Goal: Task Accomplishment & Management: Complete application form

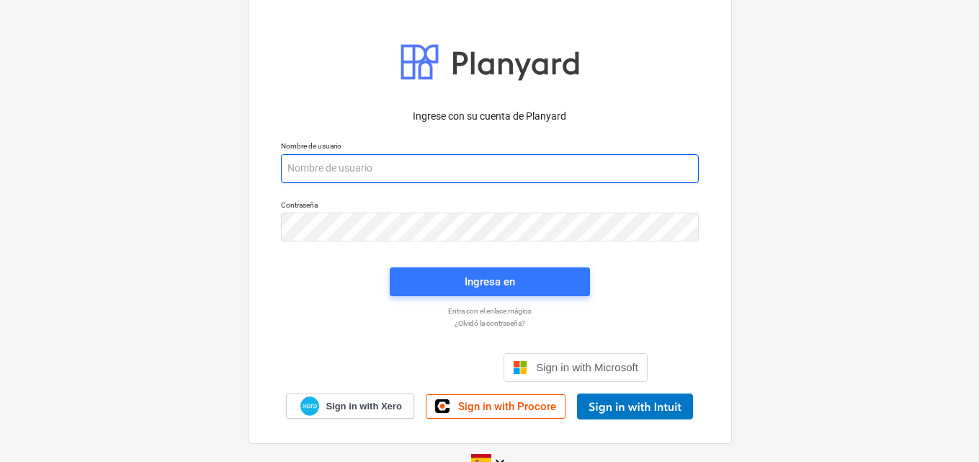
click at [294, 166] on input "email" at bounding box center [490, 168] width 418 height 29
paste input "[EMAIL_ADDRESS][DOMAIN_NAME]"
type input "[EMAIL_ADDRESS][DOMAIN_NAME]"
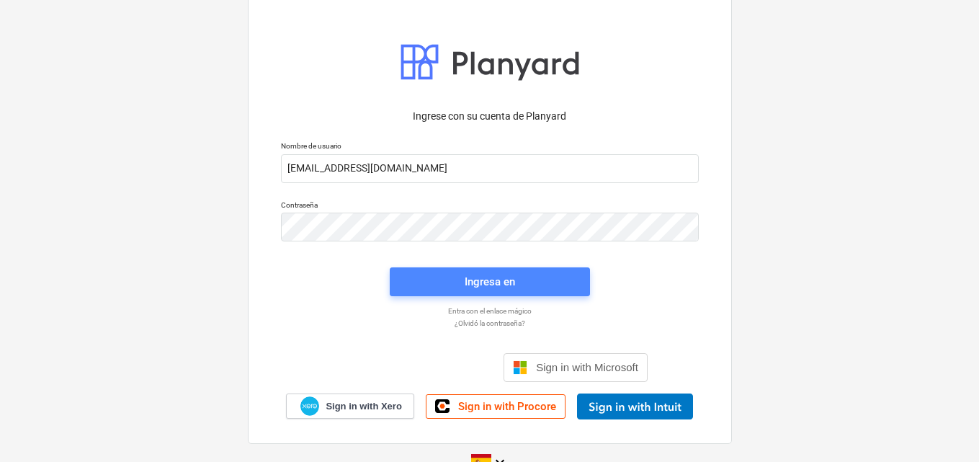
click at [499, 284] on div "Ingresa en" at bounding box center [490, 281] width 50 height 19
click at [494, 285] on div "Ingresa en" at bounding box center [490, 282] width 50 height 19
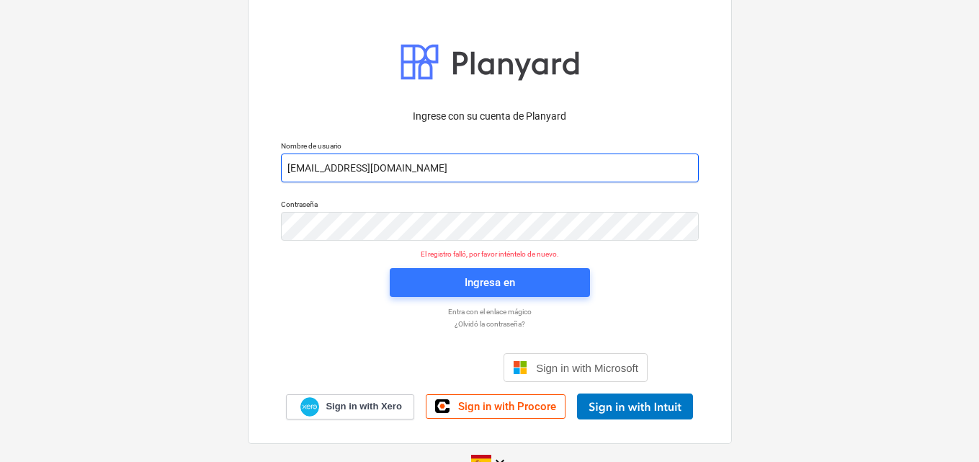
drag, startPoint x: 288, startPoint y: 166, endPoint x: 497, endPoint y: 174, distance: 209.8
click at [497, 174] on input "[EMAIL_ADDRESS][DOMAIN_NAME]" at bounding box center [490, 167] width 418 height 29
click at [296, 160] on input "email" at bounding box center [490, 167] width 418 height 29
paste input "[EMAIL_ADDRESS][DOMAIN_NAME]"
type input "[EMAIL_ADDRESS][DOMAIN_NAME]"
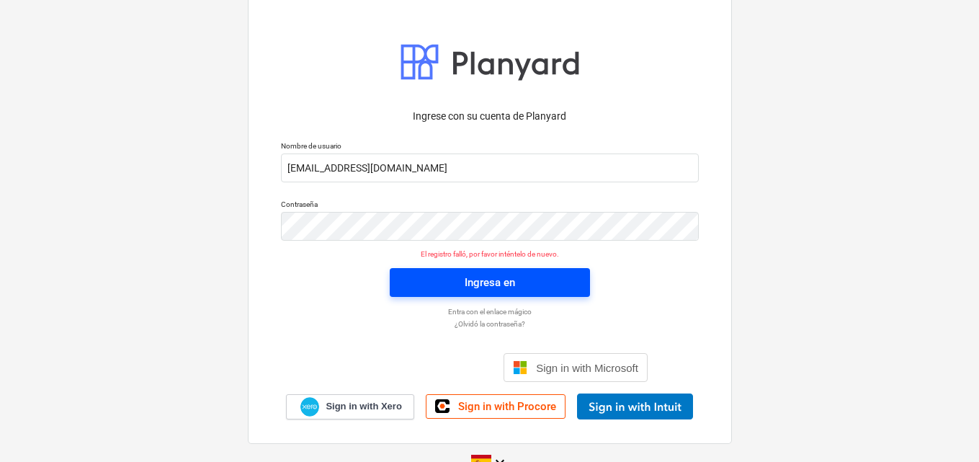
click at [480, 279] on div "Ingresa en" at bounding box center [490, 282] width 50 height 19
click at [515, 285] on span "Ingresa en" at bounding box center [490, 282] width 166 height 19
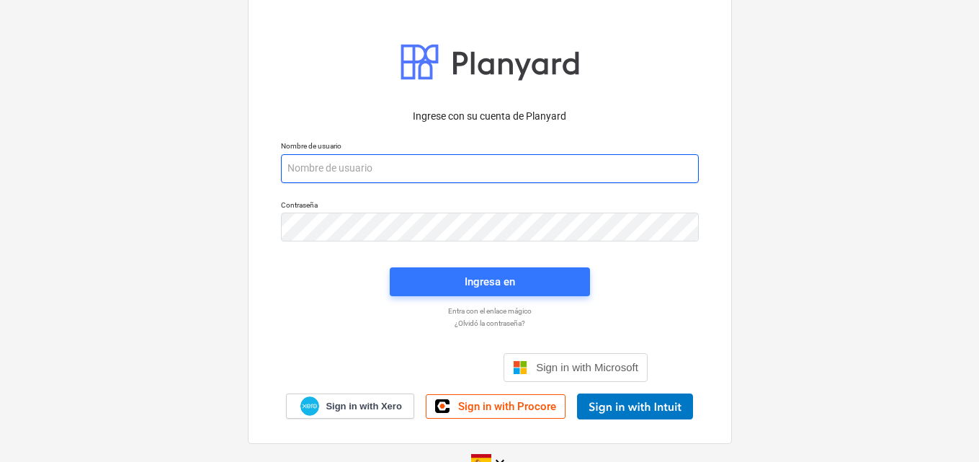
click at [303, 169] on input "email" at bounding box center [490, 168] width 418 height 29
paste input "[EMAIL_ADDRESS][DOMAIN_NAME]"
type input "[EMAIL_ADDRESS][DOMAIN_NAME]"
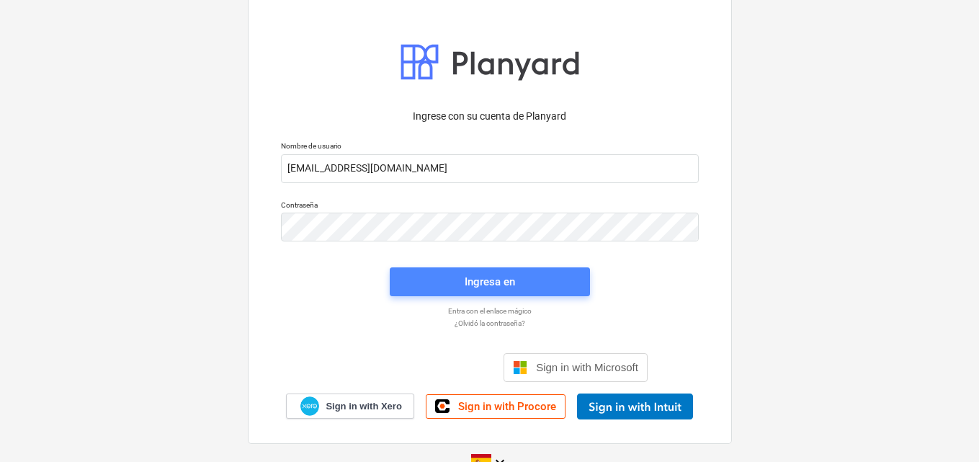
click at [497, 281] on div "Ingresa en" at bounding box center [490, 281] width 50 height 19
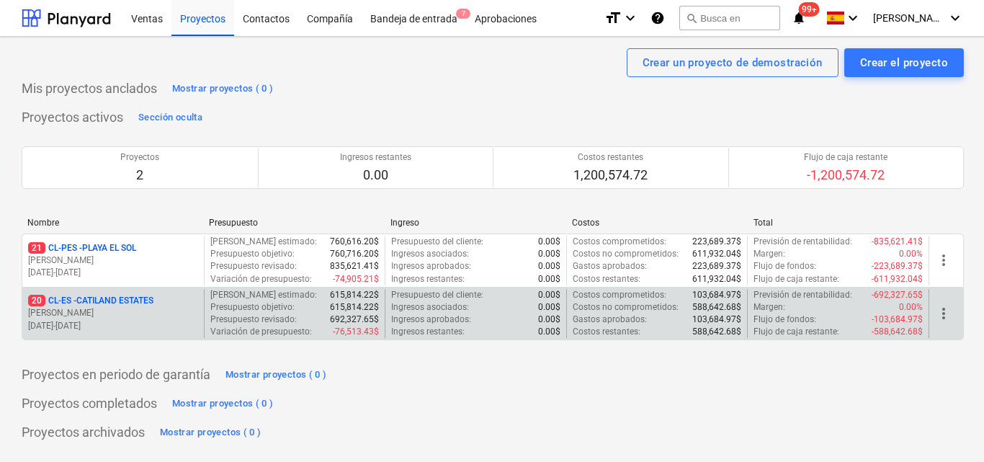
click at [112, 308] on p "[PERSON_NAME]" at bounding box center [113, 313] width 170 height 12
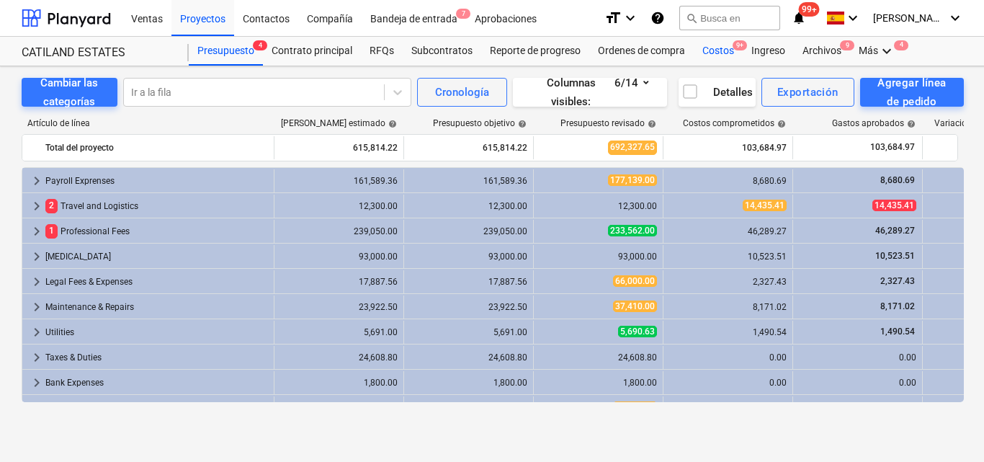
click at [719, 50] on div "Costos 9+" at bounding box center [718, 51] width 49 height 29
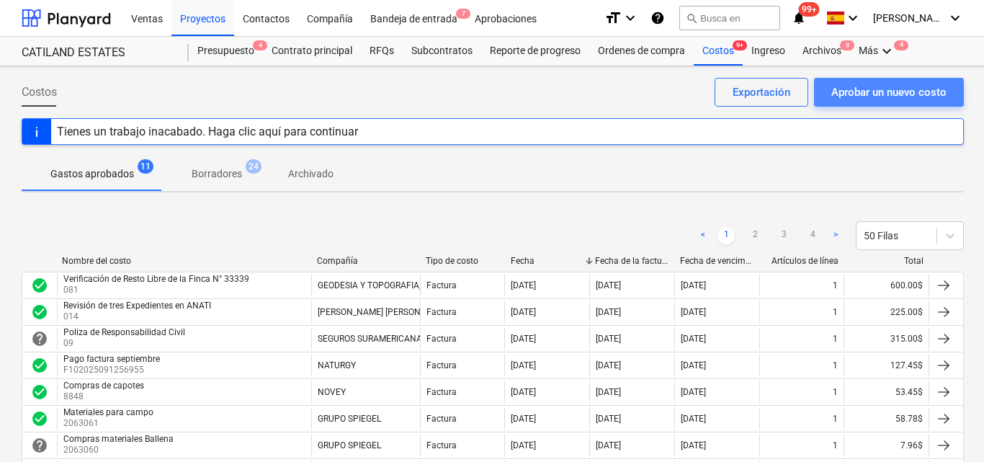
click at [849, 96] on div "Aprobar un nuevo costo" at bounding box center [889, 92] width 115 height 19
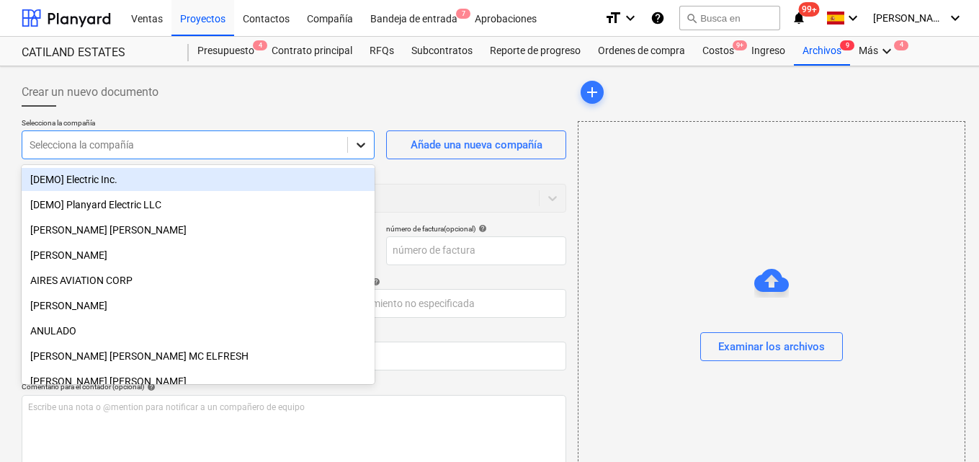
click at [359, 144] on icon at bounding box center [361, 145] width 9 height 5
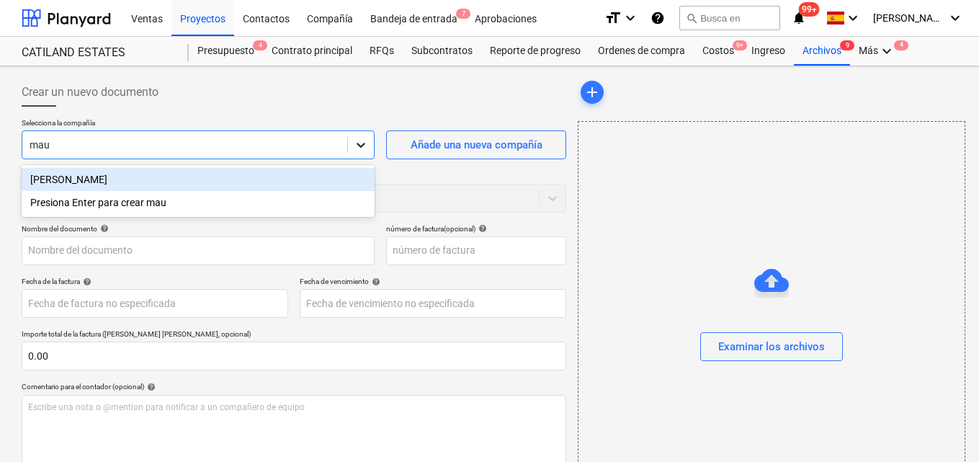
type input "maur"
click at [125, 179] on div "[PERSON_NAME]" at bounding box center [198, 179] width 353 height 23
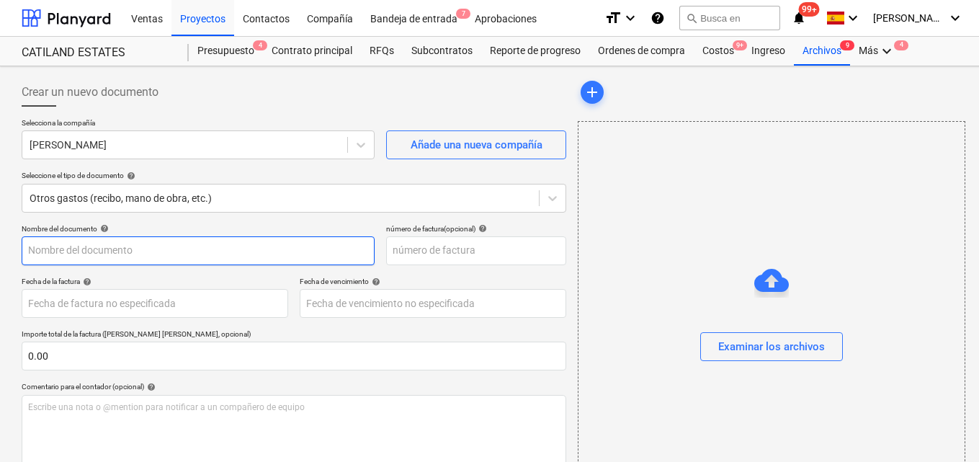
click at [33, 249] on input "text" at bounding box center [198, 250] width 353 height 29
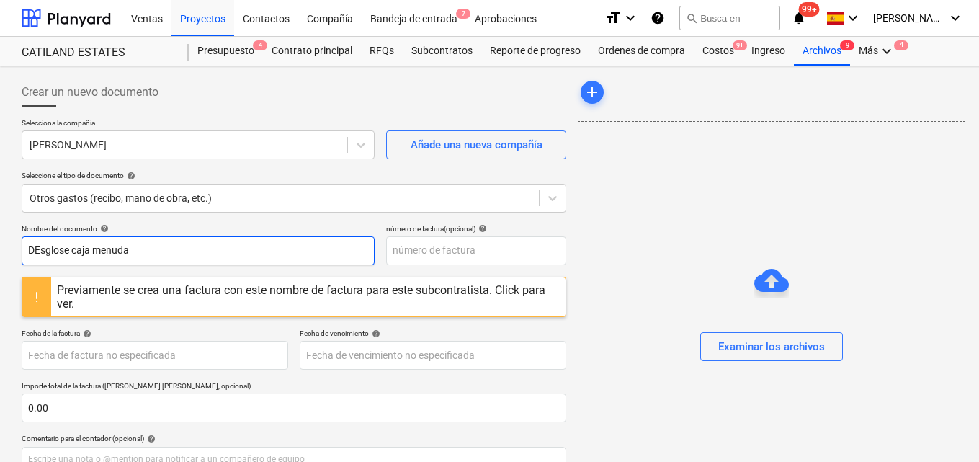
click at [39, 250] on input "DEsglose caja menuda" at bounding box center [198, 250] width 353 height 29
click at [131, 247] on input "Desglose caja menuda" at bounding box center [198, 250] width 353 height 29
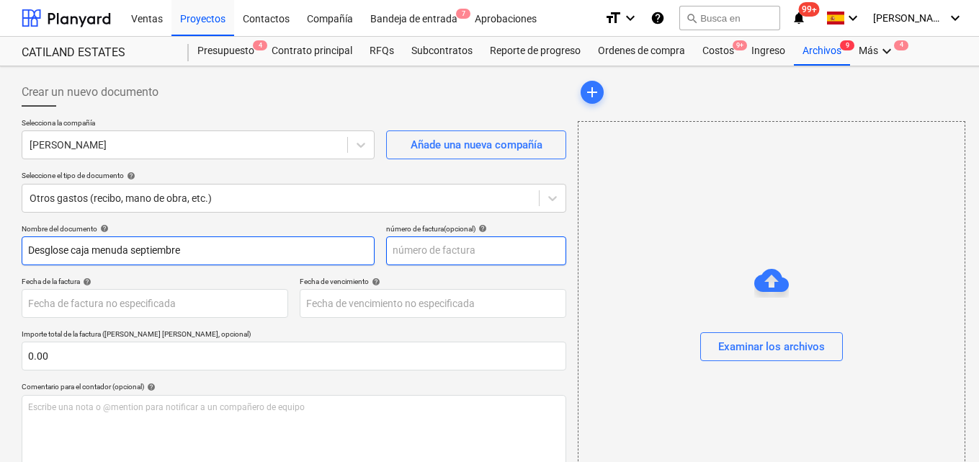
type input "Desglose caja menuda septiembre"
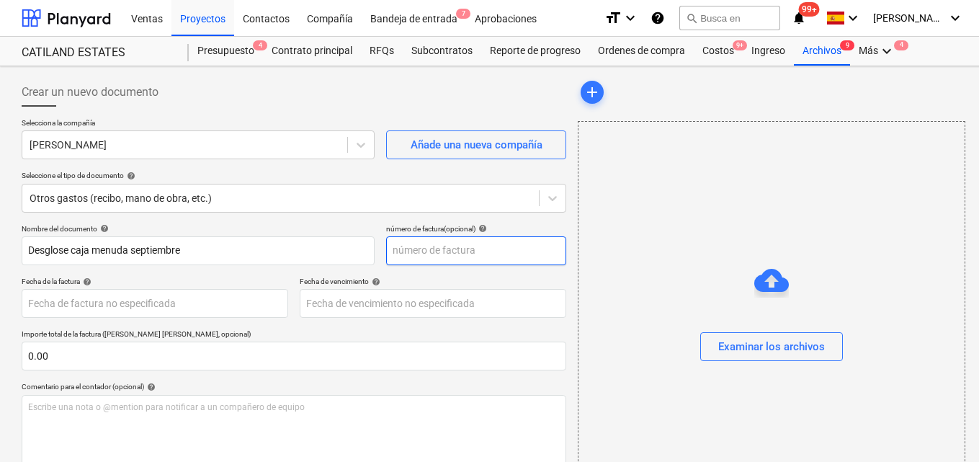
click at [398, 250] on input "text" at bounding box center [476, 250] width 180 height 29
type input "0000009"
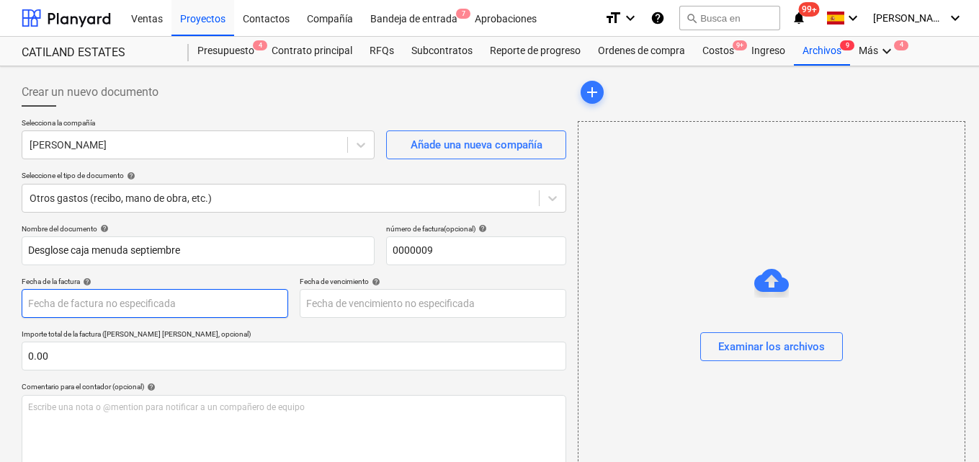
click at [47, 304] on body "Ventas Proyectos Contactos Compañía Bandeja de entrada 7 Aprobaciones format_si…" at bounding box center [489, 231] width 979 height 462
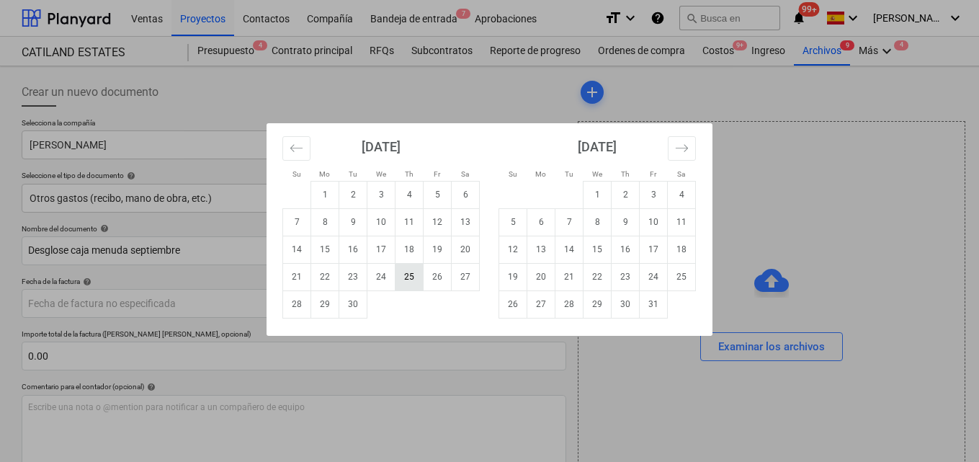
click at [417, 279] on td "25" at bounding box center [410, 276] width 28 height 27
click at [104, 302] on body "Ventas Proyectos Contactos Compañía Bandeja de entrada 7 Aprobaciones format_si…" at bounding box center [489, 231] width 979 height 462
click at [439, 282] on td "26" at bounding box center [438, 276] width 28 height 27
type input "[DATE]"
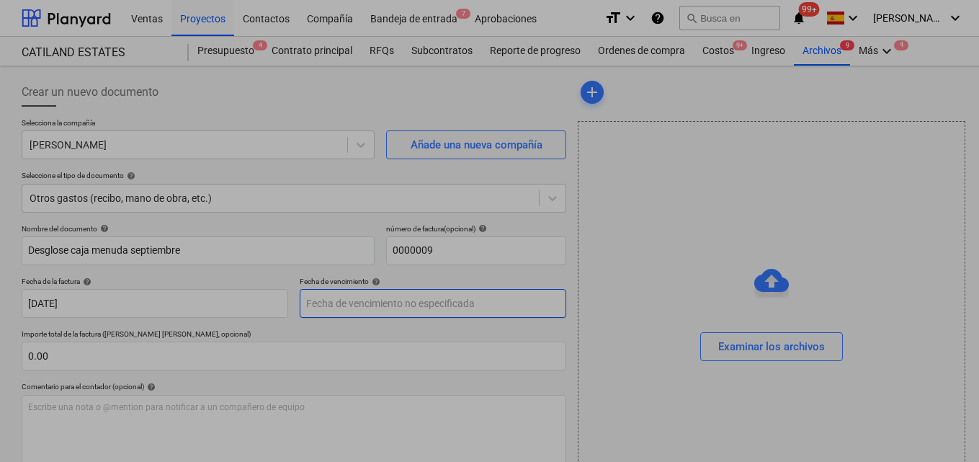
click at [329, 306] on body "Ventas Proyectos Contactos Compañía Bandeja de entrada 7 Aprobaciones format_si…" at bounding box center [489, 231] width 979 height 462
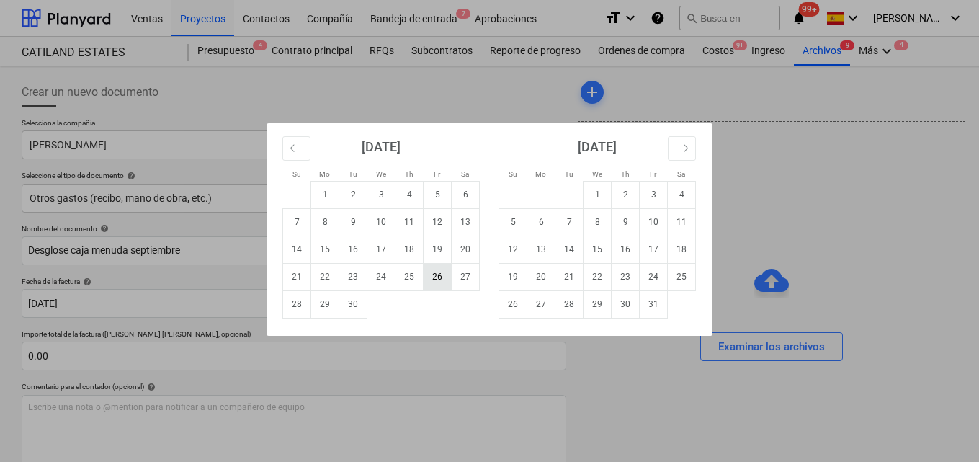
click at [437, 274] on td "26" at bounding box center [438, 276] width 28 height 27
type input "[DATE]"
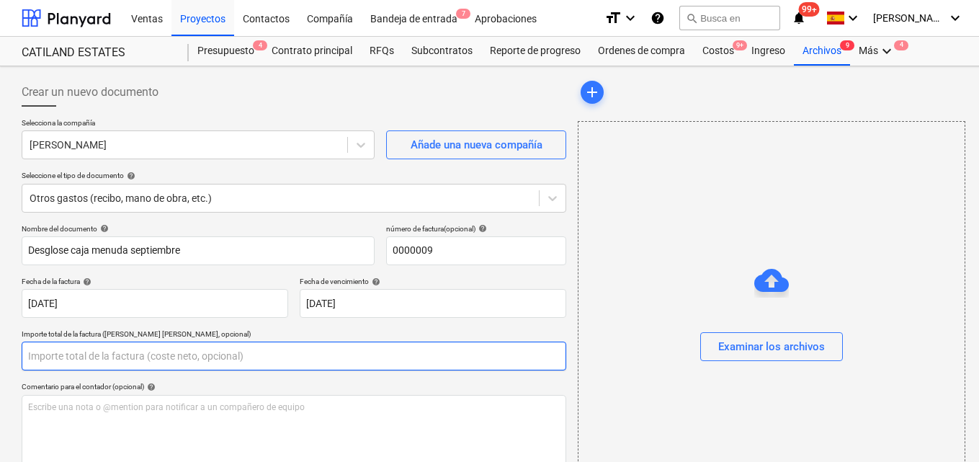
click at [57, 355] on input "text" at bounding box center [294, 356] width 545 height 29
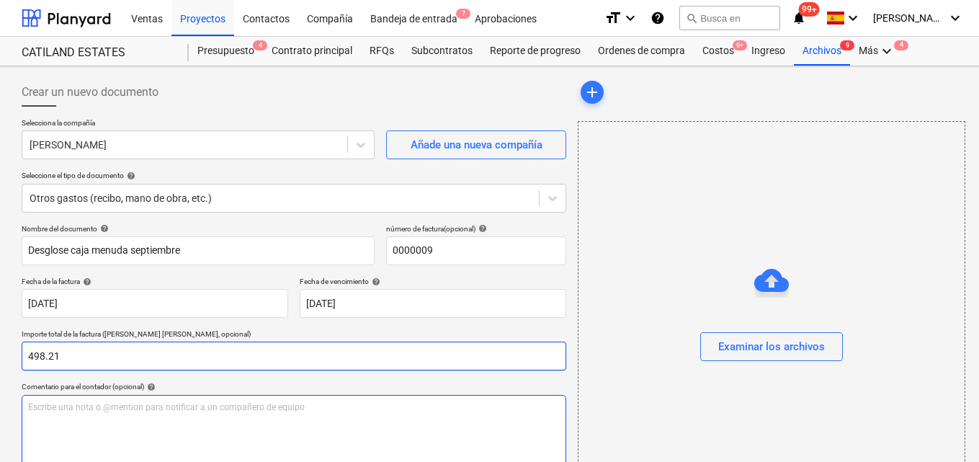
type input "498.21"
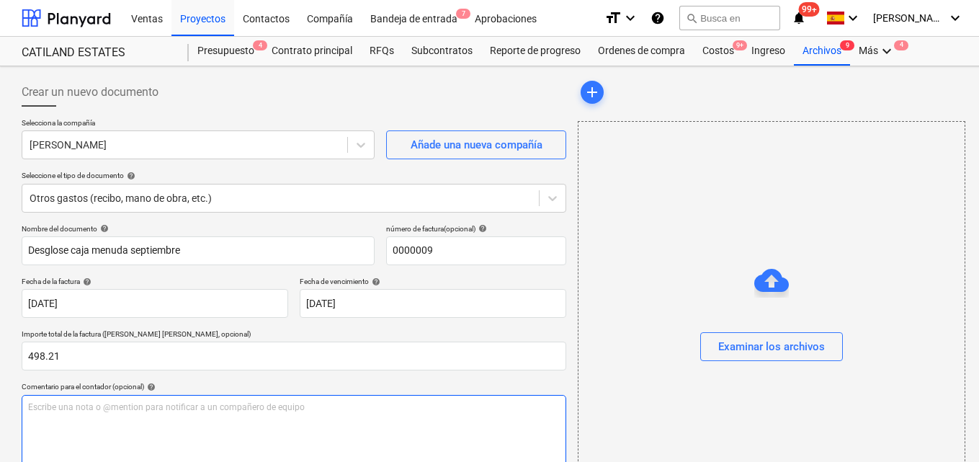
click at [30, 404] on p "Escribe una nota o @mention para notificar a un compañero de equipo ﻿" at bounding box center [294, 407] width 532 height 12
click at [275, 408] on span "Para autorizar gastos de caja menuda oficina y legal septiembre #2" at bounding box center [160, 407] width 264 height 10
click at [318, 406] on p "Para autorizar gastos de caja menuda oficina y legal septiembre Caja #2" at bounding box center [294, 407] width 532 height 12
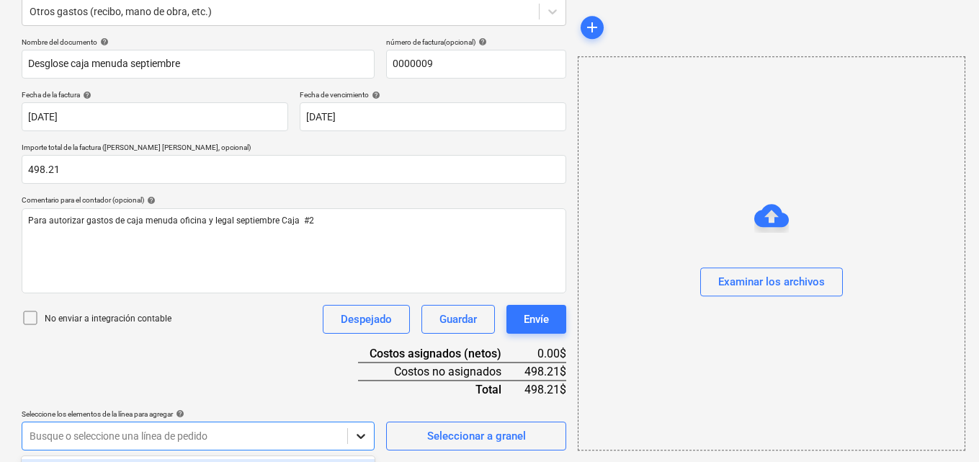
scroll to position [400, 0]
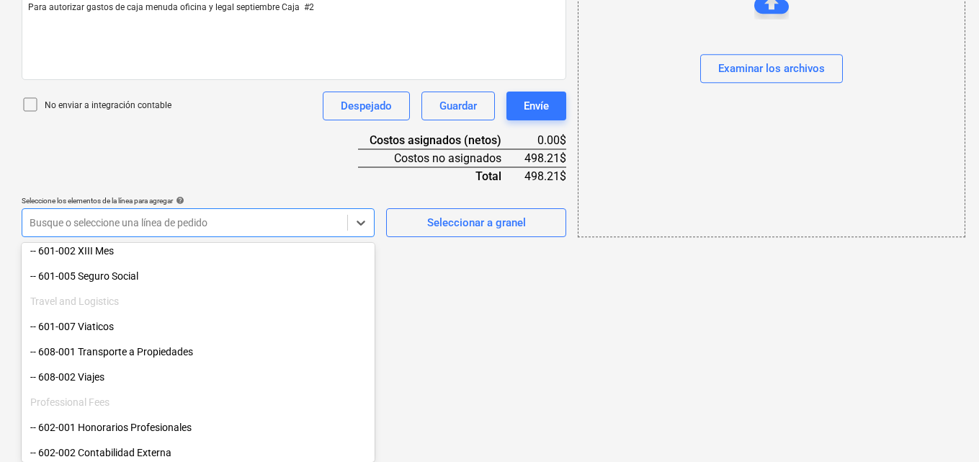
scroll to position [144, 0]
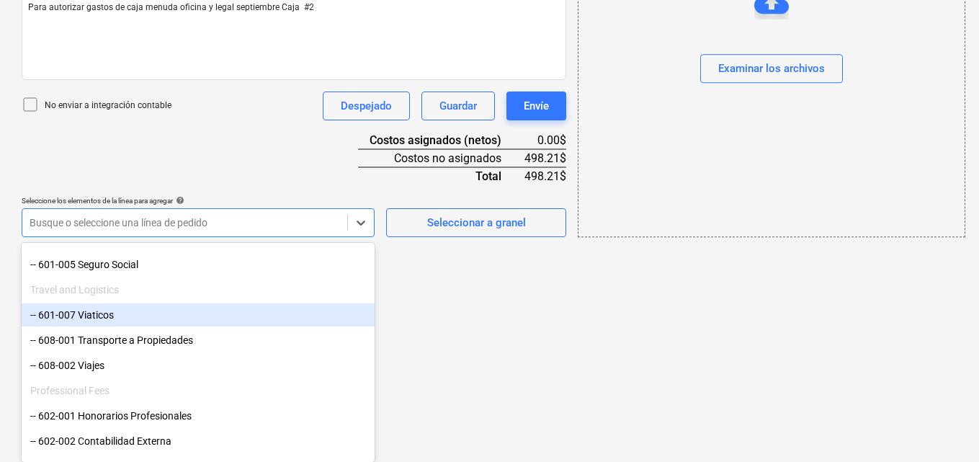
click at [152, 321] on div "-- 601-007 Viaticos" at bounding box center [198, 314] width 353 height 23
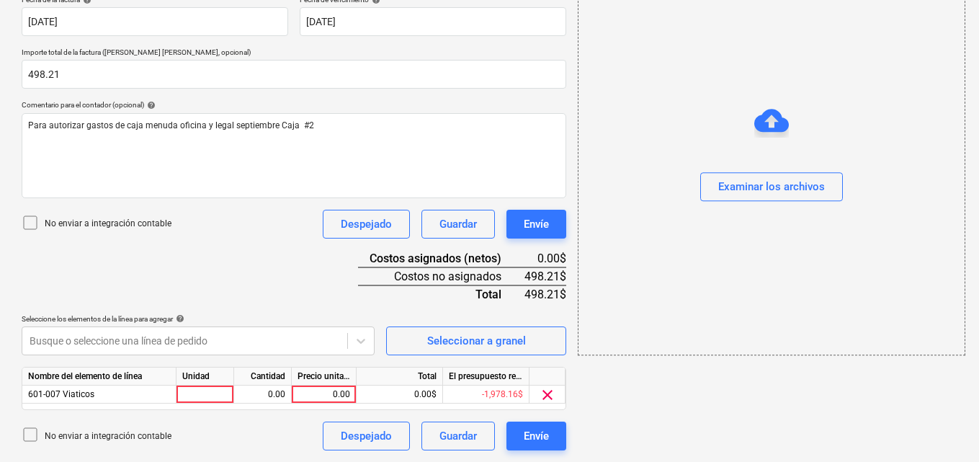
scroll to position [282, 0]
click at [214, 395] on div at bounding box center [206, 395] width 58 height 18
type input "1"
click at [262, 390] on div "0.00" at bounding box center [262, 395] width 45 height 18
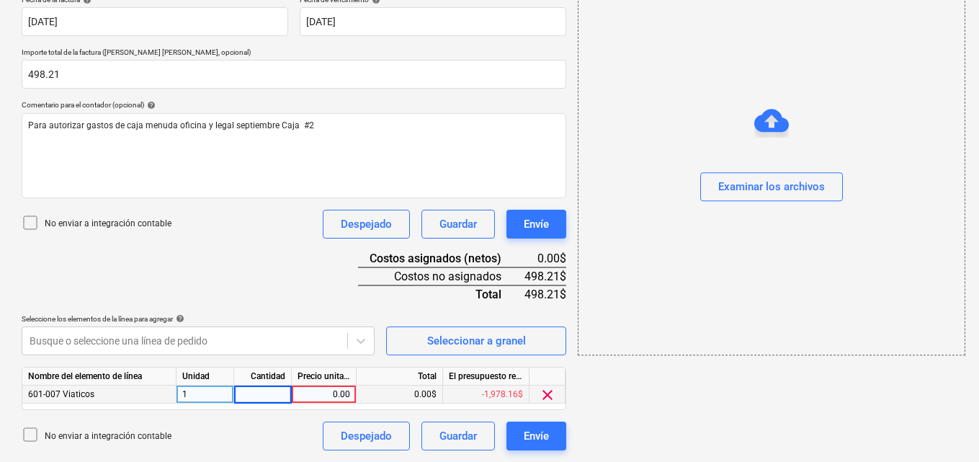
type input "1"
click at [327, 392] on div "0.00" at bounding box center [324, 395] width 53 height 18
type input "115.68"
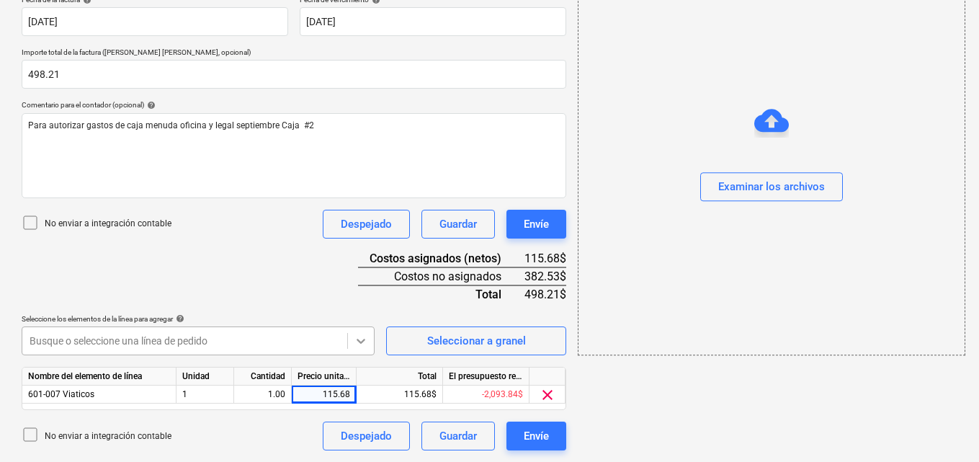
click at [361, 339] on icon at bounding box center [361, 341] width 14 height 14
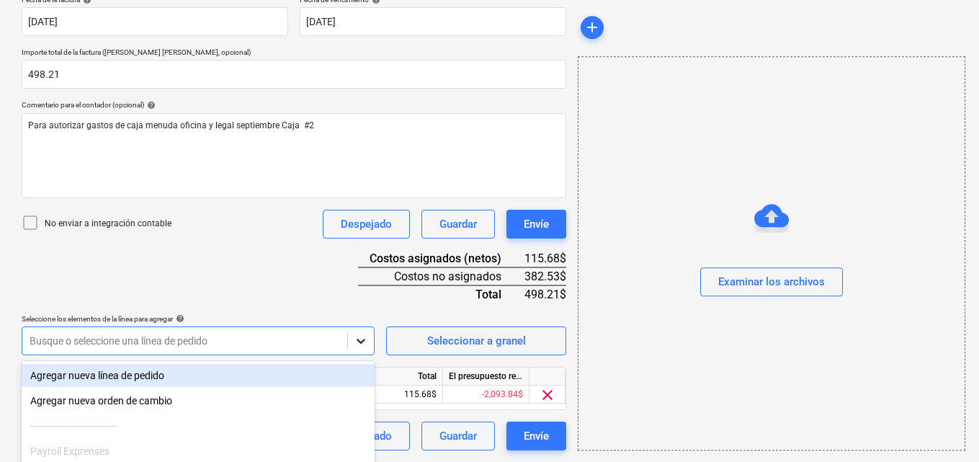
scroll to position [400, 0]
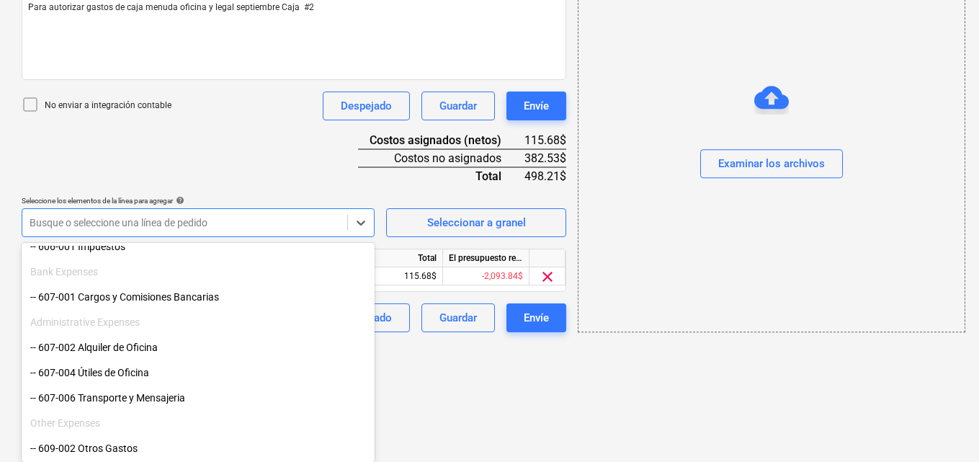
scroll to position [937, 0]
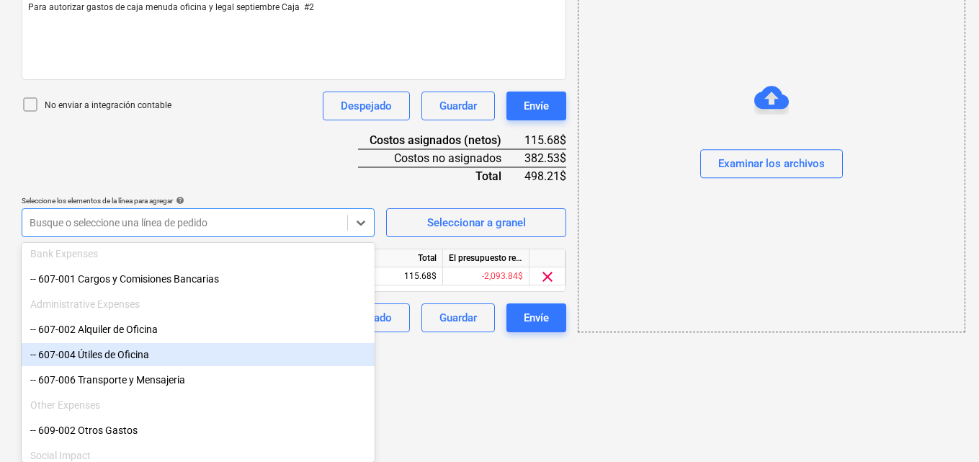
click at [184, 349] on div "-- 607-004 Útiles de Oficina" at bounding box center [198, 354] width 353 height 23
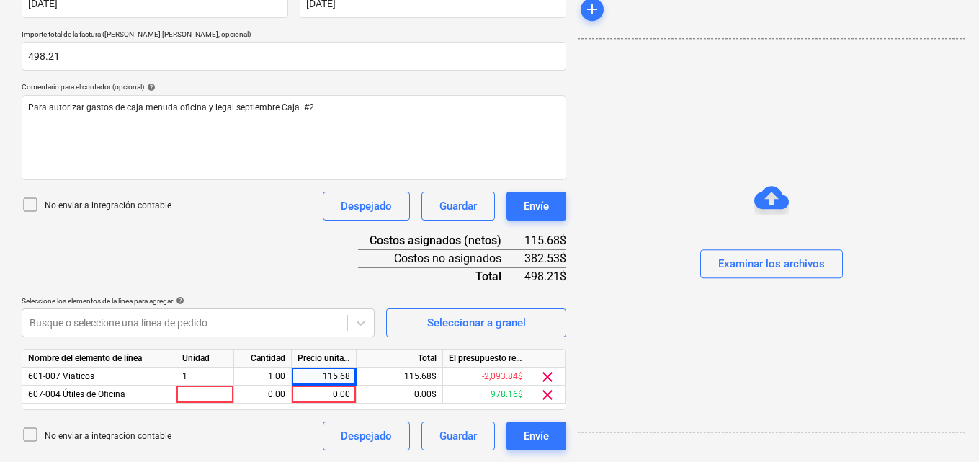
scroll to position [300, 0]
click at [197, 388] on div at bounding box center [206, 395] width 58 height 18
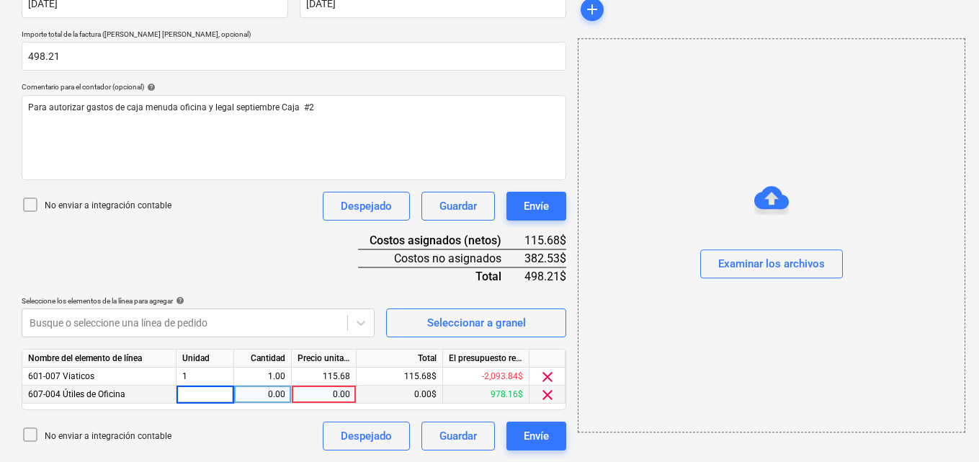
type input "1"
click at [262, 400] on div "0.00" at bounding box center [262, 395] width 45 height 18
type input "1"
click at [331, 393] on div "0.00" at bounding box center [324, 395] width 53 height 18
type input "132.08"
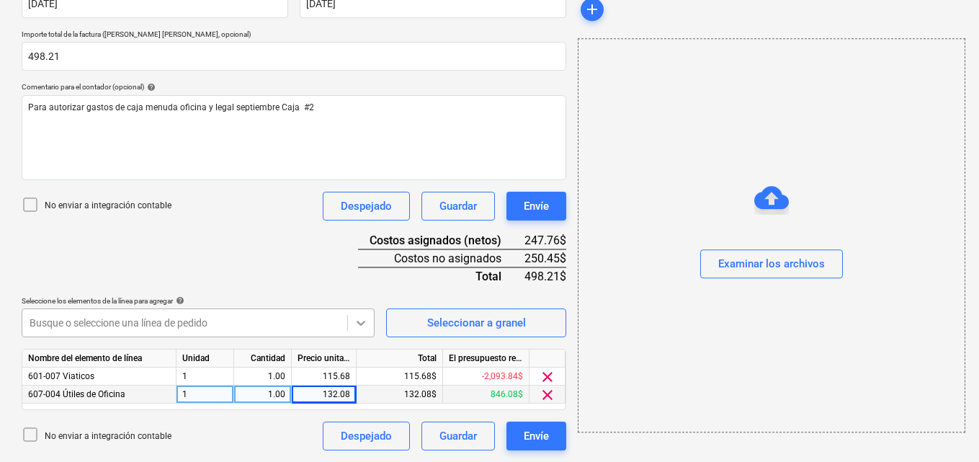
click at [357, 326] on icon at bounding box center [361, 323] width 14 height 14
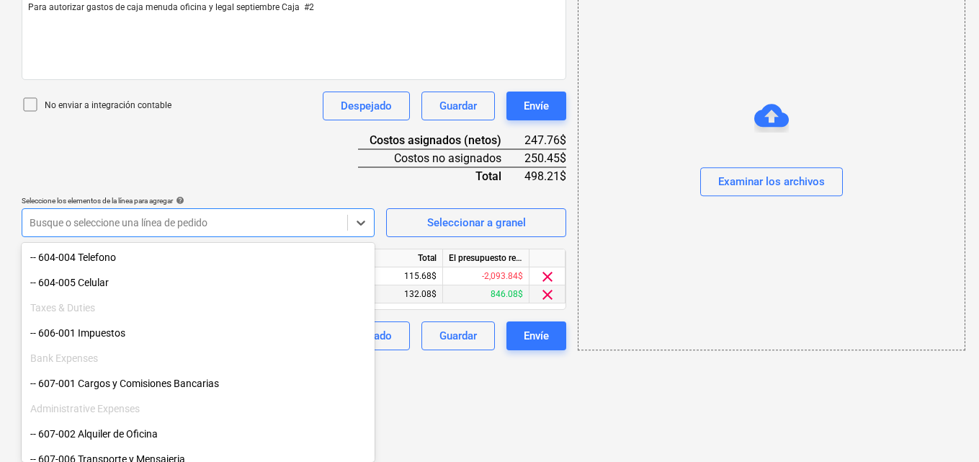
scroll to position [865, 0]
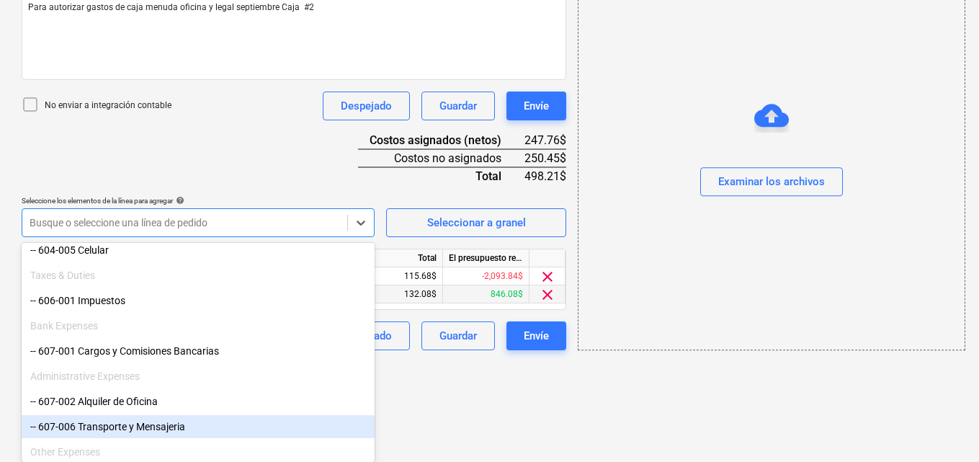
click at [145, 422] on div "-- 607-006 Transporte y Mensajeria" at bounding box center [198, 426] width 353 height 23
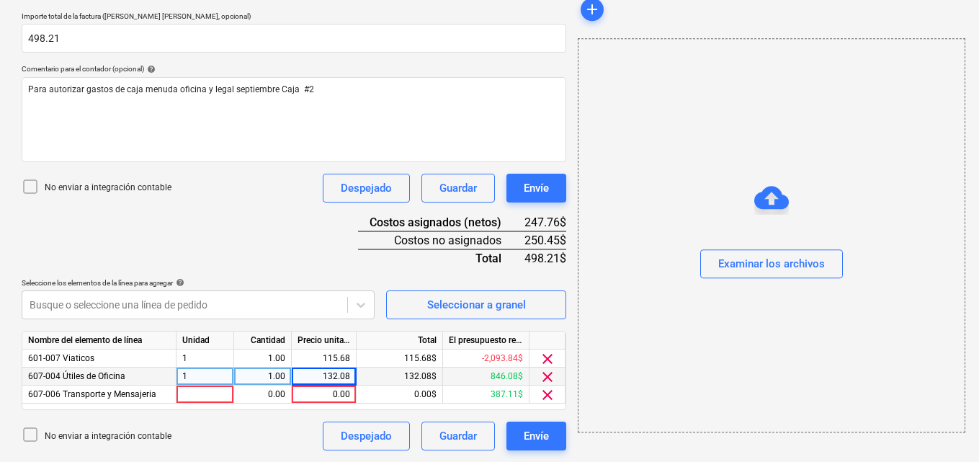
scroll to position [318, 0]
click at [184, 392] on div at bounding box center [206, 395] width 58 height 18
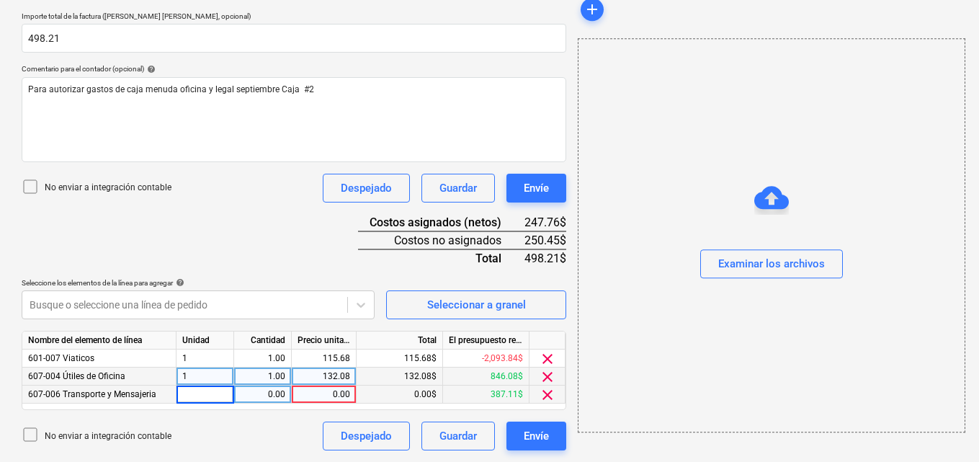
type input "1"
click at [258, 391] on div "0.00" at bounding box center [262, 395] width 45 height 18
type input "1"
click at [331, 388] on div "0.00" at bounding box center [324, 395] width 53 height 18
type input "6.50"
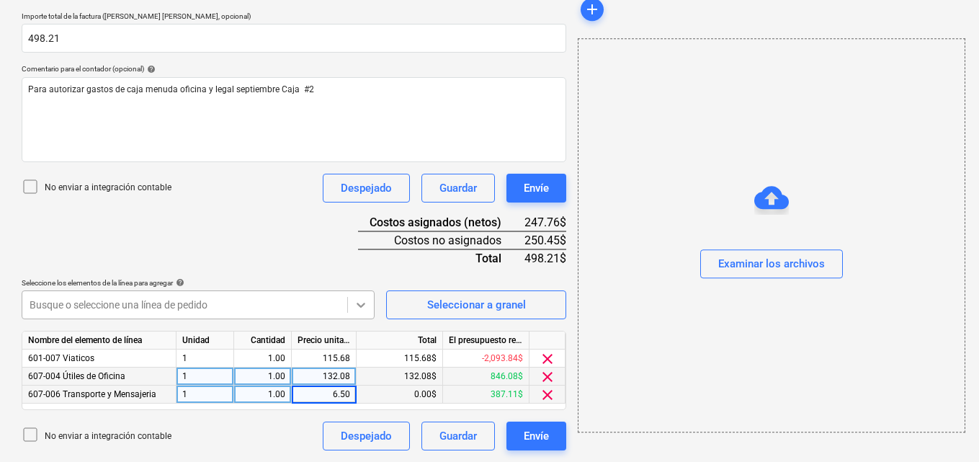
click at [362, 306] on icon at bounding box center [361, 305] width 9 height 5
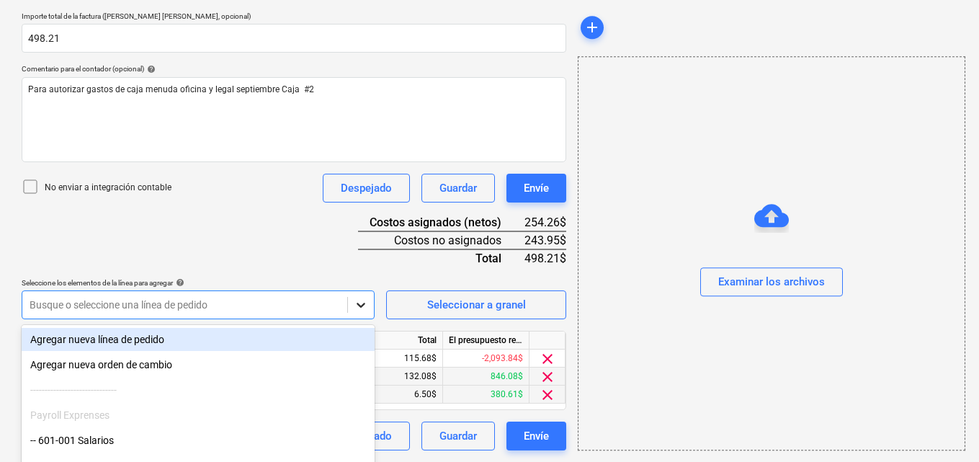
scroll to position [400, 0]
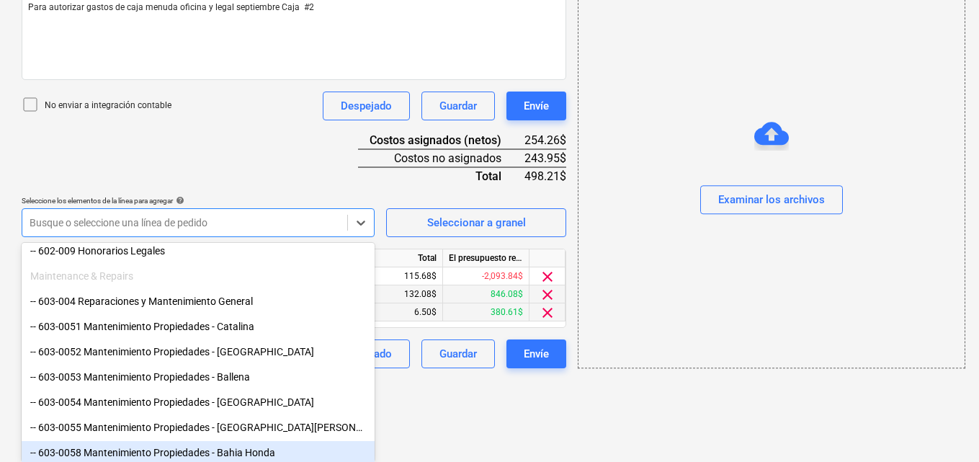
scroll to position [504, 0]
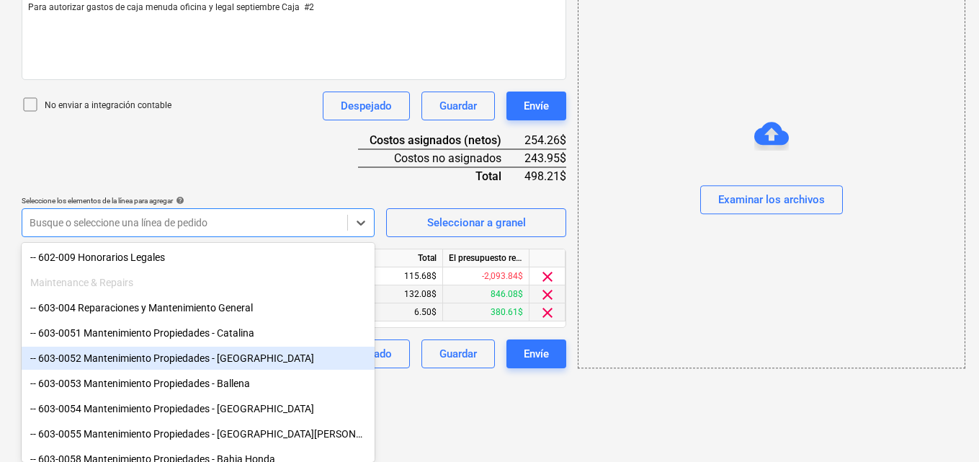
click at [233, 359] on div "-- 603-0052 Mantenimiento Propiedades - [GEOGRAPHIC_DATA]" at bounding box center [198, 358] width 353 height 23
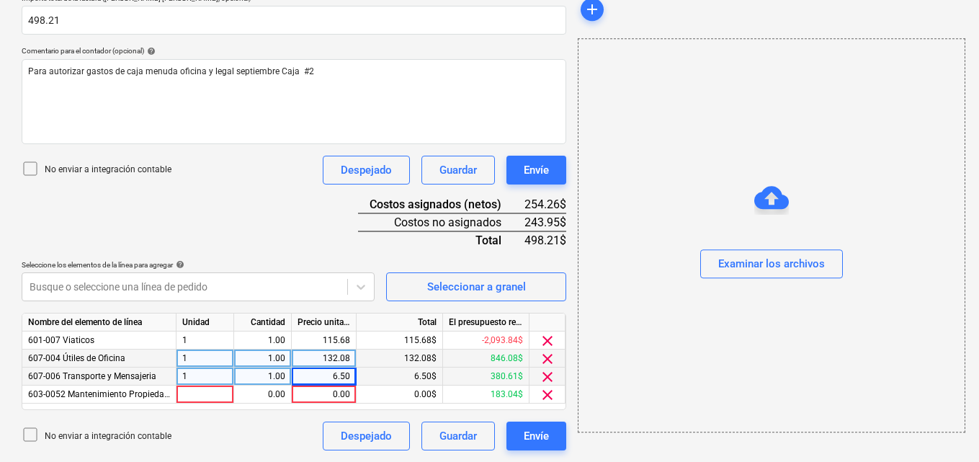
scroll to position [336, 0]
click at [192, 391] on div at bounding box center [206, 395] width 58 height 18
type input "1"
click at [267, 396] on div "0.00" at bounding box center [262, 395] width 45 height 18
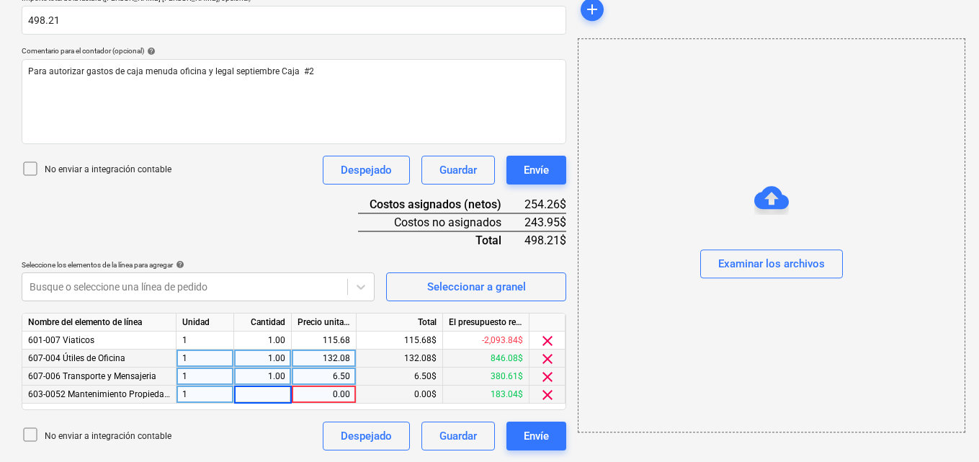
type input "1"
click at [326, 392] on div "0.00" at bounding box center [324, 395] width 53 height 18
type input "107.00"
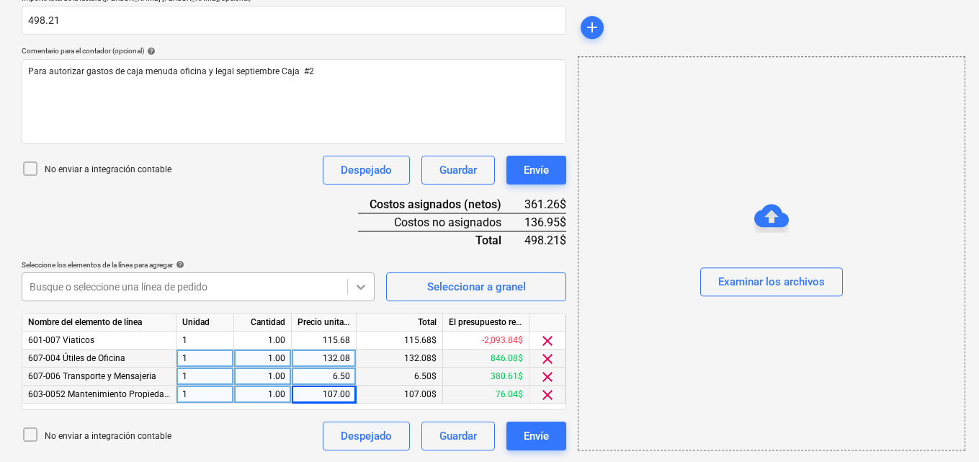
click at [356, 288] on icon at bounding box center [361, 287] width 14 height 14
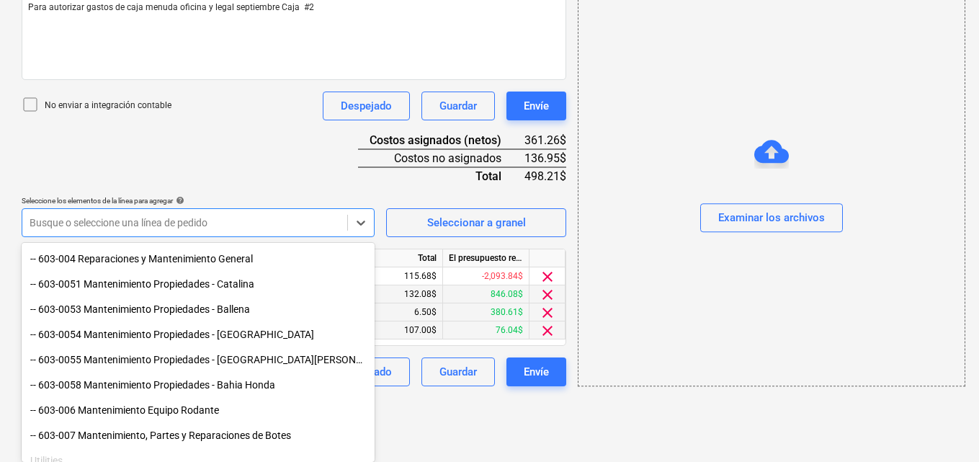
scroll to position [576, 0]
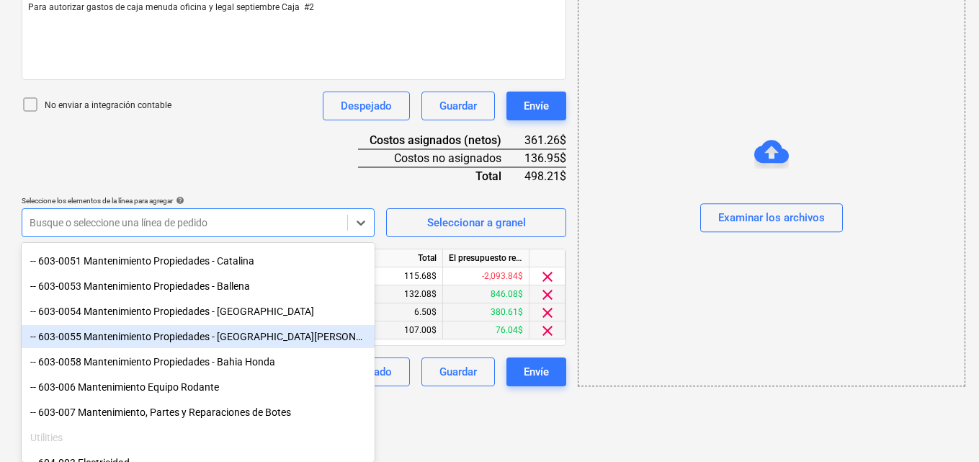
click at [202, 337] on div "-- 603-0055 Mantenimiento Propiedades - [GEOGRAPHIC_DATA][PERSON_NAME]" at bounding box center [198, 336] width 353 height 23
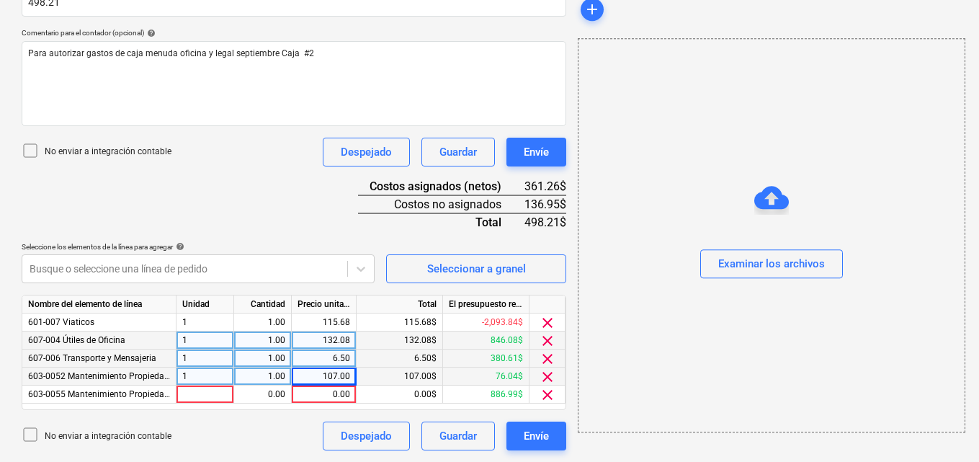
scroll to position [354, 0]
click at [192, 396] on div at bounding box center [206, 395] width 58 height 18
type input "1"
click at [257, 398] on div "0.00" at bounding box center [262, 395] width 45 height 18
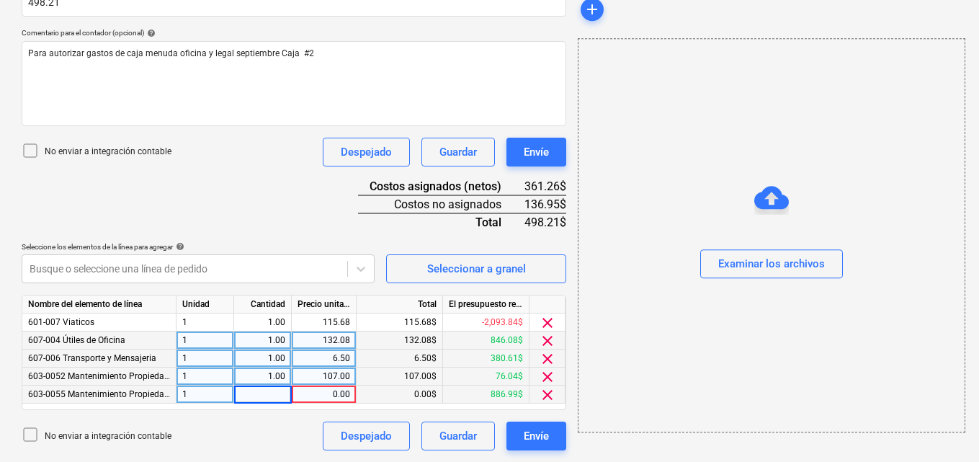
type input "1"
click at [330, 392] on div "0.00" at bounding box center [324, 395] width 53 height 18
type input "36.00"
click at [366, 269] on icon at bounding box center [361, 269] width 14 height 14
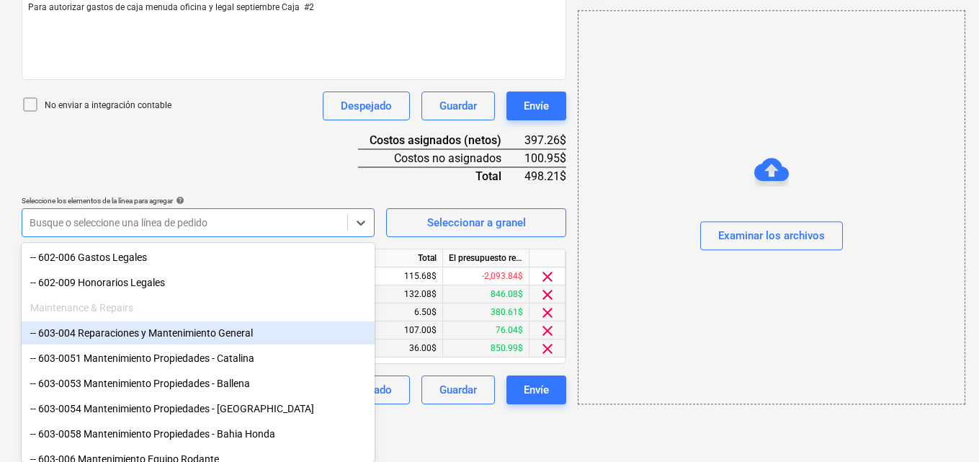
scroll to position [504, 0]
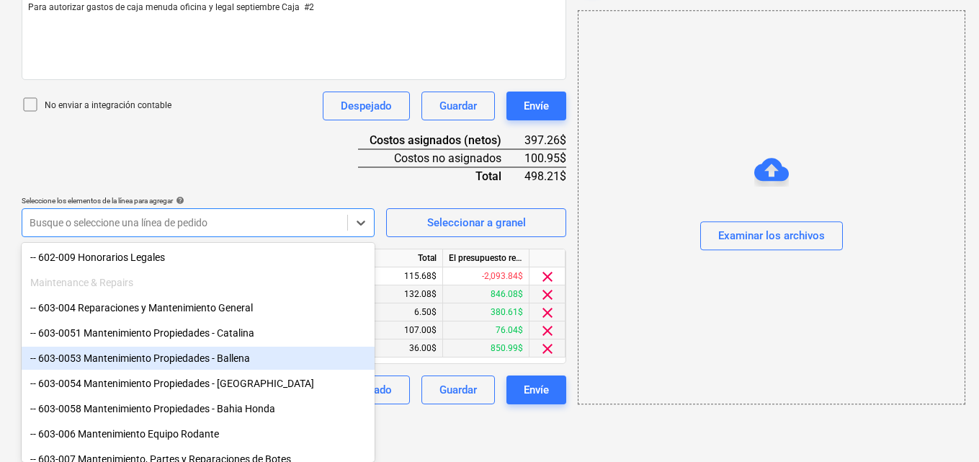
click at [264, 360] on div "-- 603-0053 Mantenimiento Propiedades - Ballena" at bounding box center [198, 358] width 353 height 23
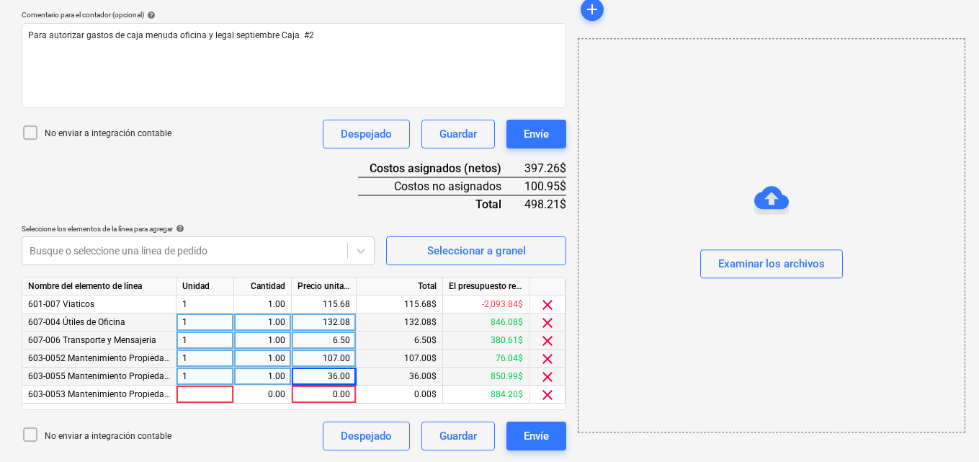
scroll to position [372, 0]
click at [595, 422] on div "add Examinar los archivos" at bounding box center [771, 78] width 398 height 756
click at [200, 395] on div at bounding box center [206, 395] width 58 height 18
type input "1"
click at [261, 396] on div "0.00" at bounding box center [262, 395] width 45 height 18
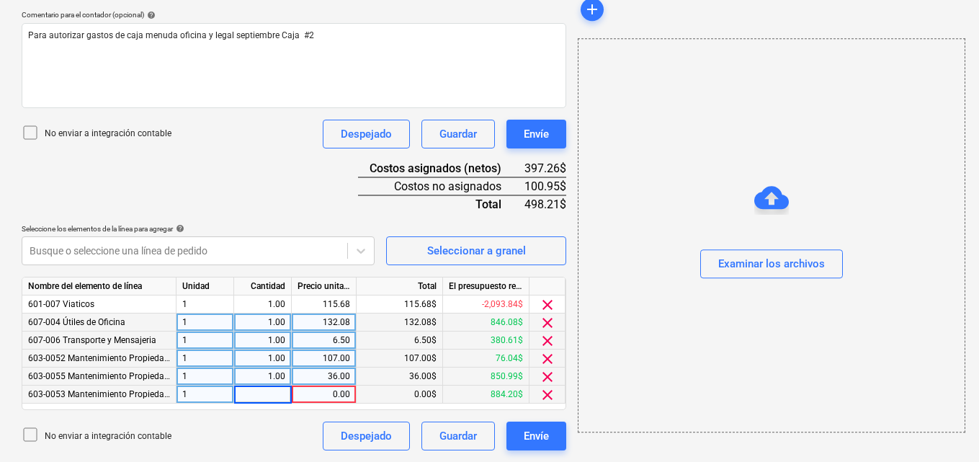
type input "1"
click at [331, 391] on div "0.00" at bounding box center [324, 395] width 53 height 18
type input "14.97"
click at [359, 251] on icon at bounding box center [361, 251] width 9 height 5
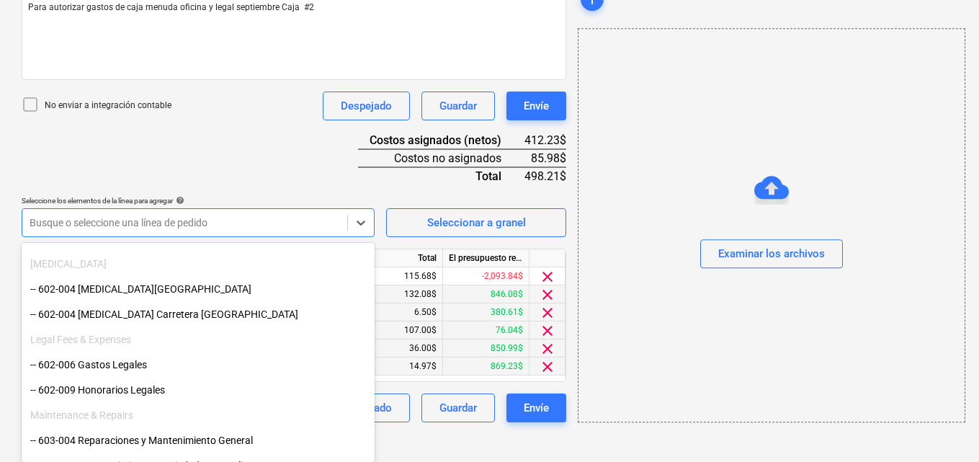
scroll to position [346, 0]
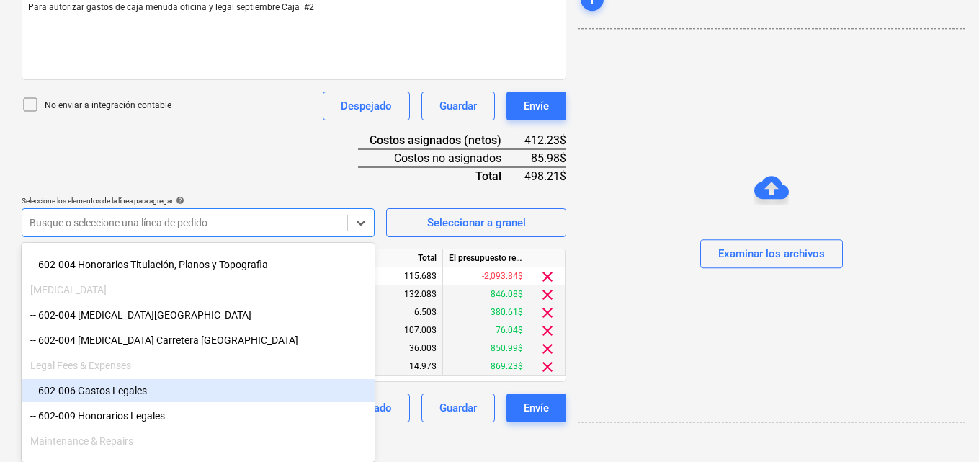
click at [160, 386] on div "-- 602-006 Gastos Legales" at bounding box center [198, 390] width 353 height 23
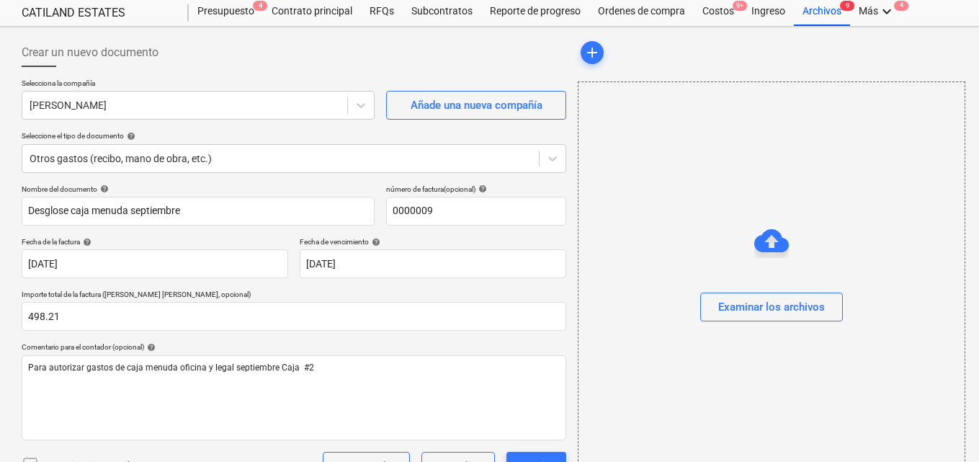
scroll to position [0, 0]
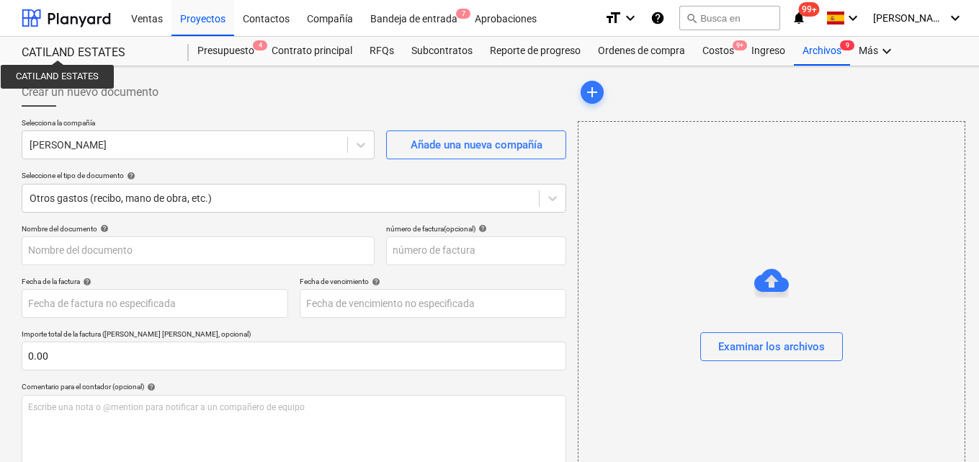
click at [58, 47] on div "CATILAND ESTATES" at bounding box center [97, 52] width 150 height 15
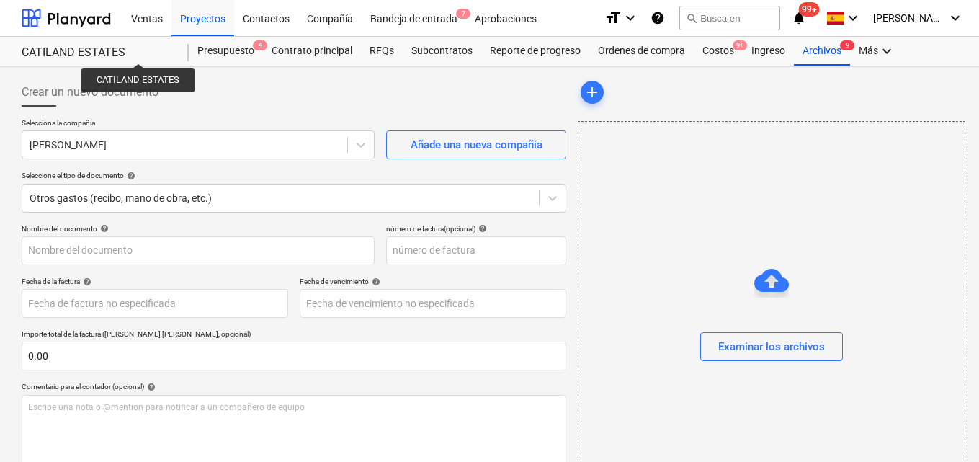
click at [138, 50] on div "CATILAND ESTATES" at bounding box center [97, 52] width 150 height 15
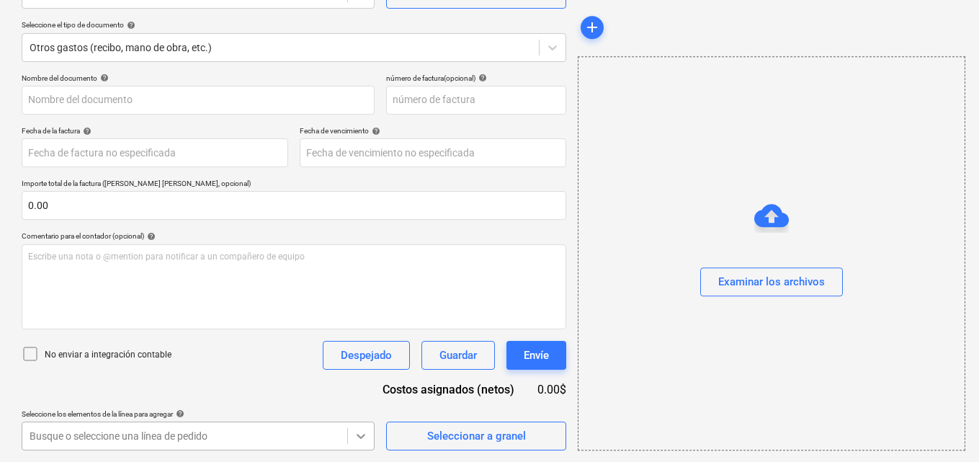
scroll to position [364, 0]
click at [363, 311] on body "Ventas Proyectos Contactos Compañía Bandeja de entrada 7 Aprobaciones format_si…" at bounding box center [489, 80] width 979 height 462
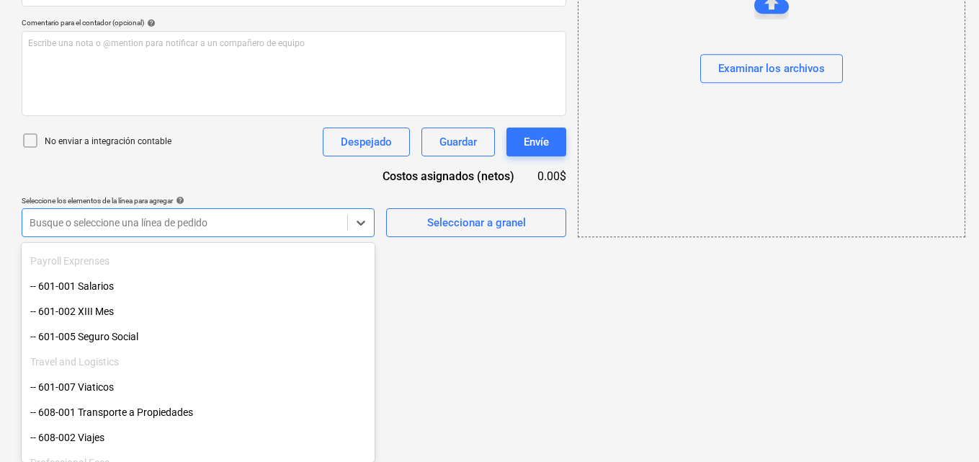
scroll to position [151, 0]
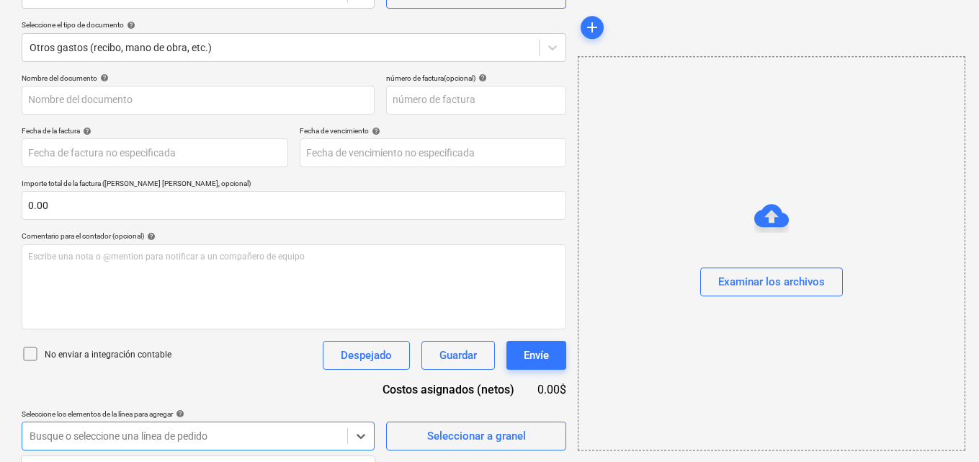
click at [542, 311] on html "Ventas Proyectos Contactos Compañía Bandeja de entrada 7 Aprobaciones format_si…" at bounding box center [489, 80] width 979 height 462
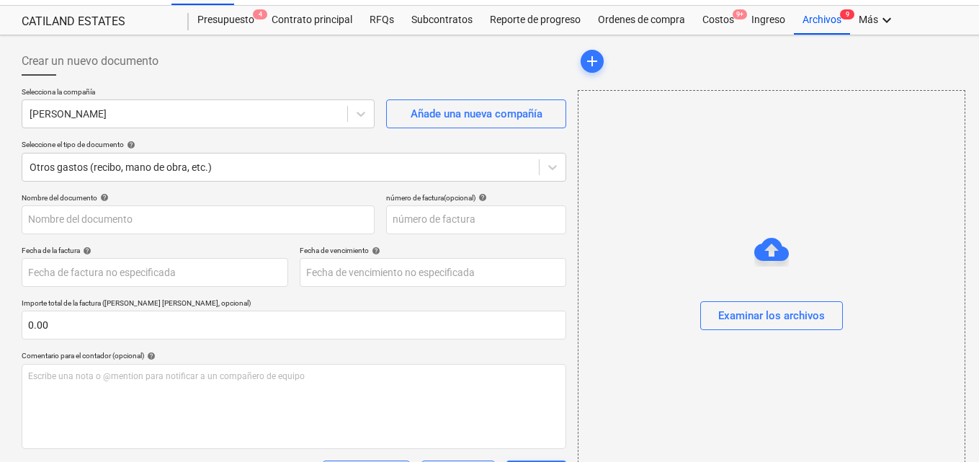
scroll to position [0, 0]
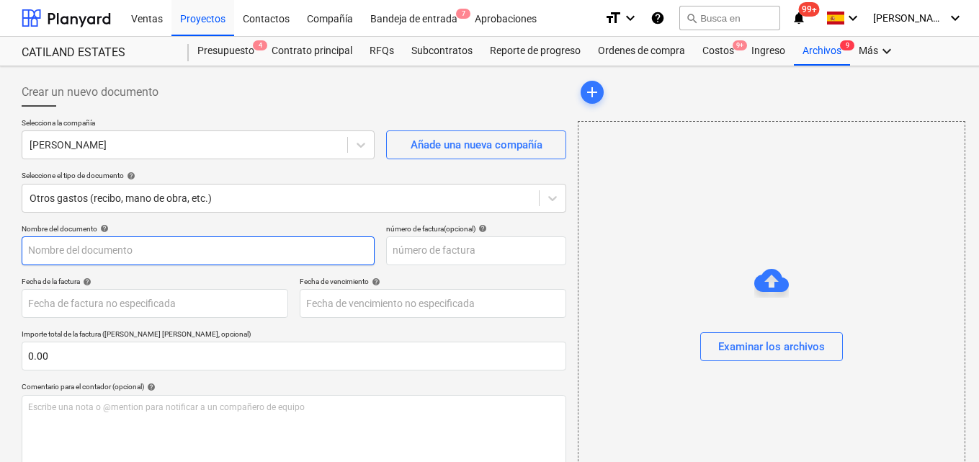
click at [27, 247] on input "text" at bounding box center [198, 250] width 353 height 29
click at [35, 250] on input "Dseglose de caja" at bounding box center [198, 250] width 353 height 29
click at [125, 249] on input "Deseglose de caja" at bounding box center [198, 250] width 353 height 29
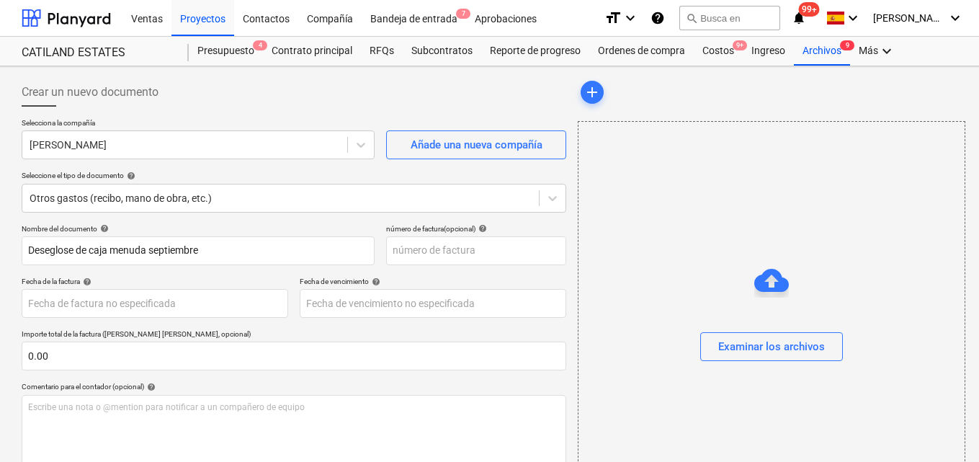
click at [206, 273] on div "Nombre del documento help Deseglose de caja menuda septiembre número de factura…" at bounding box center [294, 412] width 545 height 377
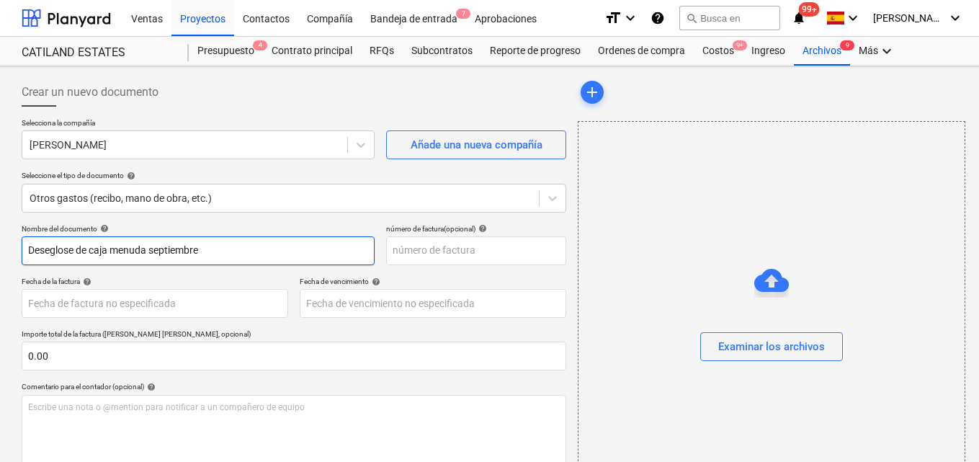
click at [50, 249] on input "Deseglose de caja menuda septiembre" at bounding box center [198, 250] width 353 height 29
click at [200, 249] on input "Desglose de caja menuda septiembre" at bounding box center [198, 250] width 353 height 29
type input "Desglose de caja menuda septiembre"
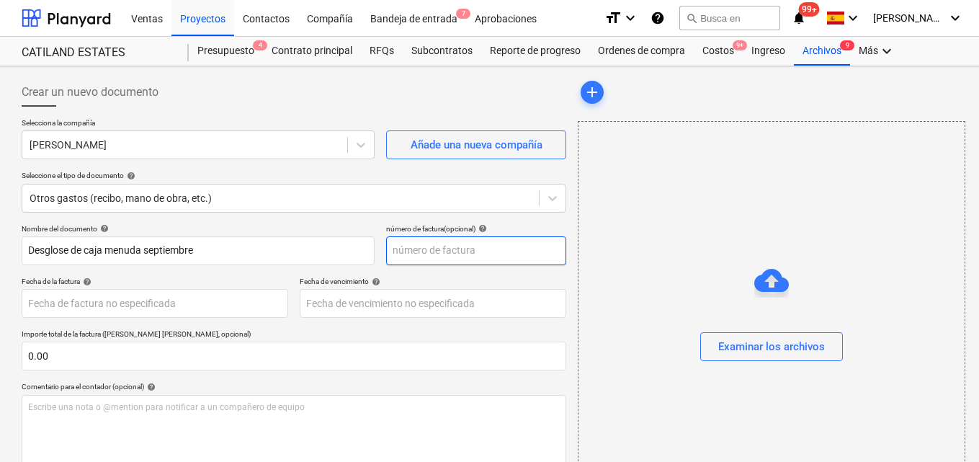
click at [409, 251] on input "text" at bounding box center [476, 250] width 180 height 29
type input "00000009"
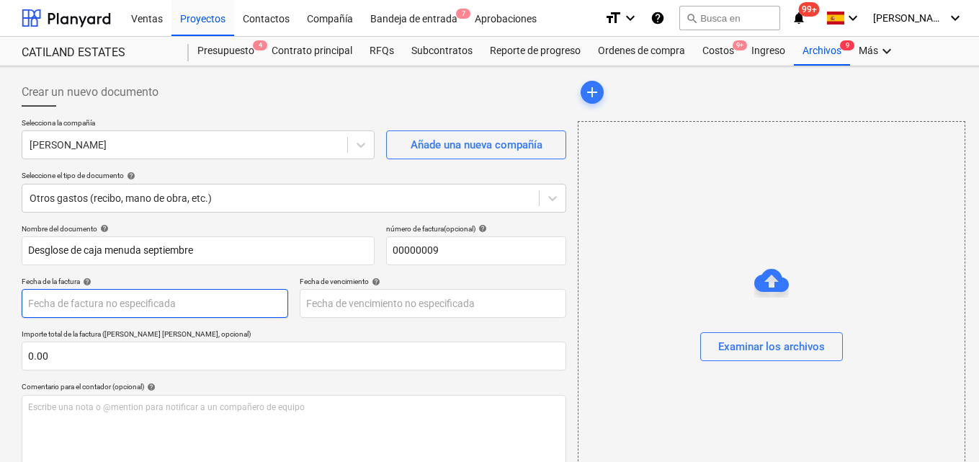
click at [32, 306] on body "Ventas Proyectos Contactos Compañía Bandeja de entrada 7 Aprobaciones format_si…" at bounding box center [489, 231] width 979 height 462
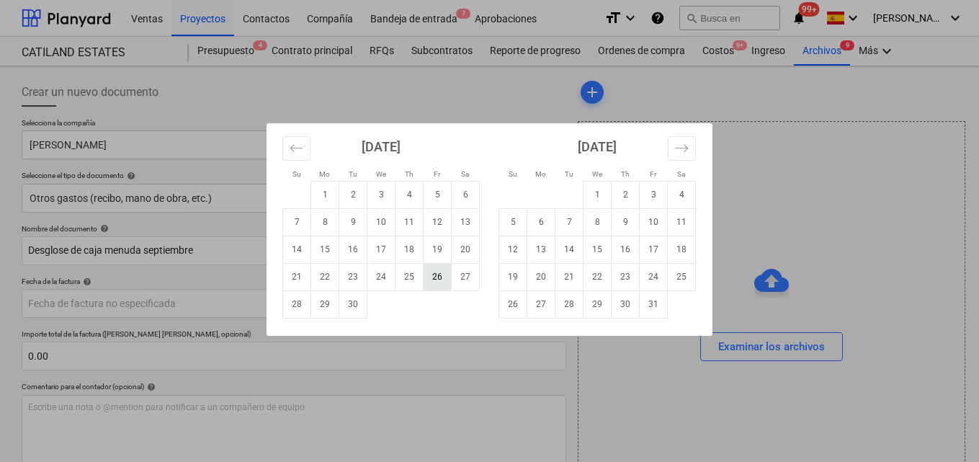
click at [437, 280] on td "26" at bounding box center [438, 276] width 28 height 27
type input "[DATE]"
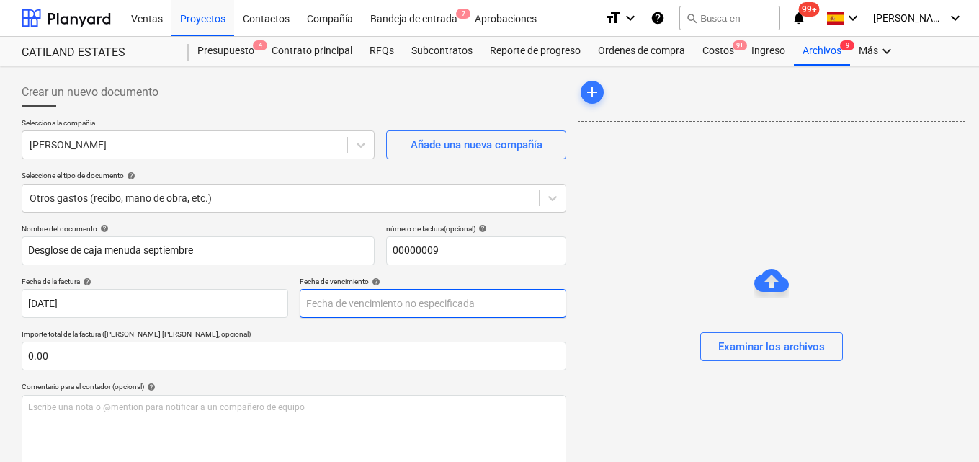
click at [354, 302] on body "Ventas Proyectos Contactos Compañía Bandeja de entrada 7 Aprobaciones format_si…" at bounding box center [489, 231] width 979 height 462
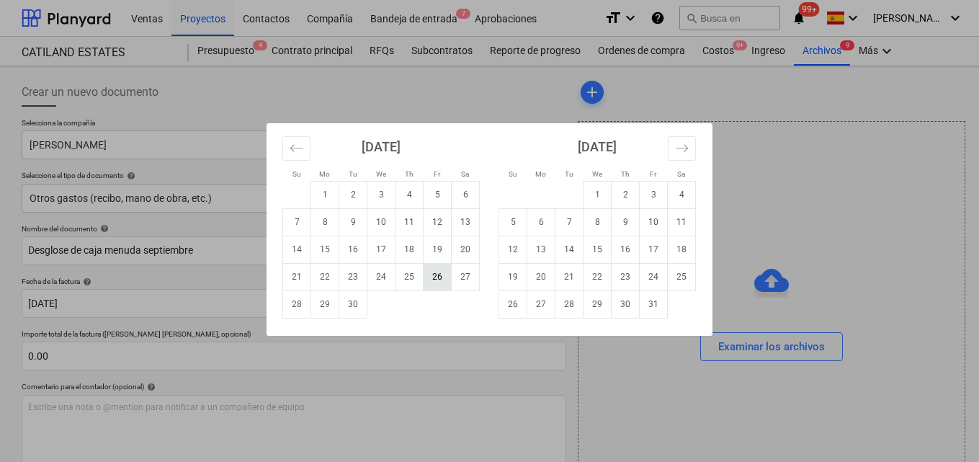
click at [434, 281] on td "26" at bounding box center [438, 276] width 28 height 27
type input "[DATE]"
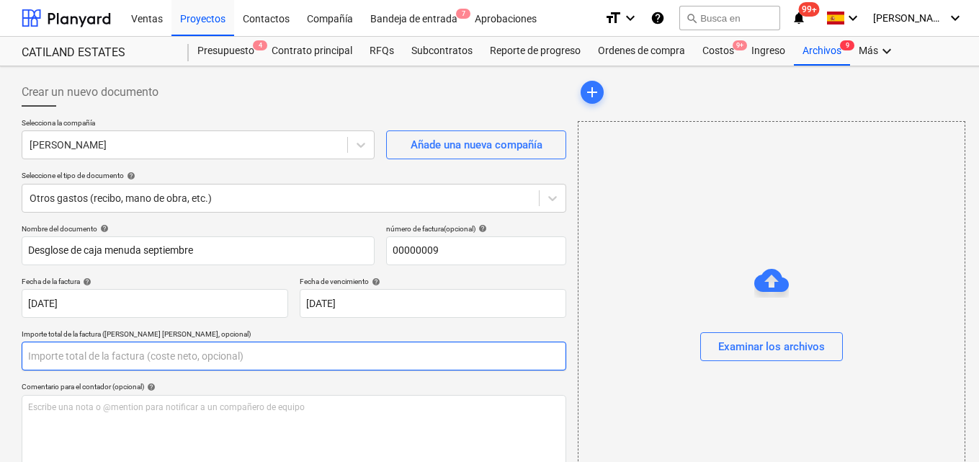
click at [50, 355] on input "text" at bounding box center [294, 356] width 545 height 29
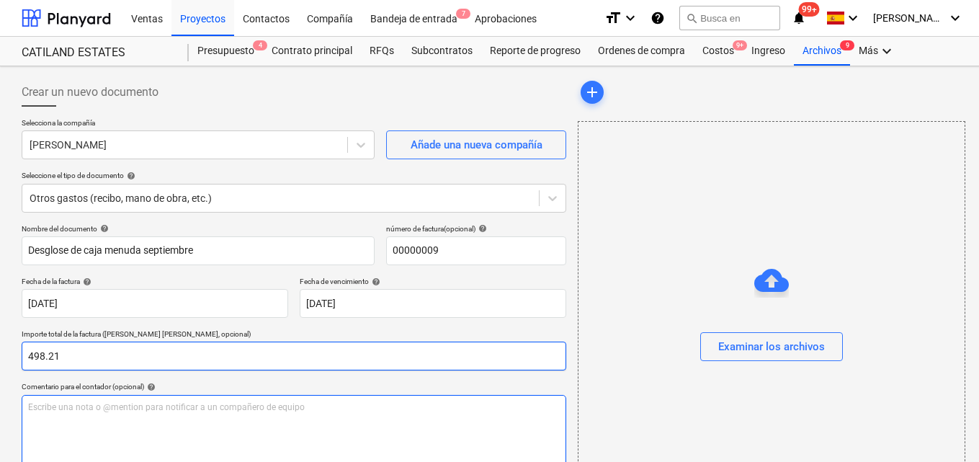
type input "498.21"
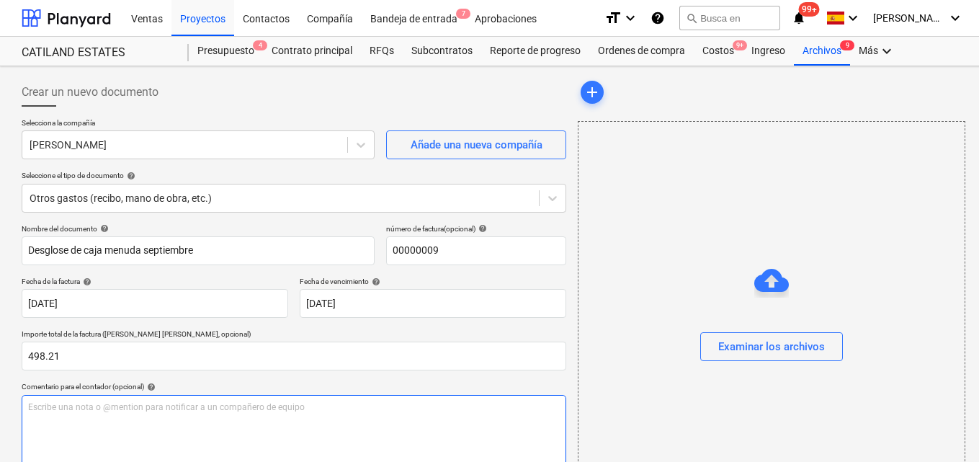
click at [37, 409] on p "Escribe una nota o @mention para notificar a un compañero de equipo ﻿" at bounding box center [294, 407] width 532 height 12
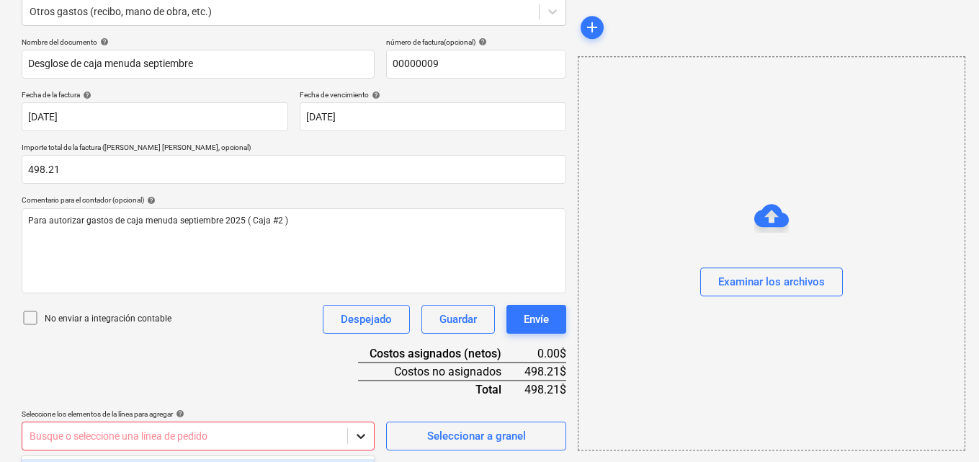
scroll to position [400, 0]
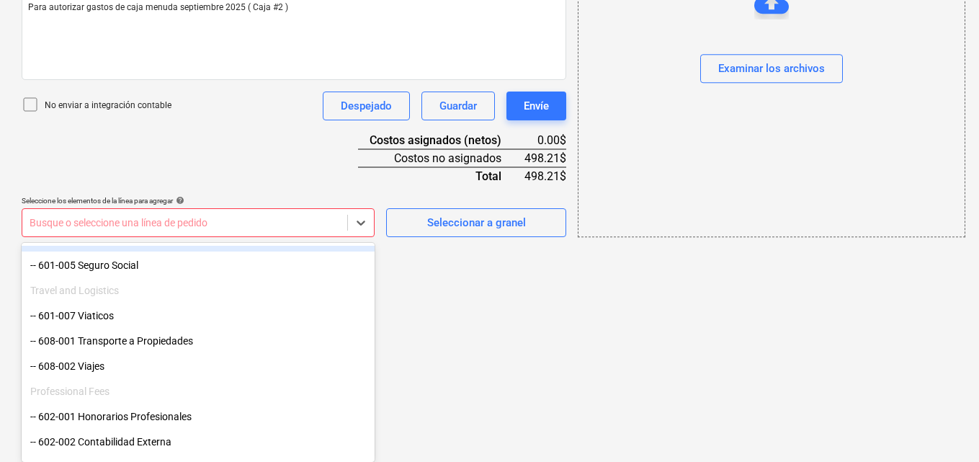
scroll to position [144, 0]
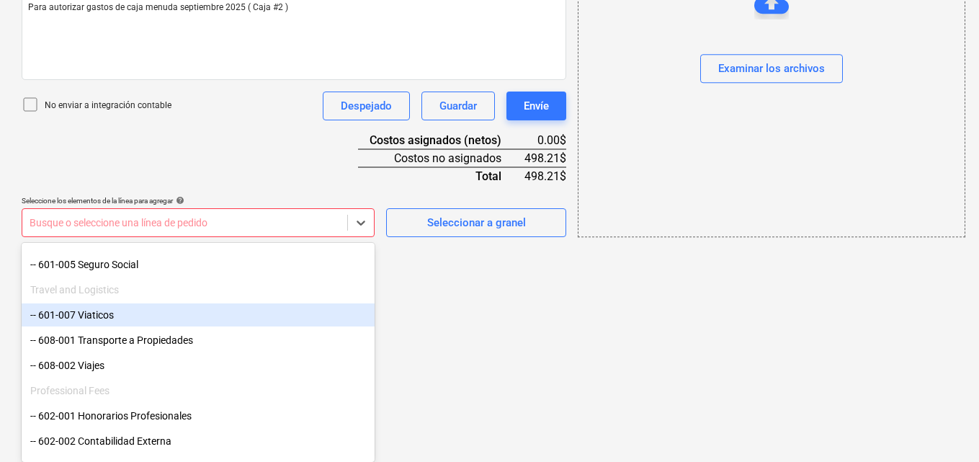
click at [137, 313] on div "-- 601-007 Viaticos" at bounding box center [198, 314] width 353 height 23
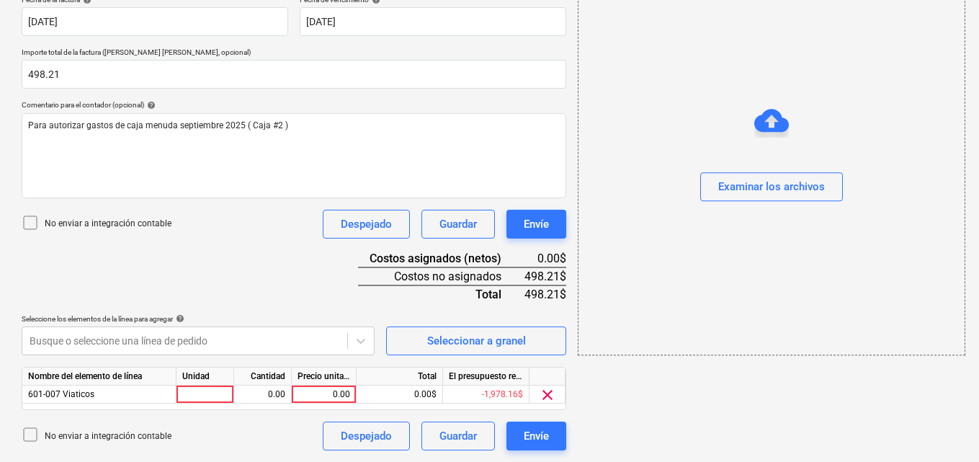
scroll to position [282, 0]
click at [213, 392] on div at bounding box center [206, 395] width 58 height 18
type input "1"
click at [267, 395] on div "0.00" at bounding box center [262, 395] width 45 height 18
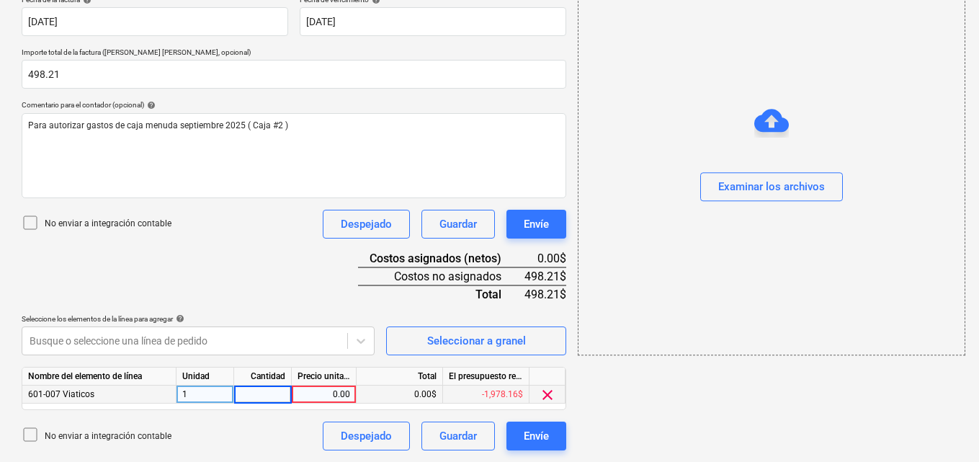
type input "1"
click at [331, 395] on div "0.00" at bounding box center [324, 395] width 53 height 18
type input "115.68"
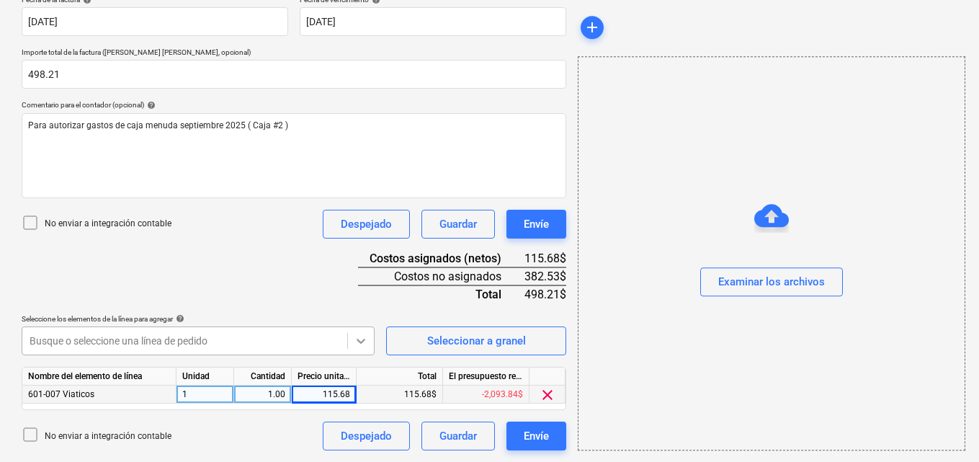
click at [355, 336] on icon at bounding box center [361, 341] width 14 height 14
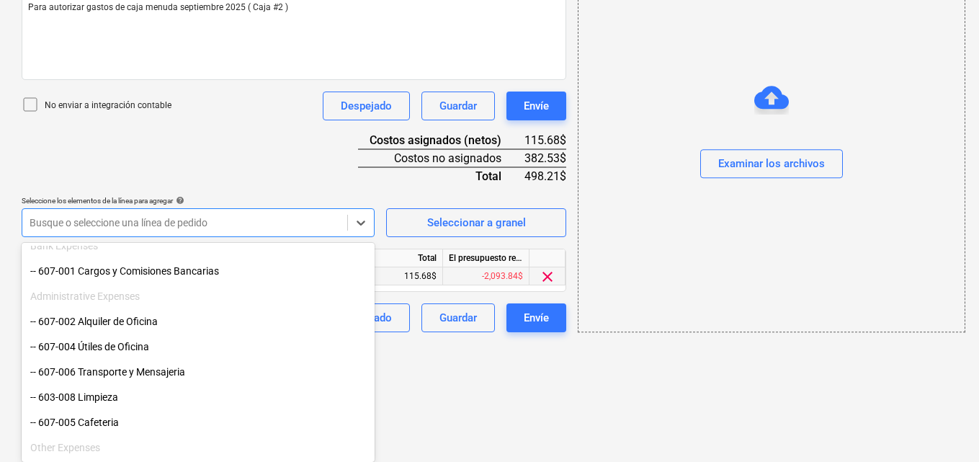
scroll to position [1009, 0]
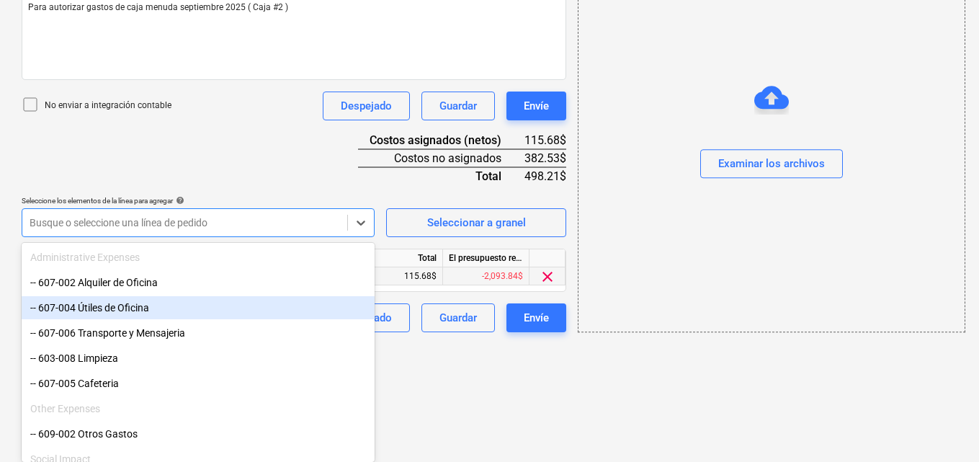
click at [141, 312] on div "-- 607-004 Útiles de Oficina" at bounding box center [198, 307] width 353 height 23
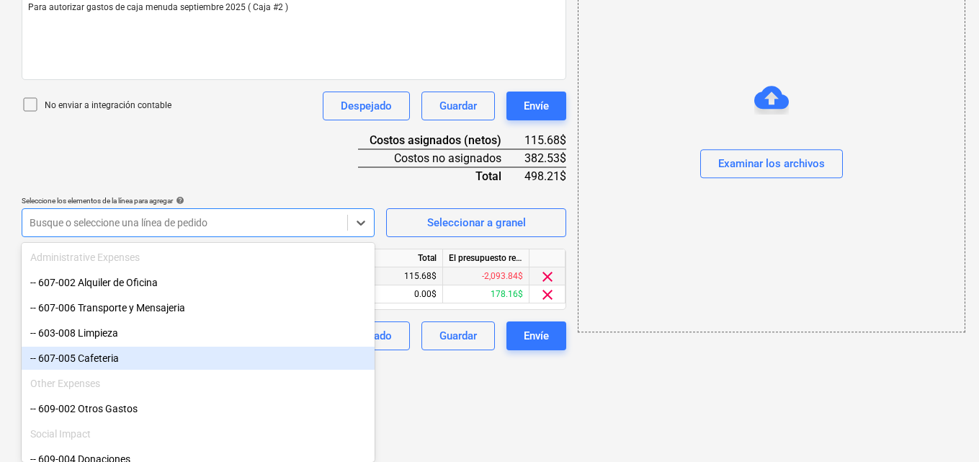
scroll to position [300, 0]
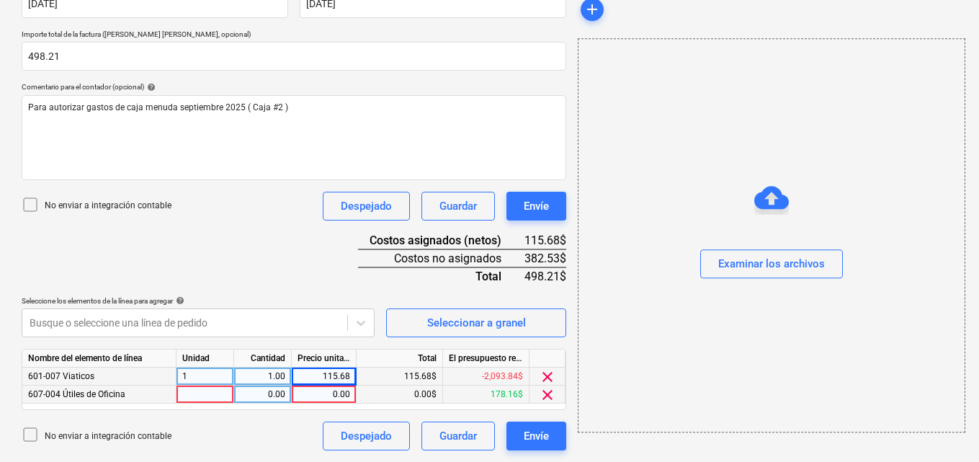
click at [190, 397] on div at bounding box center [206, 395] width 58 height 18
type input "1"
click at [264, 393] on div "0.00" at bounding box center [262, 395] width 45 height 18
type input "1"
click at [318, 393] on div "0.00" at bounding box center [324, 395] width 53 height 18
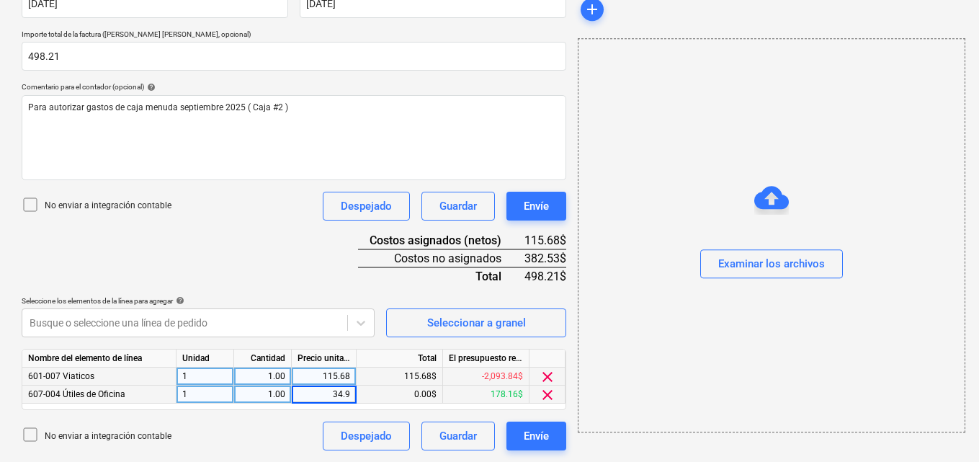
type input "34.98"
click at [365, 327] on icon at bounding box center [361, 323] width 14 height 14
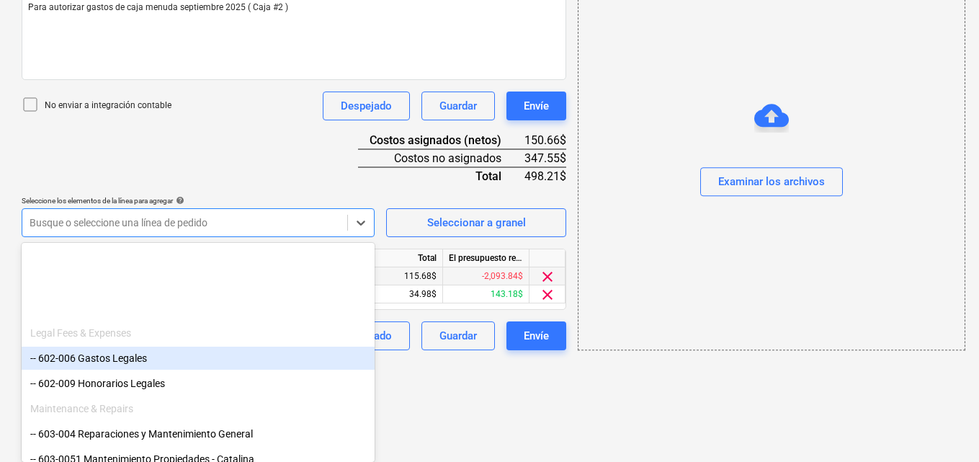
scroll to position [522, 0]
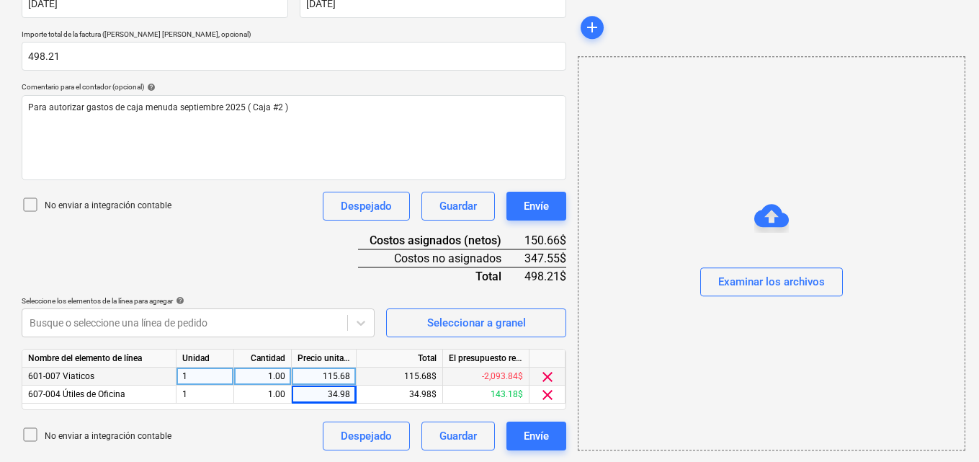
scroll to position [300, 0]
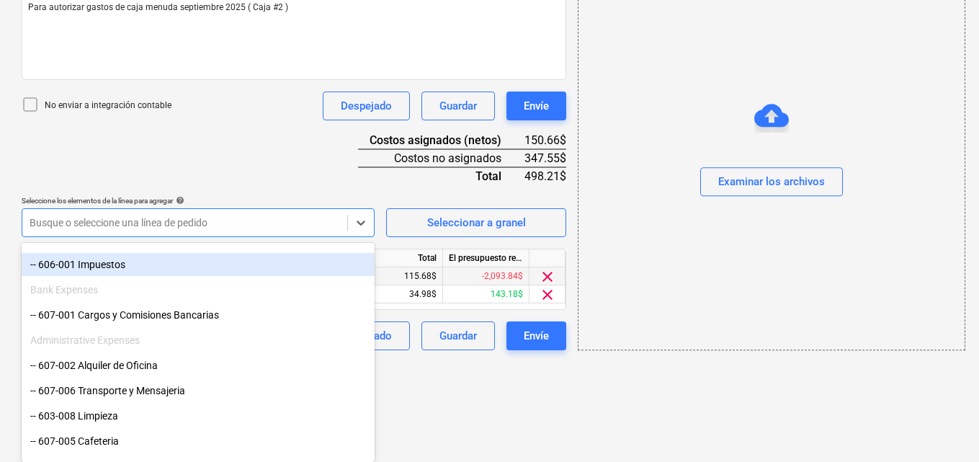
scroll to position [937, 0]
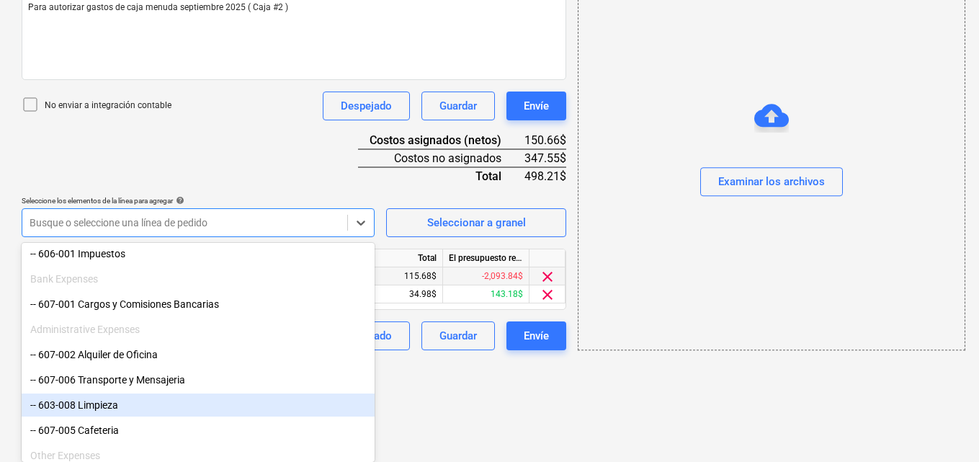
click at [168, 403] on div "-- 603-008 Limpieza" at bounding box center [198, 404] width 353 height 23
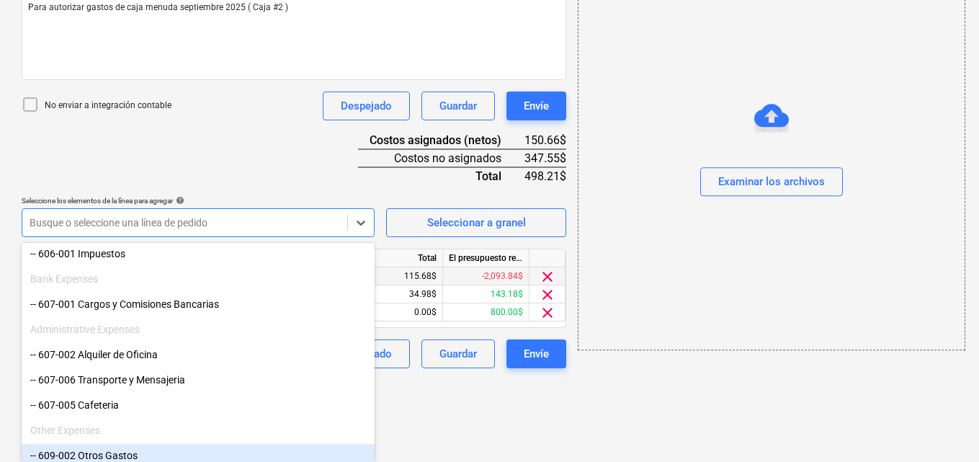
scroll to position [318, 0]
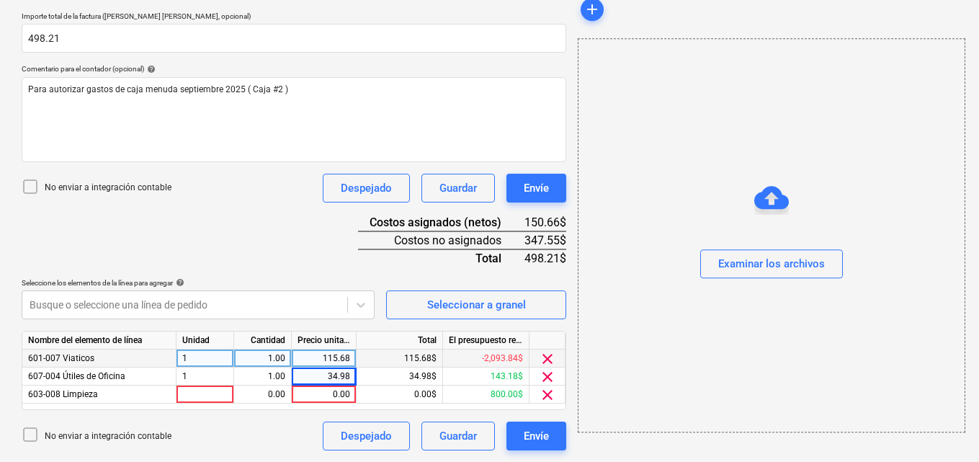
click at [200, 394] on div at bounding box center [206, 395] width 58 height 18
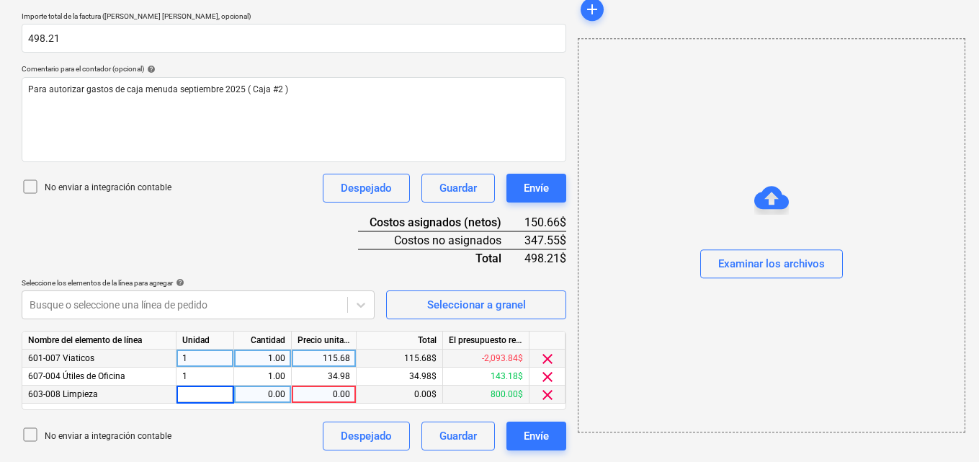
type input "1"
click at [267, 391] on div "0.00" at bounding box center [262, 395] width 45 height 18
type input "1"
click at [329, 392] on div "0.00" at bounding box center [324, 395] width 53 height 18
type input "95.00"
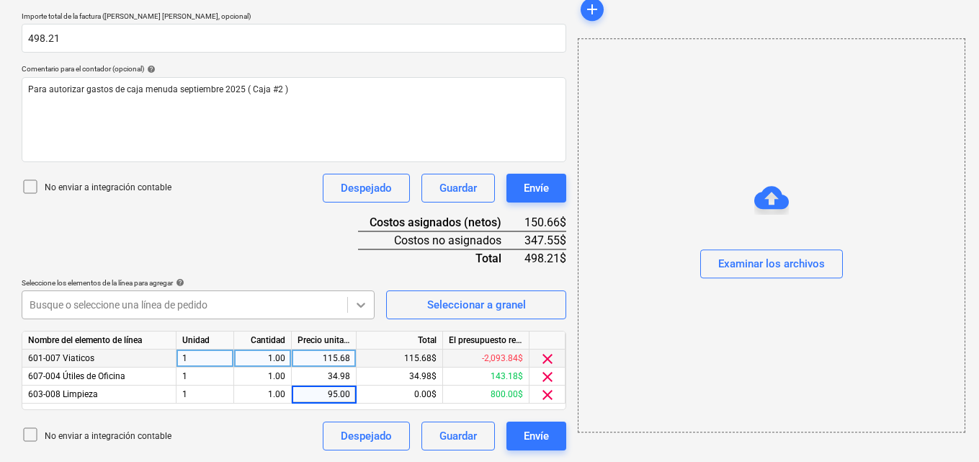
click at [359, 305] on icon at bounding box center [361, 305] width 9 height 5
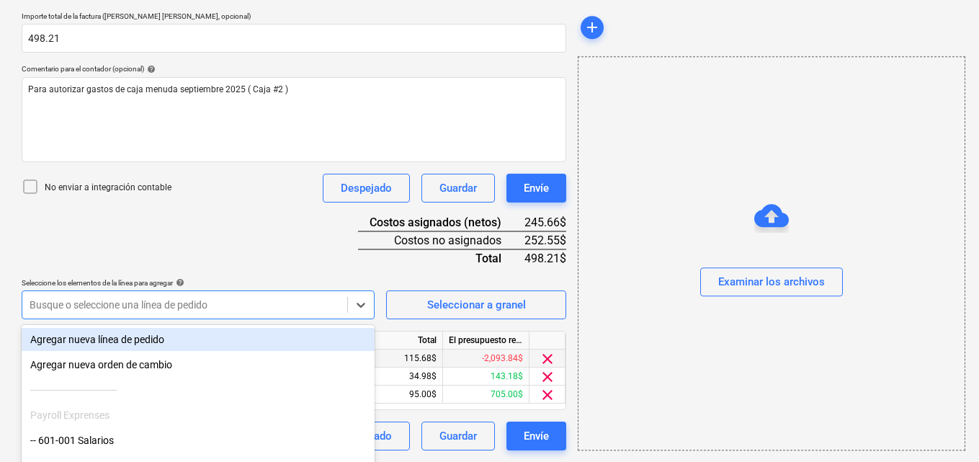
scroll to position [400, 0]
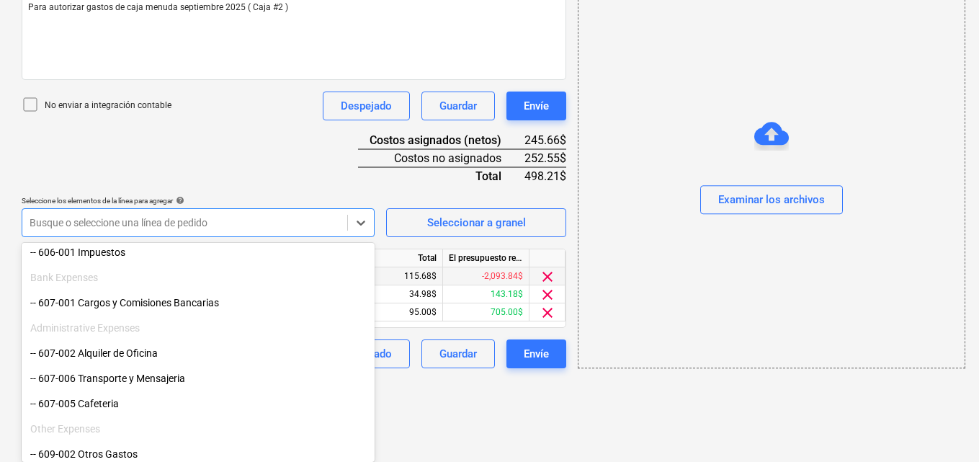
scroll to position [930, 0]
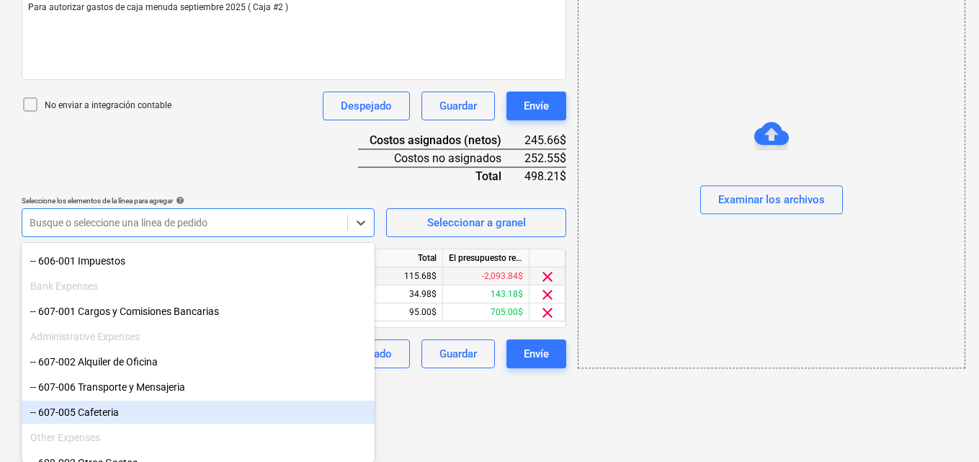
click at [132, 408] on div "-- 607-005 Cafeteria" at bounding box center [198, 412] width 353 height 23
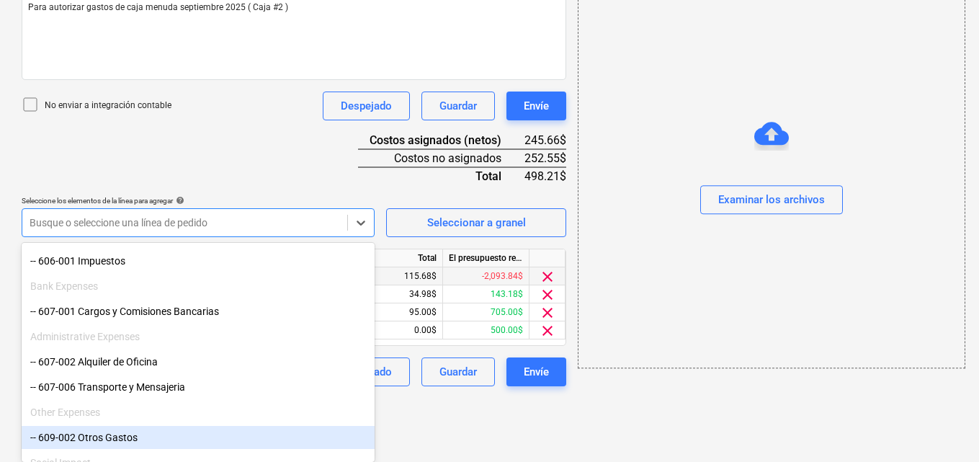
scroll to position [336, 0]
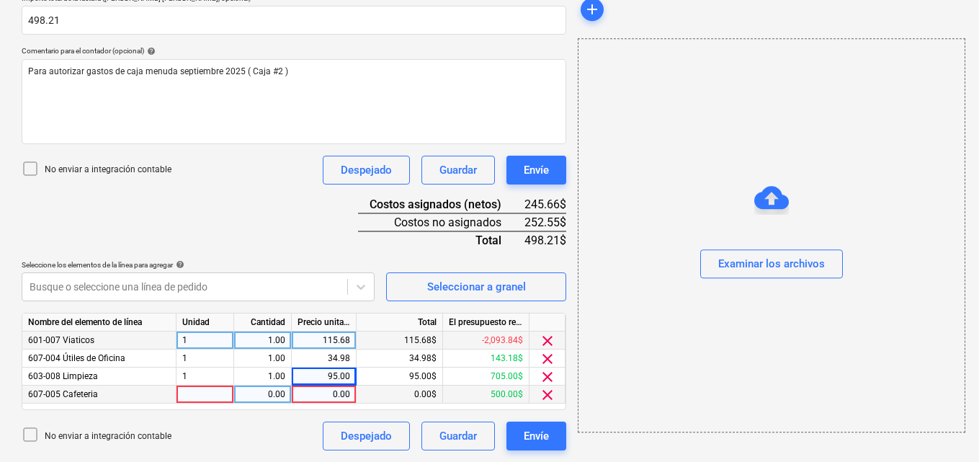
click at [193, 389] on div at bounding box center [206, 395] width 58 height 18
type input "1"
click at [264, 391] on div "0.00" at bounding box center [262, 395] width 45 height 18
click at [330, 393] on div "0.00" at bounding box center [324, 395] width 53 height 18
type input "2.10"
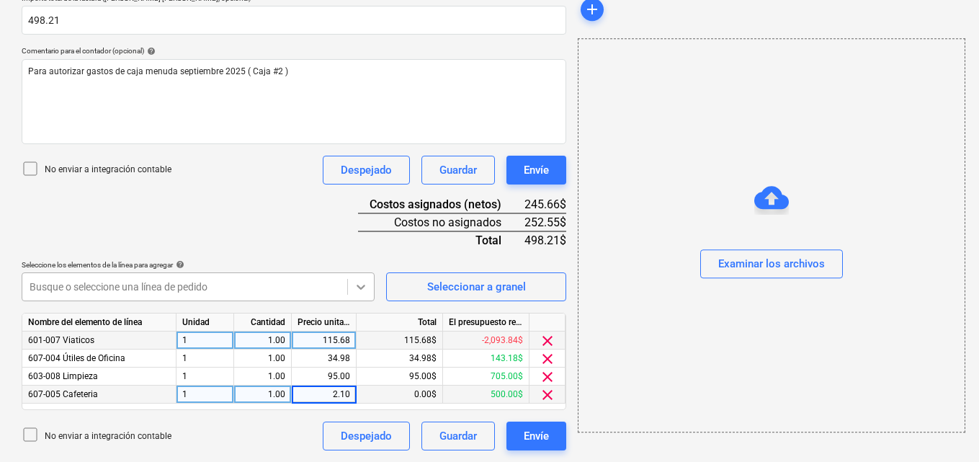
click at [362, 289] on icon at bounding box center [361, 287] width 9 height 5
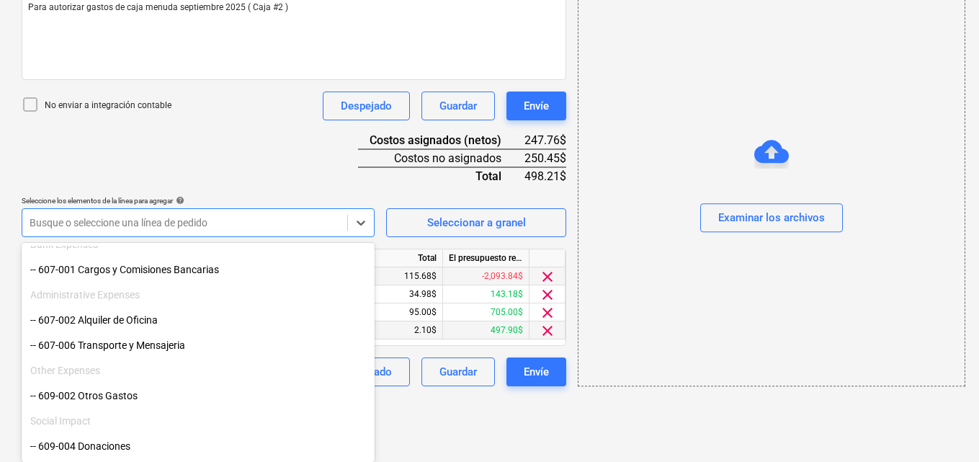
scroll to position [1009, 0]
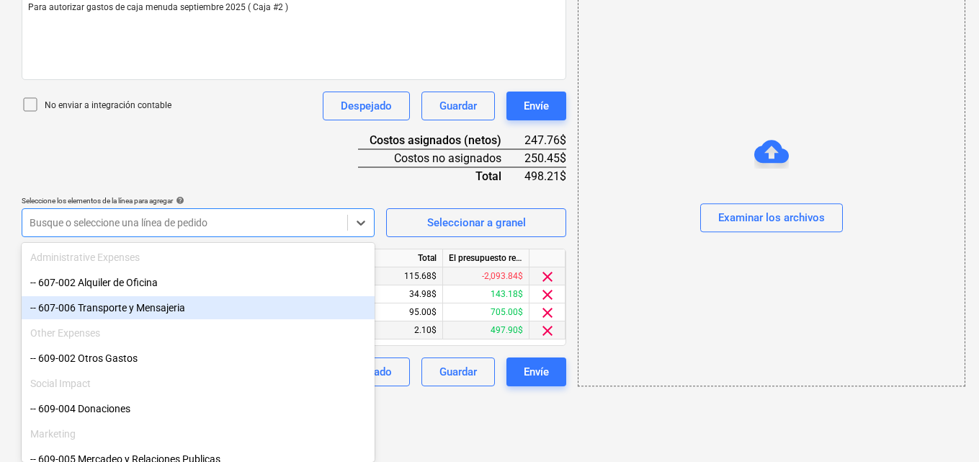
click at [164, 310] on div "-- 607-006 Transporte y Mensajeria" at bounding box center [198, 307] width 353 height 23
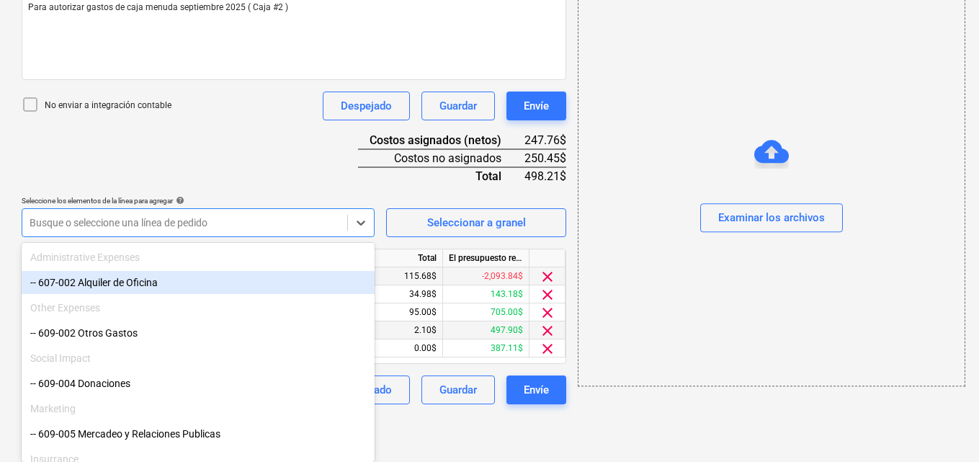
scroll to position [354, 0]
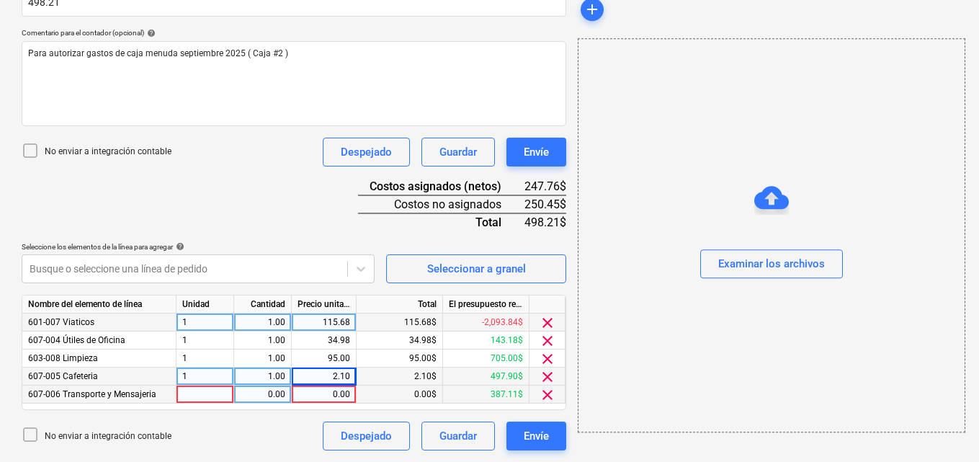
click at [187, 398] on div at bounding box center [206, 395] width 58 height 18
type input "1"
click at [265, 395] on div "0.00" at bounding box center [262, 395] width 45 height 18
click at [329, 395] on div "0.00" at bounding box center [324, 395] width 53 height 18
type input "6.50"
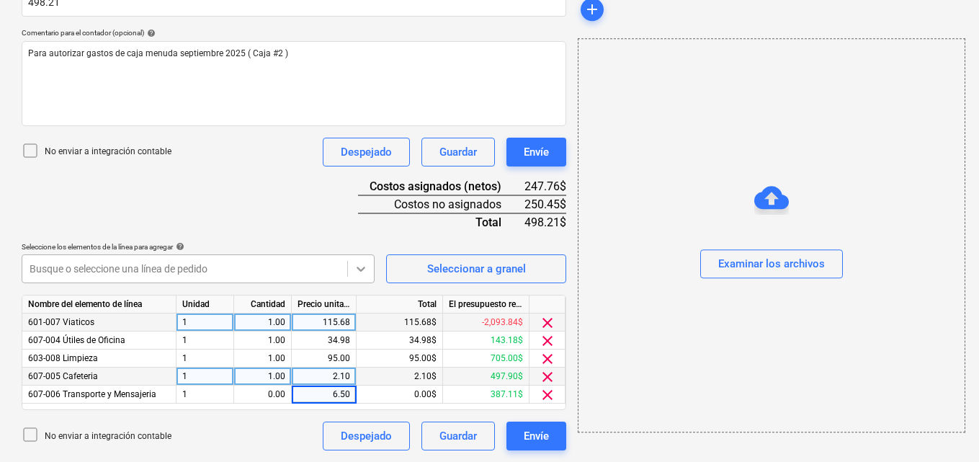
click at [354, 269] on icon at bounding box center [361, 269] width 14 height 14
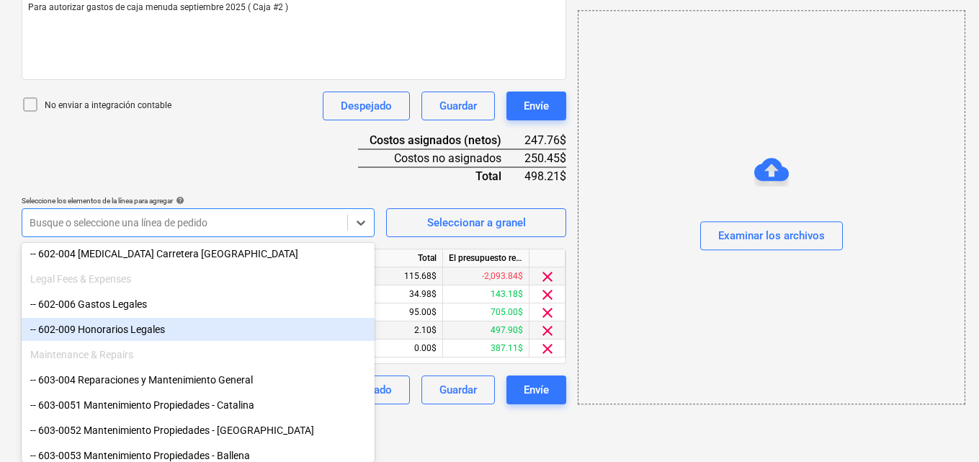
scroll to position [504, 0]
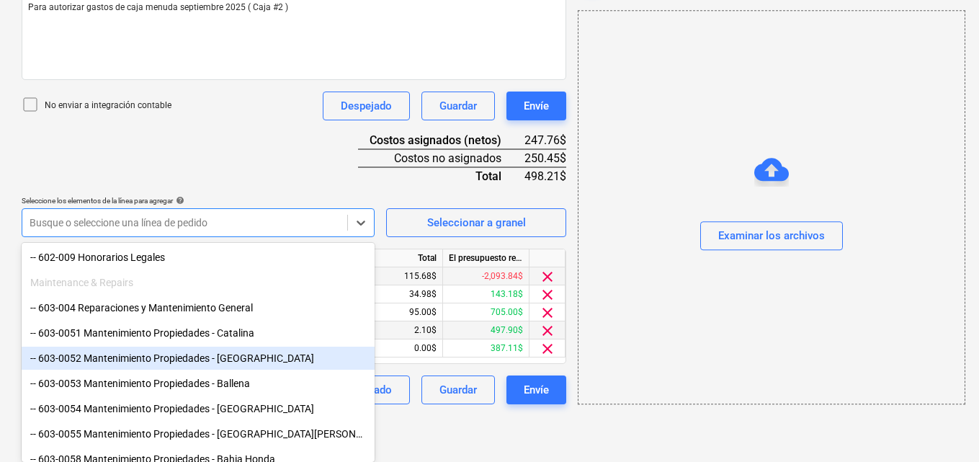
click at [244, 361] on div "-- 603-0052 Mantenimiento Propiedades - [GEOGRAPHIC_DATA]" at bounding box center [198, 358] width 353 height 23
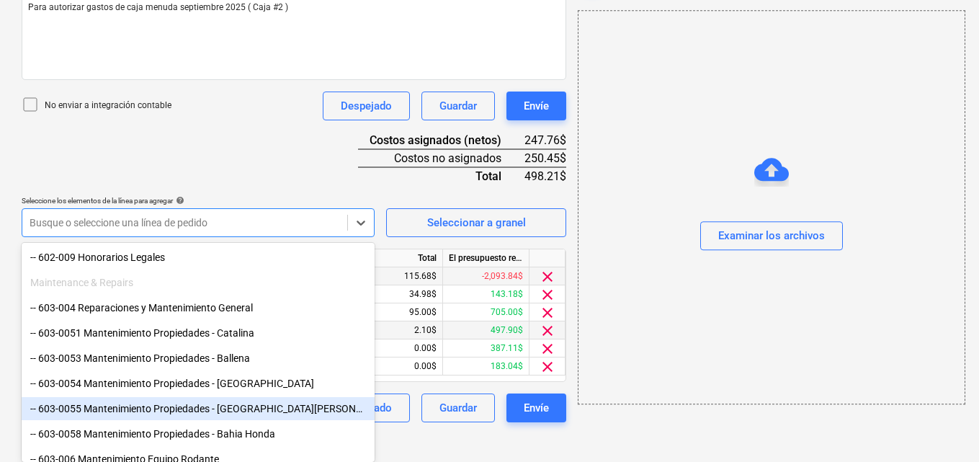
scroll to position [372, 0]
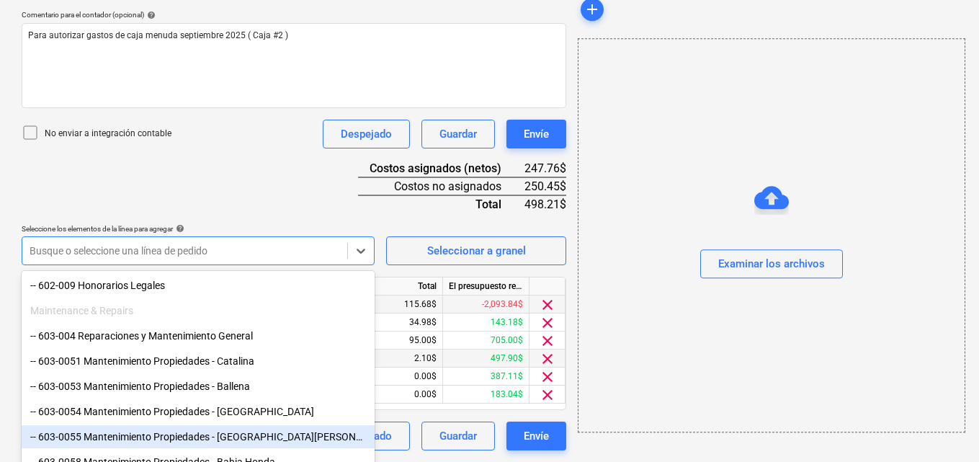
click at [569, 432] on div "Crear un nuevo documento Selecciona la compañía MAURA MORALES Añade una nueva c…" at bounding box center [493, 77] width 986 height 767
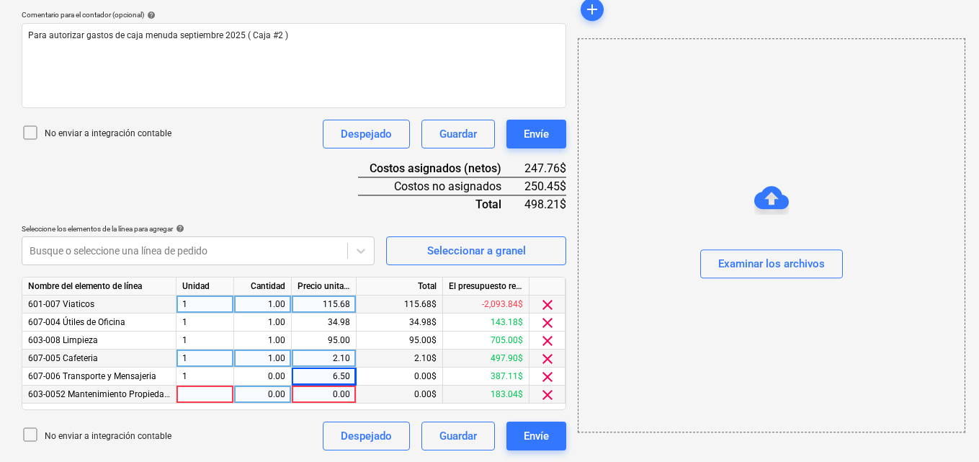
click at [182, 393] on div at bounding box center [206, 395] width 58 height 18
type input "1"
click at [262, 393] on div "0.00" at bounding box center [262, 395] width 45 height 18
type input "1"
click at [332, 396] on div "0.00" at bounding box center [324, 395] width 53 height 18
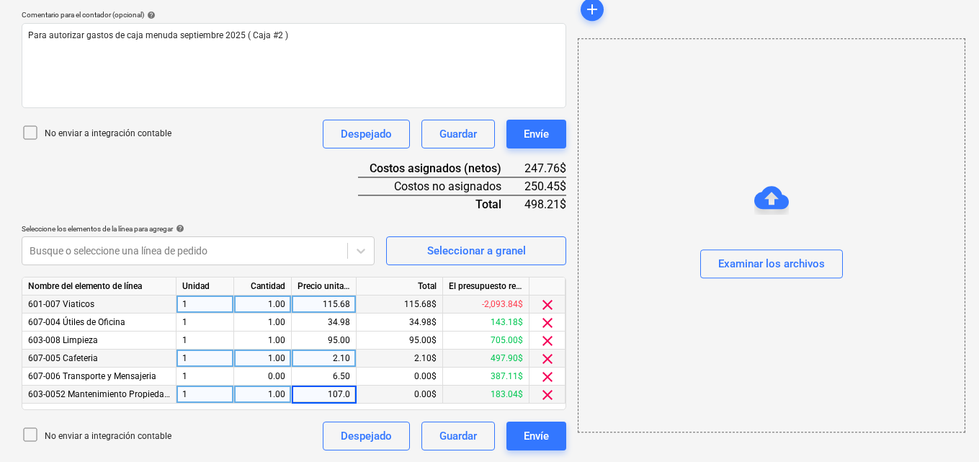
type input "107.00"
click at [361, 256] on icon at bounding box center [361, 251] width 14 height 14
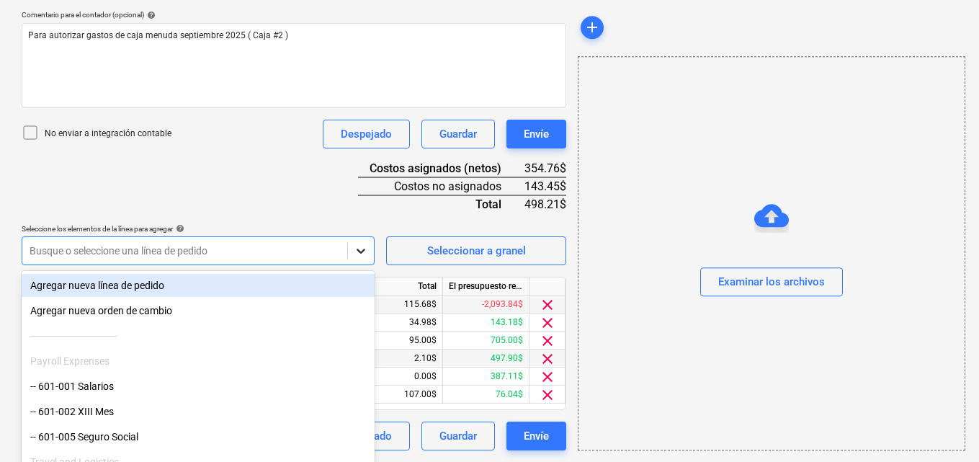
scroll to position [400, 0]
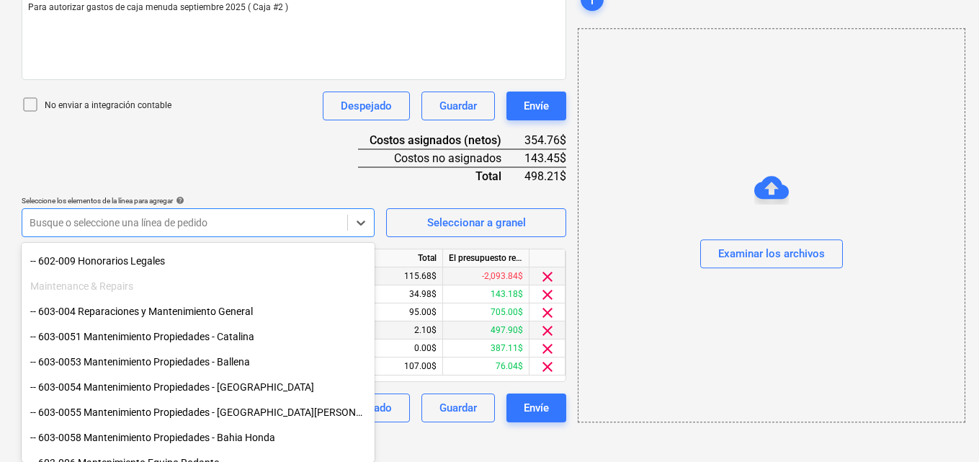
scroll to position [504, 0]
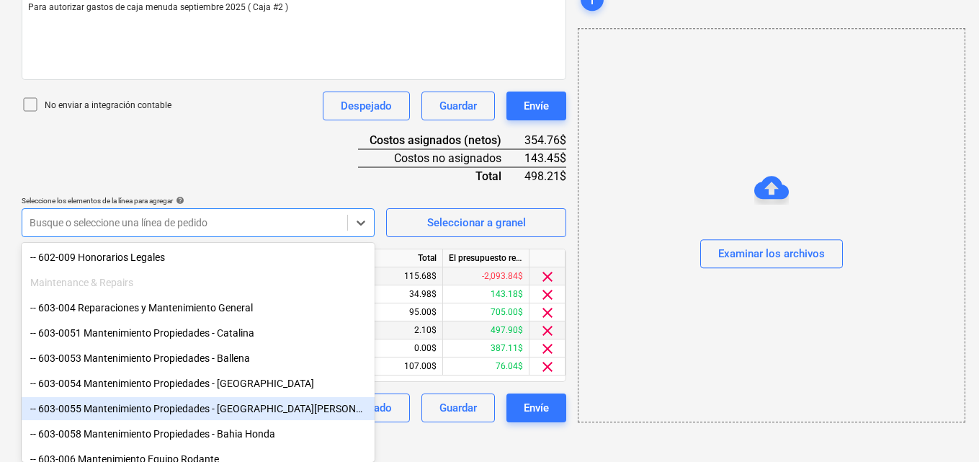
click at [237, 406] on div "-- 603-0055 Mantenimiento Propiedades - [GEOGRAPHIC_DATA][PERSON_NAME]" at bounding box center [198, 408] width 353 height 23
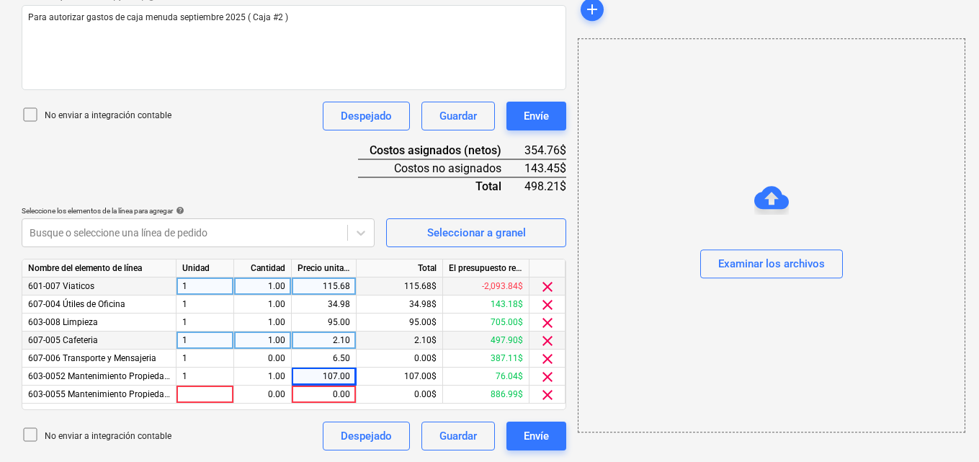
scroll to position [390, 0]
click at [576, 442] on div "add Examinar los archivos" at bounding box center [771, 69] width 398 height 774
click at [191, 392] on div at bounding box center [206, 395] width 58 height 18
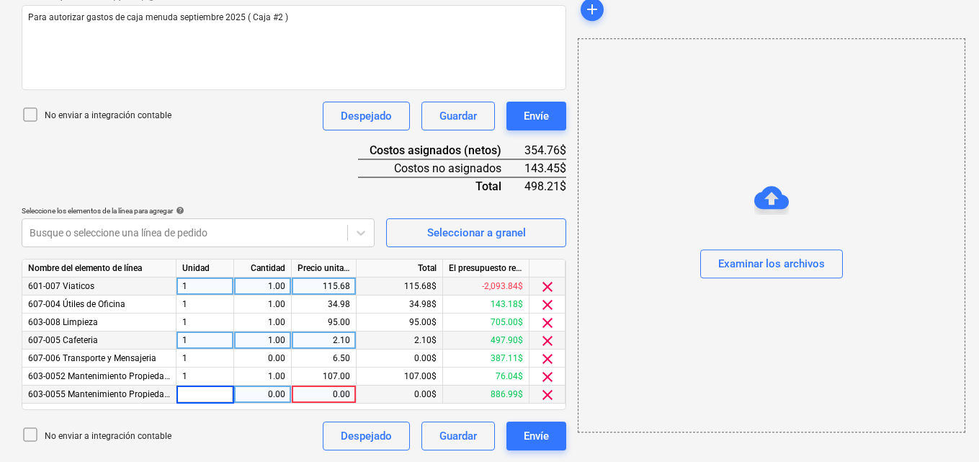
type input "1"
click at [266, 390] on div "0.00" at bounding box center [262, 395] width 45 height 18
type input "1"
click at [329, 393] on div "0.00" at bounding box center [324, 395] width 53 height 18
type input "36.00"
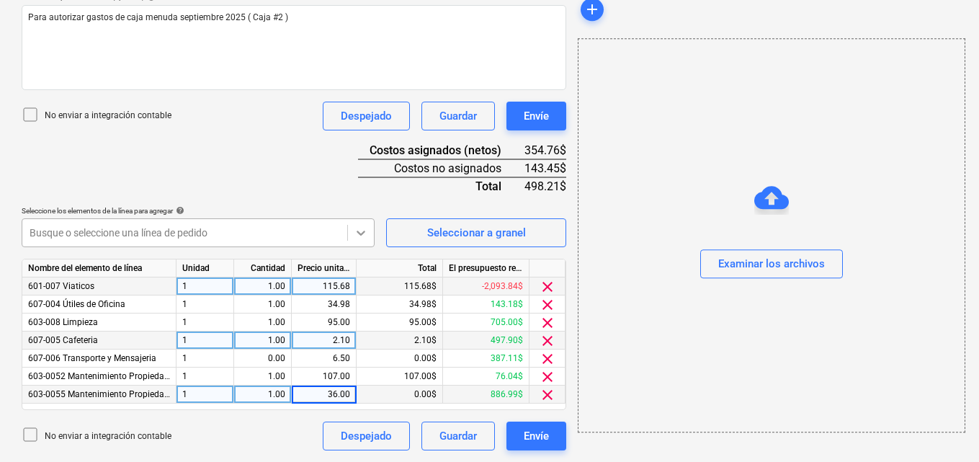
click at [365, 236] on icon at bounding box center [361, 233] width 14 height 14
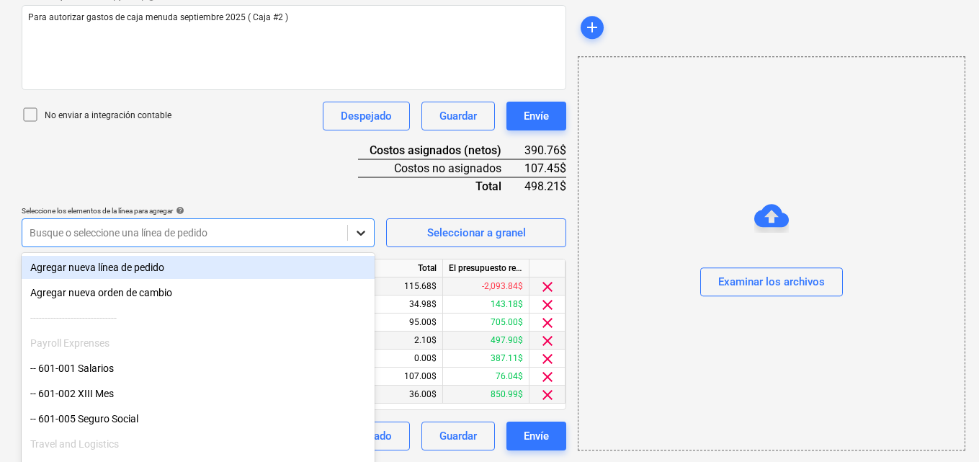
scroll to position [400, 0]
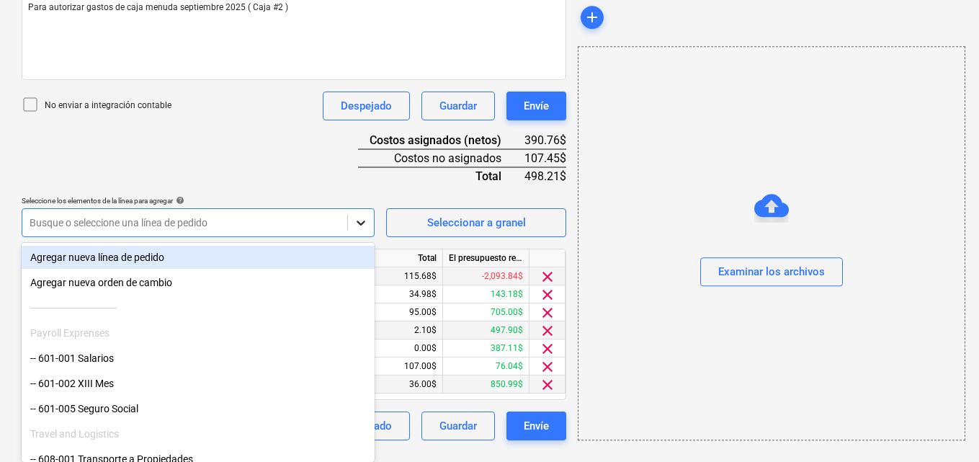
click at [365, 236] on div at bounding box center [360, 222] width 27 height 27
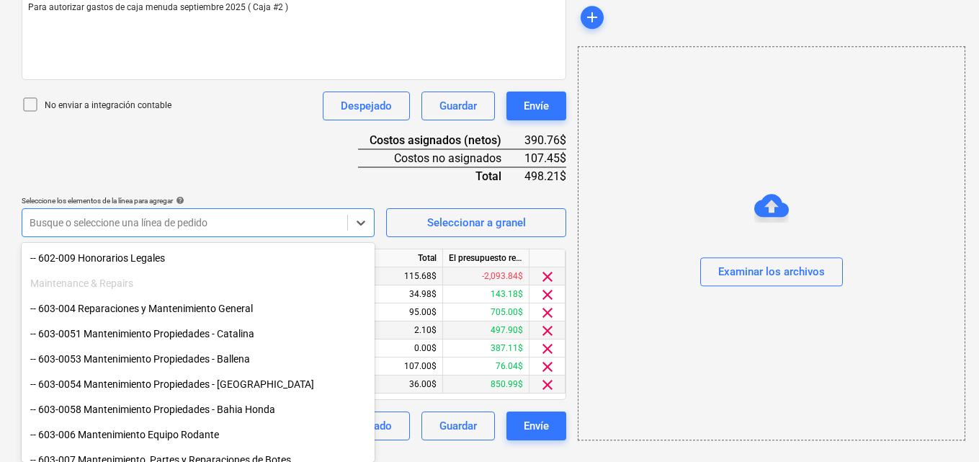
scroll to position [504, 0]
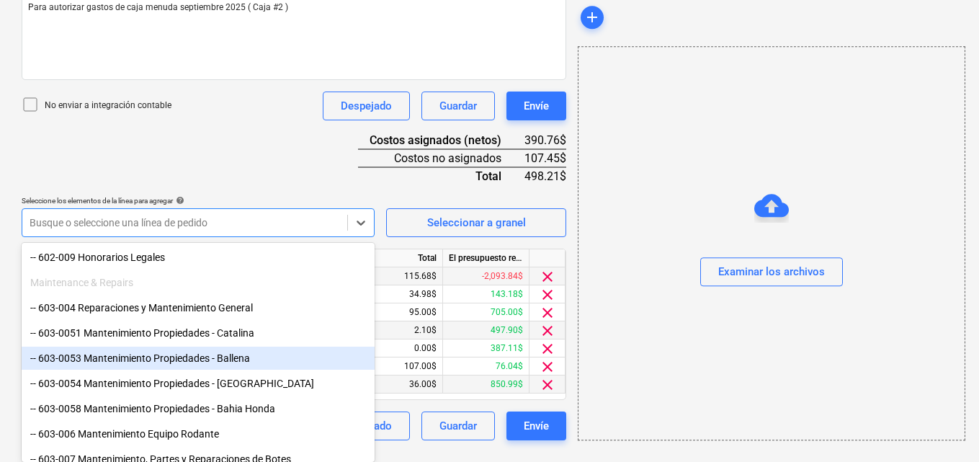
click at [257, 360] on div "-- 603-0053 Mantenimiento Propiedades - Ballena" at bounding box center [198, 358] width 353 height 23
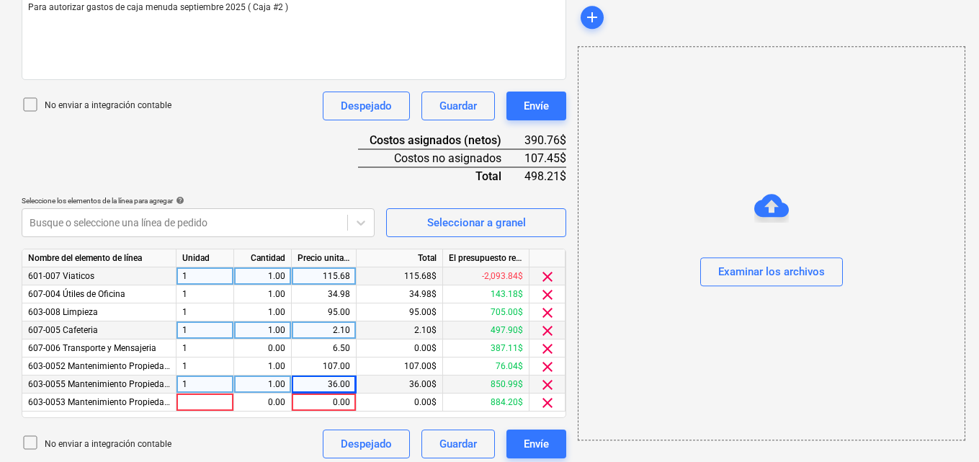
click at [600, 454] on div "add Examinar los archivos" at bounding box center [771, 68] width 398 height 792
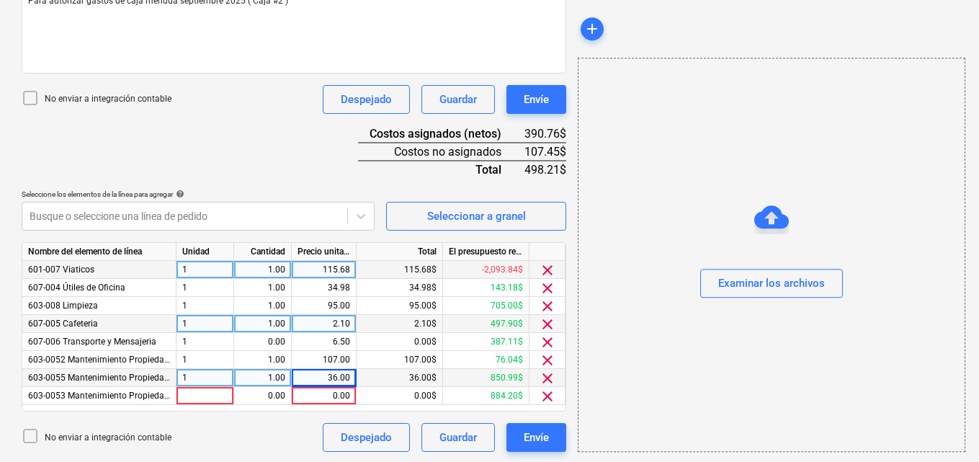
scroll to position [408, 0]
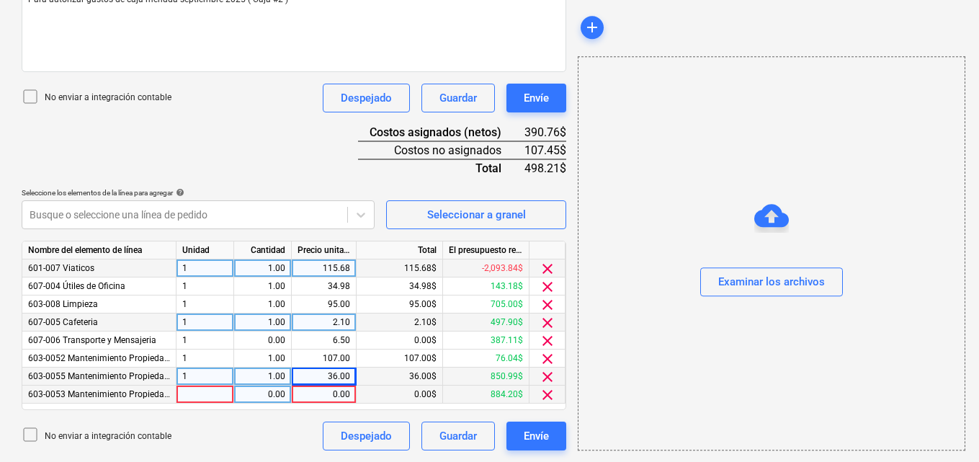
click at [196, 396] on div at bounding box center [206, 395] width 58 height 18
type input "1"
click at [260, 394] on div "0.00" at bounding box center [262, 395] width 45 height 18
type input "1"
click at [329, 396] on div "0.00" at bounding box center [324, 395] width 53 height 18
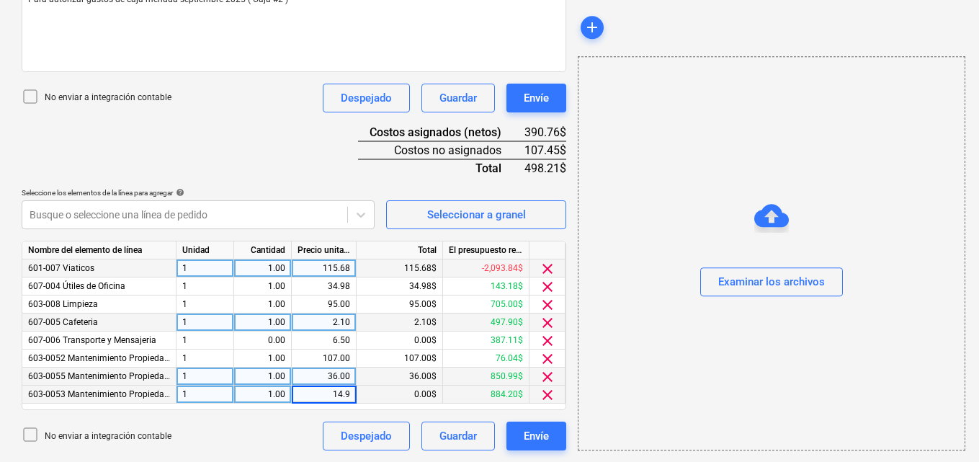
type input "14.97"
click at [357, 214] on icon at bounding box center [361, 215] width 14 height 14
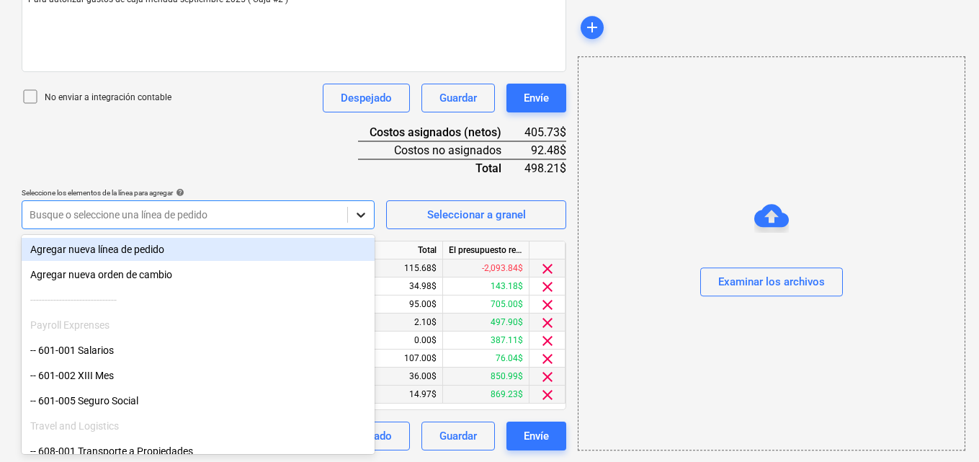
click at [362, 211] on icon at bounding box center [361, 215] width 14 height 14
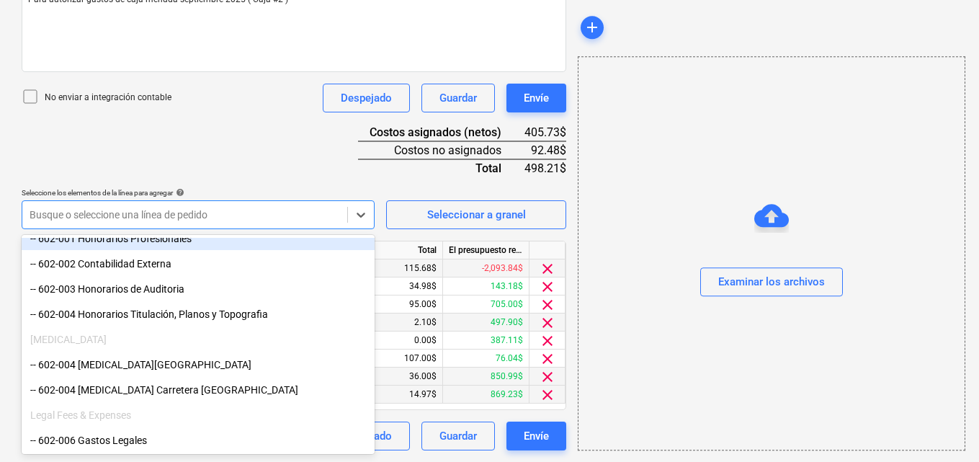
scroll to position [360, 0]
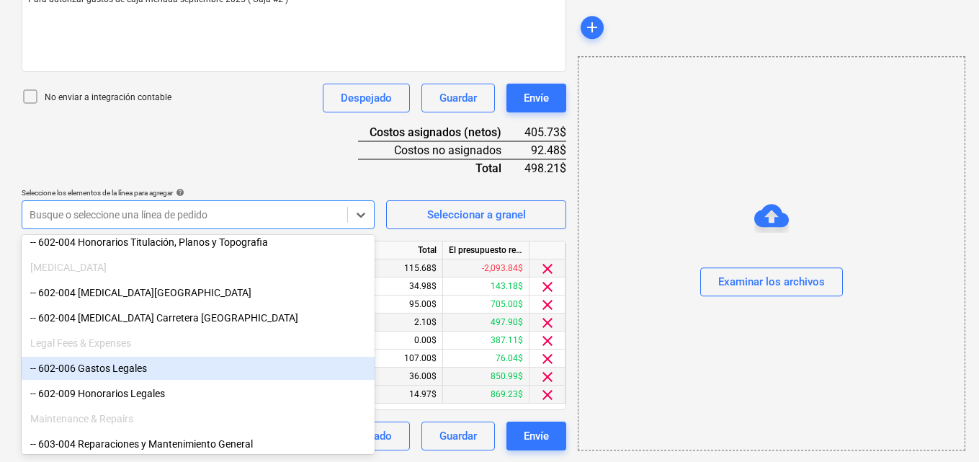
click at [164, 369] on div "-- 602-006 Gastos Legales" at bounding box center [198, 368] width 353 height 23
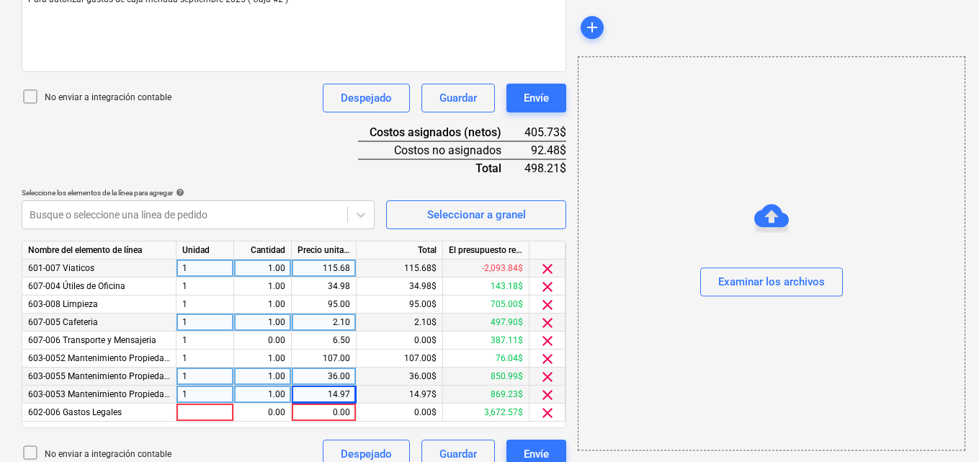
click at [612, 458] on div "add Examinar los archivos" at bounding box center [771, 69] width 398 height 810
click at [184, 414] on div at bounding box center [206, 413] width 58 height 18
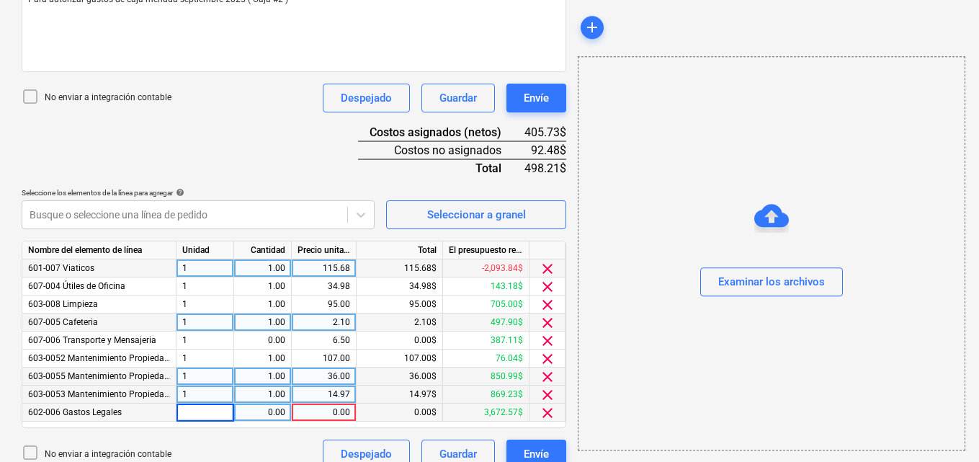
type input "1"
click at [257, 413] on div "0.00" at bounding box center [262, 413] width 45 height 18
type input "1"
click at [328, 413] on div "0.00" at bounding box center [324, 413] width 53 height 18
type input "46.00"
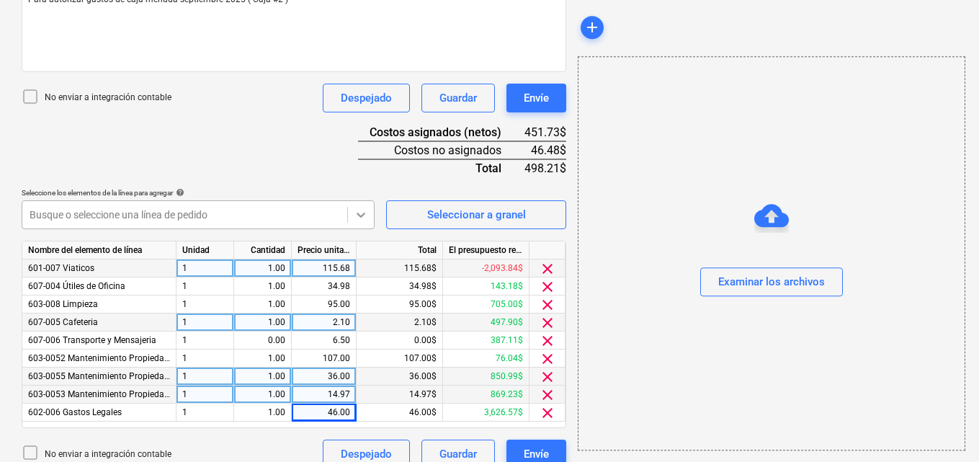
click at [364, 210] on icon at bounding box center [361, 215] width 14 height 14
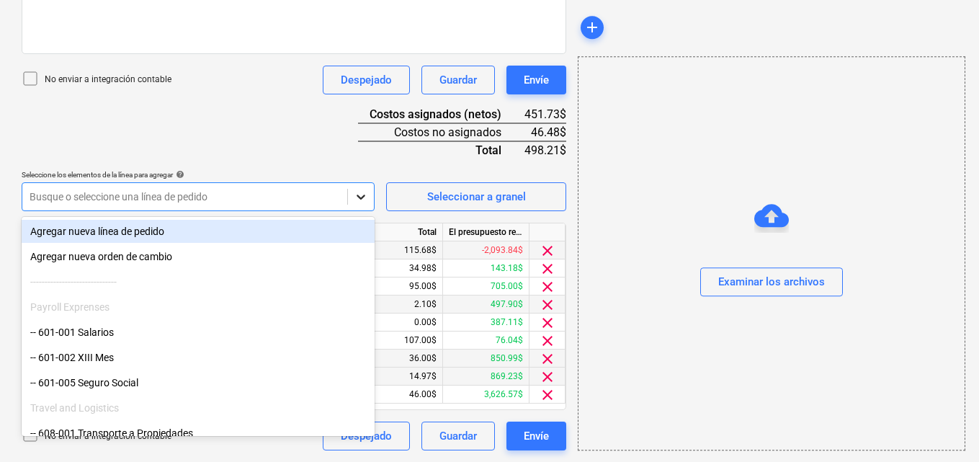
click at [361, 200] on icon at bounding box center [361, 197] width 14 height 14
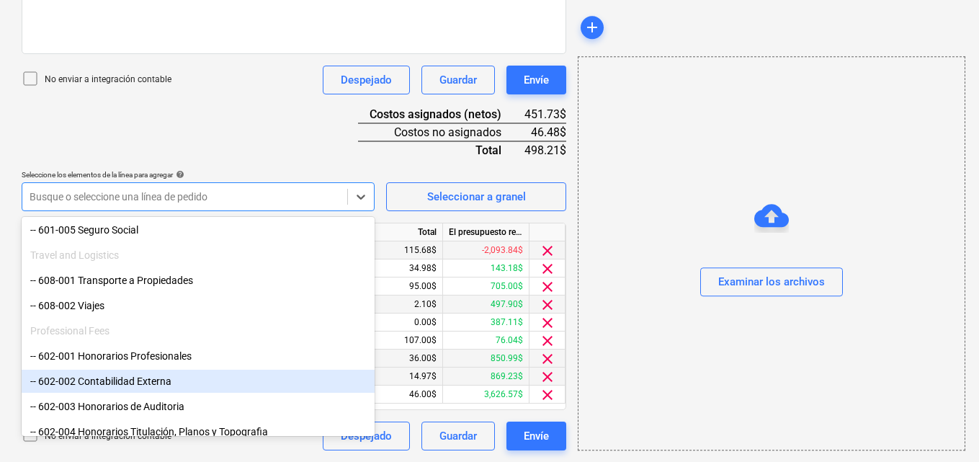
scroll to position [130, 0]
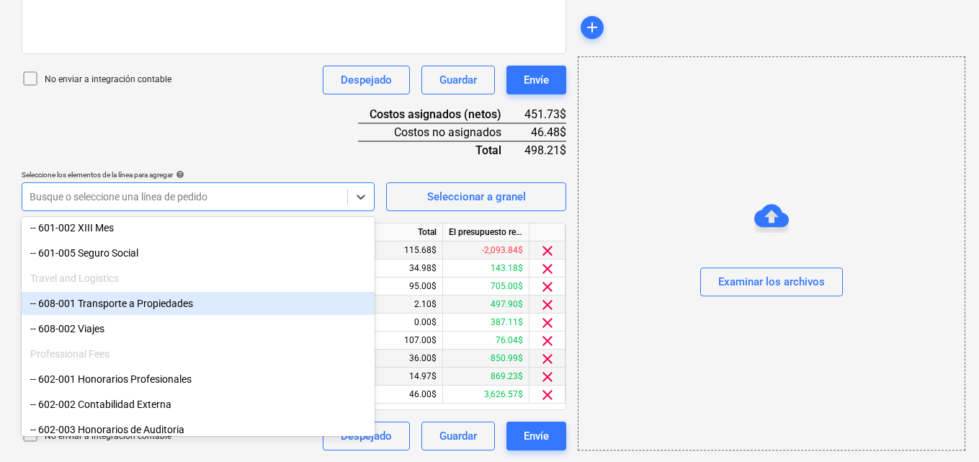
click at [174, 306] on div "-- 608-001 Transporte a Propiedades" at bounding box center [198, 303] width 353 height 23
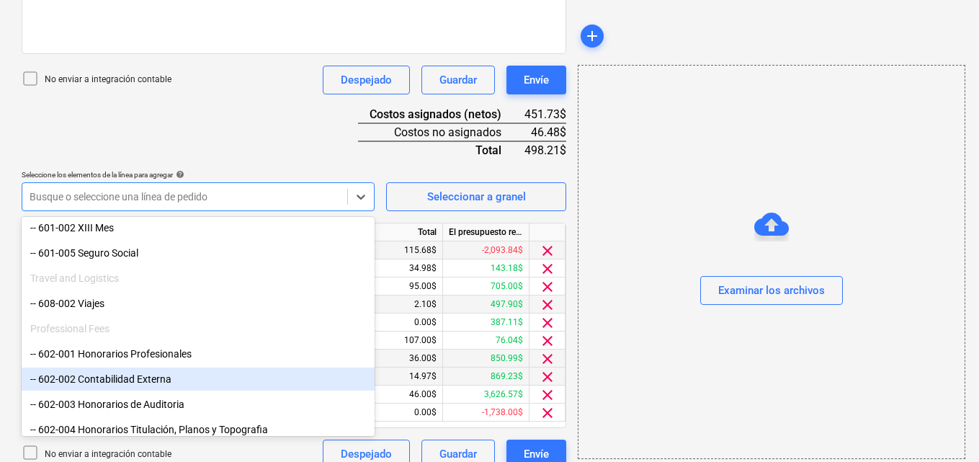
scroll to position [444, 0]
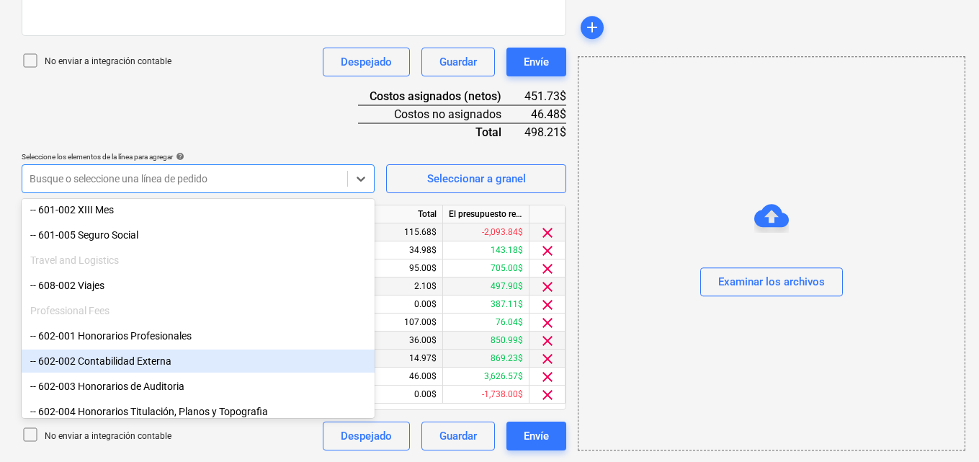
click at [566, 453] on div "Crear un nuevo documento Selecciona la compañía MAURA MORALES Añade una nueva c…" at bounding box center [294, 42] width 556 height 828
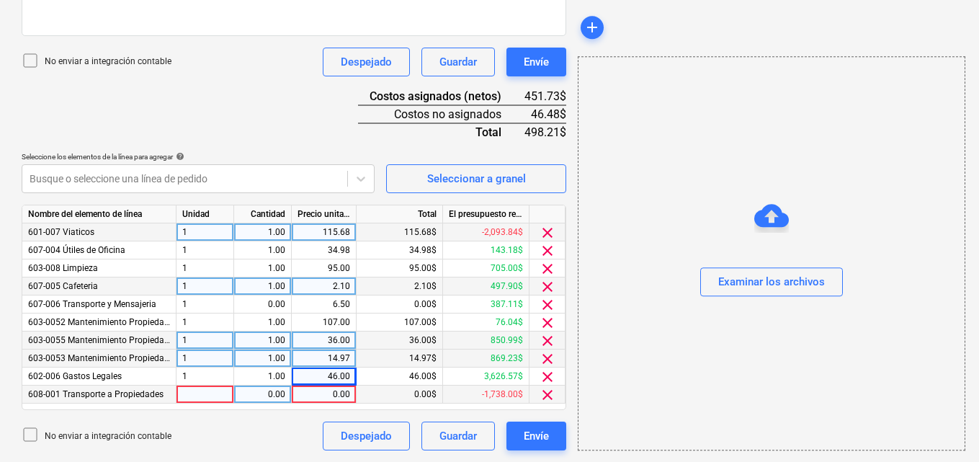
click at [179, 393] on div at bounding box center [206, 395] width 58 height 18
type input "1"
click at [262, 395] on div "0.00" at bounding box center [262, 395] width 45 height 18
type input "1"
click at [334, 393] on div "0.00" at bounding box center [324, 395] width 53 height 18
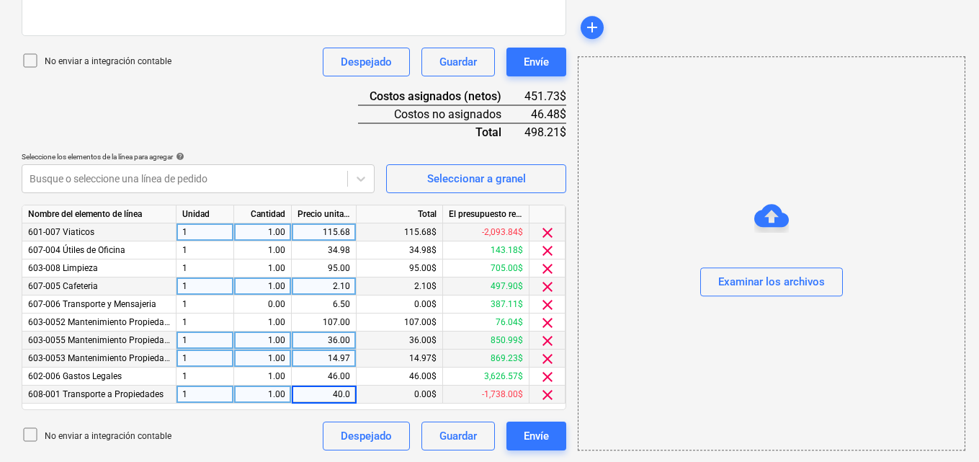
type input "40.00"
click at [577, 456] on div "add Examinar los archivos" at bounding box center [771, 42] width 398 height 828
click at [582, 454] on div "add Examinar los archivos" at bounding box center [771, 42] width 398 height 828
click at [574, 455] on div "add Examinar los archivos" at bounding box center [771, 42] width 398 height 828
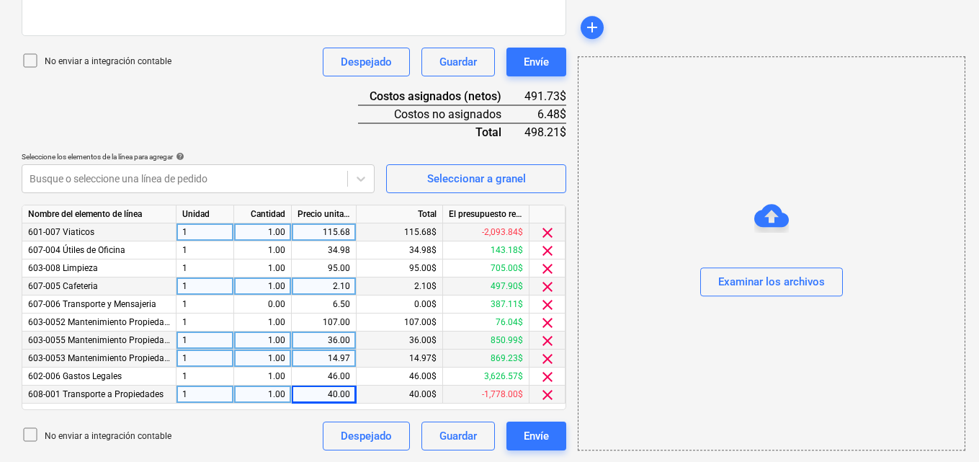
click at [574, 455] on div "add Examinar los archivos" at bounding box center [771, 42] width 398 height 828
click at [425, 339] on div "36.00$" at bounding box center [400, 340] width 86 height 18
click at [426, 341] on div "36.00$" at bounding box center [400, 340] width 86 height 18
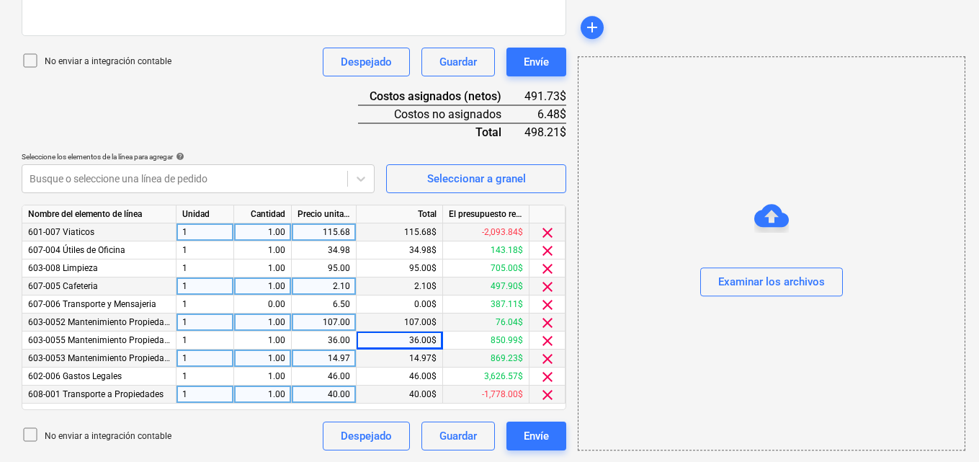
click at [401, 317] on div "107.00$" at bounding box center [400, 322] width 86 height 18
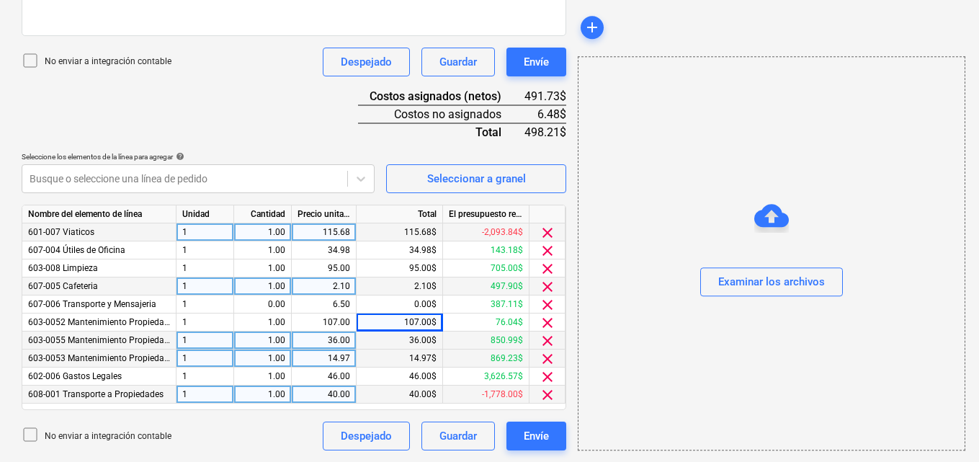
click at [403, 335] on div "36.00$" at bounding box center [400, 340] width 86 height 18
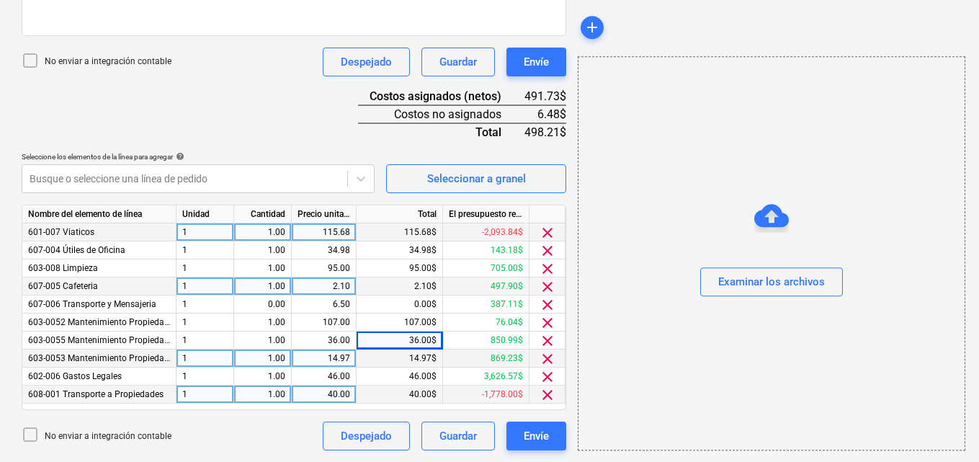
click at [421, 360] on div "14.97$" at bounding box center [400, 358] width 86 height 18
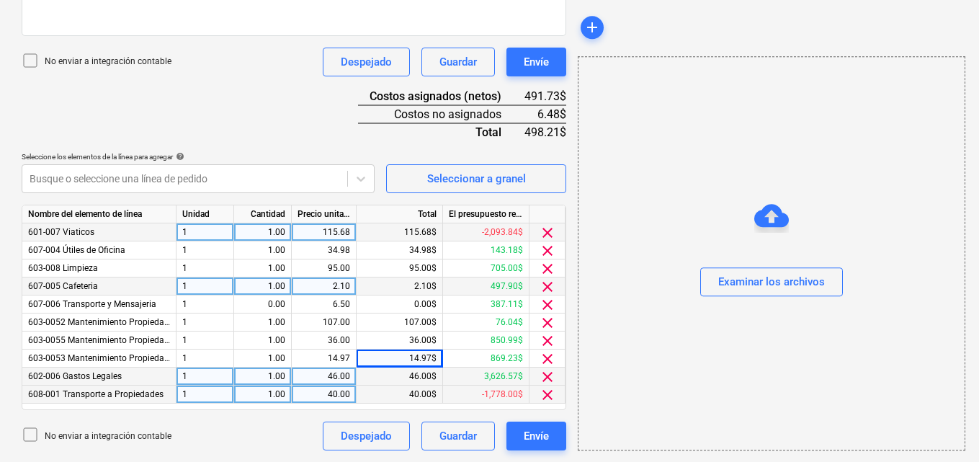
click at [419, 373] on div "46.00$" at bounding box center [400, 376] width 86 height 18
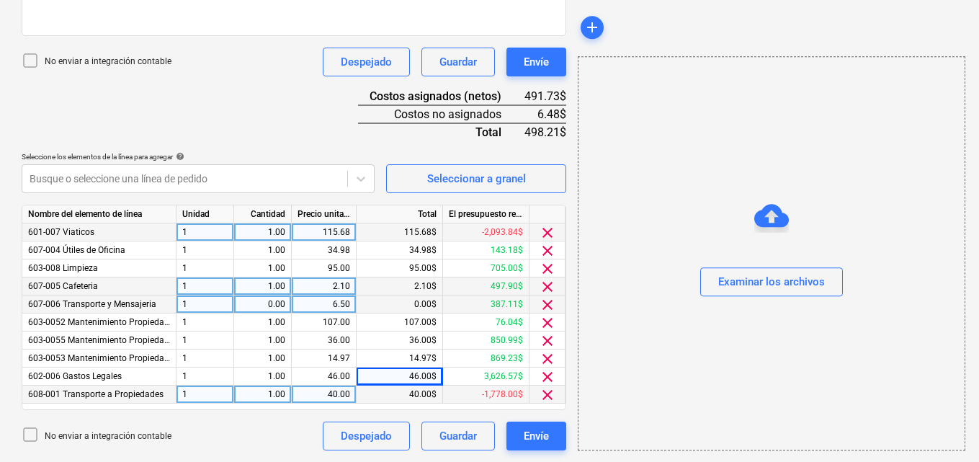
click at [345, 304] on div "6.50" at bounding box center [324, 304] width 53 height 18
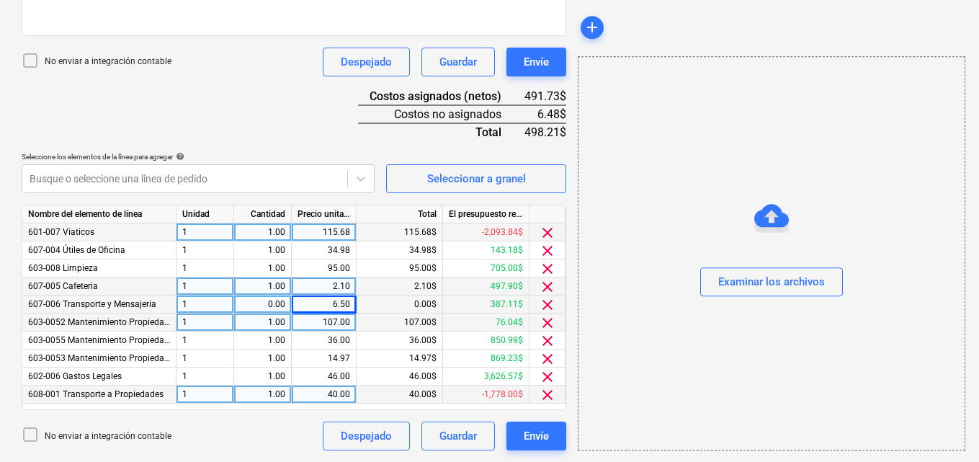
click at [383, 323] on div "107.00$" at bounding box center [400, 322] width 86 height 18
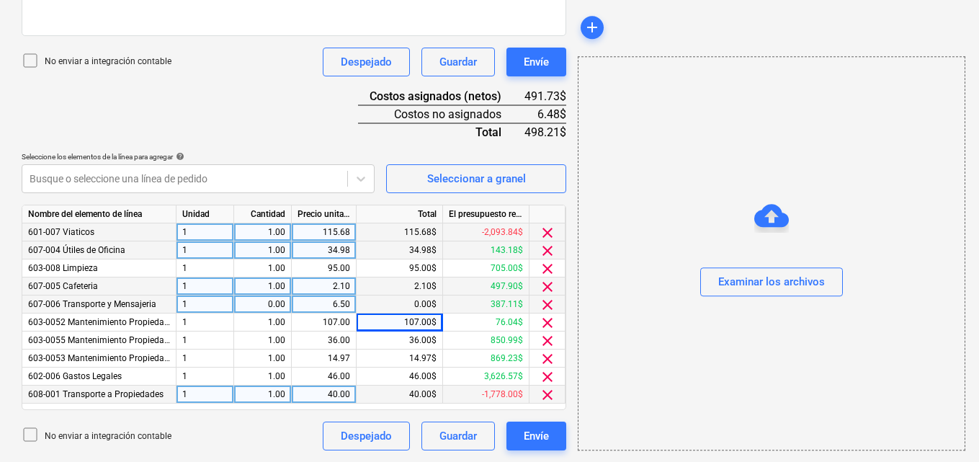
click at [432, 248] on div "34.98$" at bounding box center [400, 250] width 86 height 18
click at [431, 250] on div "34.98$" at bounding box center [400, 250] width 86 height 18
click at [431, 249] on div "34.98$" at bounding box center [400, 250] width 86 height 18
drag, startPoint x: 408, startPoint y: 249, endPoint x: 465, endPoint y: 252, distance: 57.0
click at [0, 0] on div "607-004 Útiles de Oficina 1 1.00 34.98 34.98$ 143.18$ clear" at bounding box center [0, 0] width 0 height 0
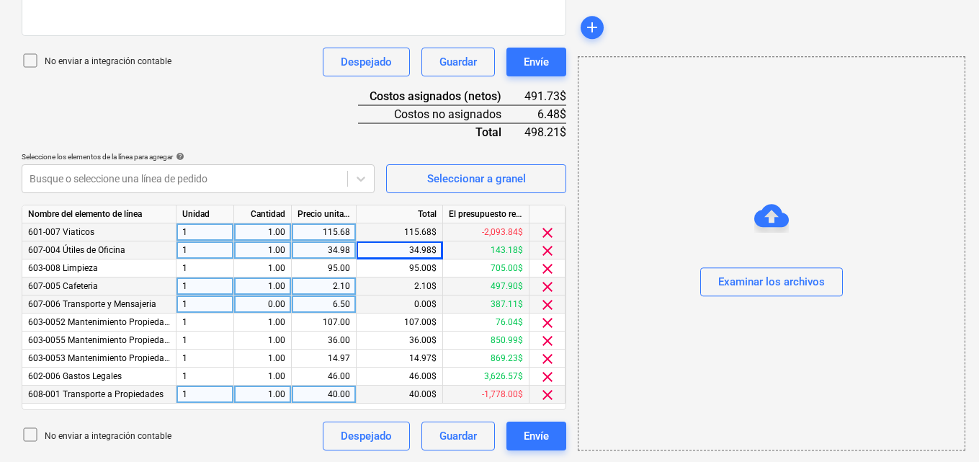
click at [349, 249] on div "34.98" at bounding box center [324, 250] width 53 height 18
click at [349, 249] on input "34.98" at bounding box center [324, 249] width 64 height 17
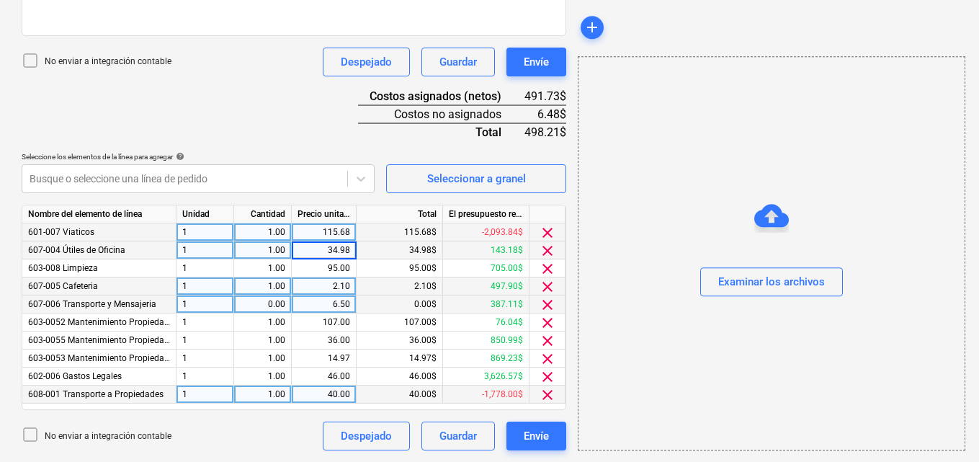
click at [349, 249] on input "34.98" at bounding box center [324, 249] width 64 height 17
type input "34.96"
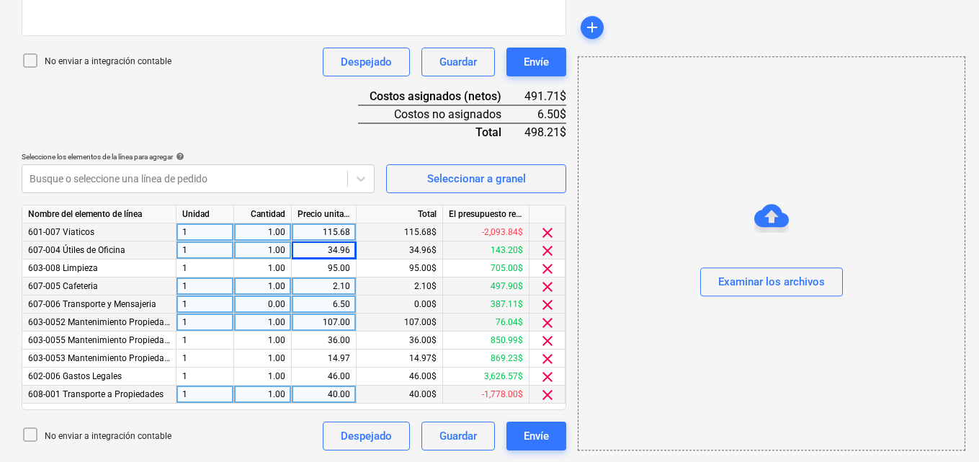
click at [379, 316] on div "107.00$" at bounding box center [400, 322] width 86 height 18
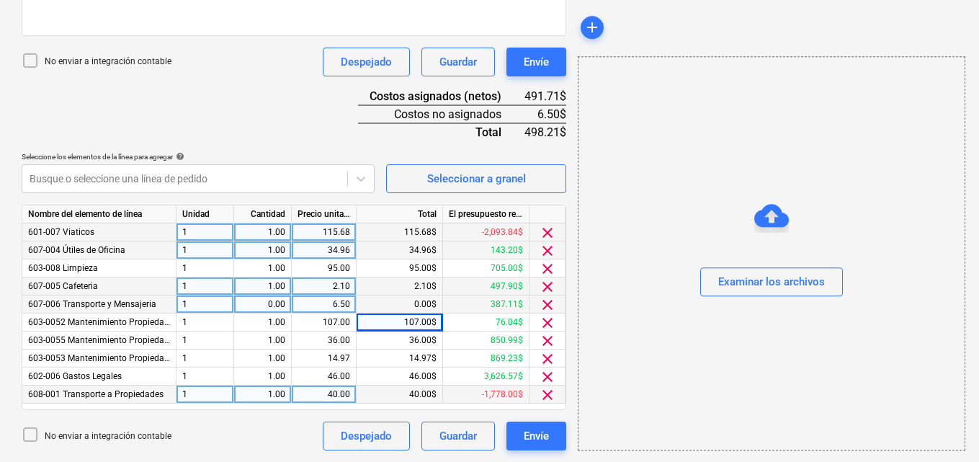
click at [407, 393] on div "40.00$" at bounding box center [400, 395] width 86 height 18
click at [344, 393] on div "40.00" at bounding box center [324, 395] width 53 height 18
click at [362, 411] on div "Nombre del documento help Desglose de caja menuda septiembre número de factura …" at bounding box center [294, 115] width 545 height 670
drag, startPoint x: 326, startPoint y: 304, endPoint x: 357, endPoint y: 303, distance: 31.0
click at [0, 0] on div "607-006 Transporte y Mensajeria 1 0.00 6.50 0.00$ 387.11$ clear" at bounding box center [0, 0] width 0 height 0
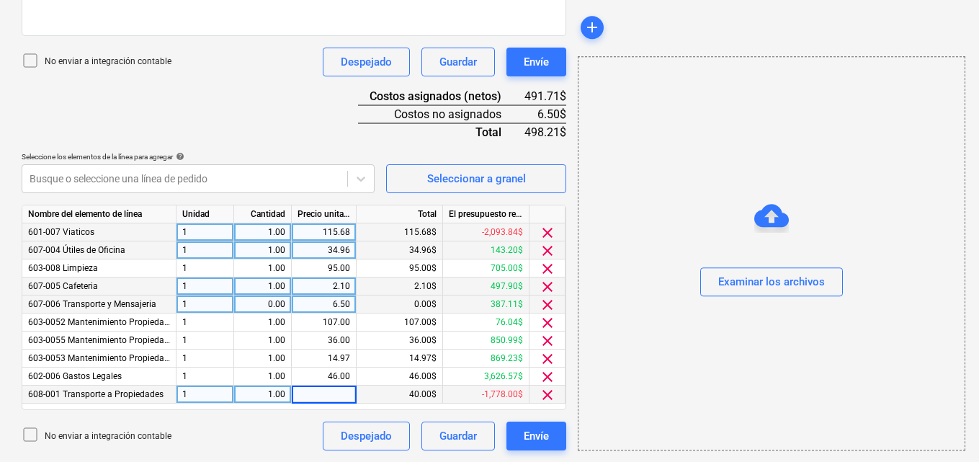
click at [326, 306] on div "6.50" at bounding box center [324, 304] width 53 height 18
type input "6.50"
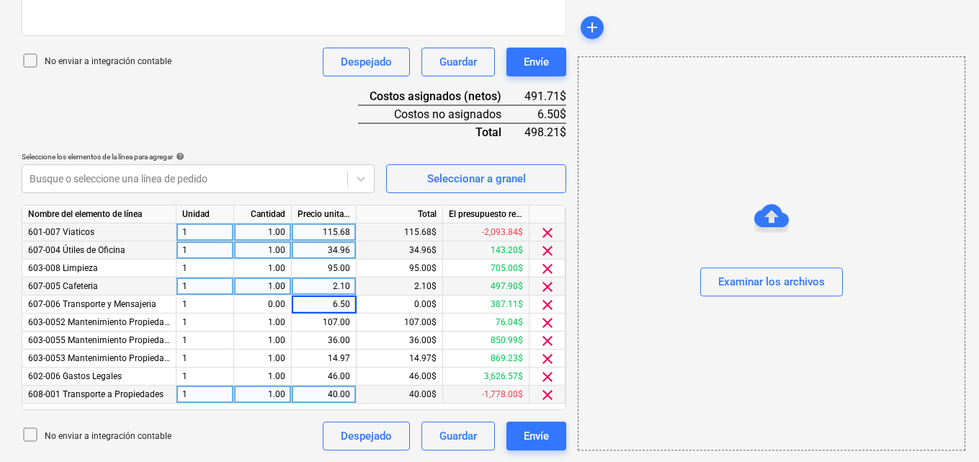
click at [308, 406] on div "Nombre del elemento de línea Unidad Cantidad Precio unitario Total El presupues…" at bounding box center [294, 307] width 545 height 205
click at [422, 300] on div "0.00$" at bounding box center [400, 304] width 86 height 18
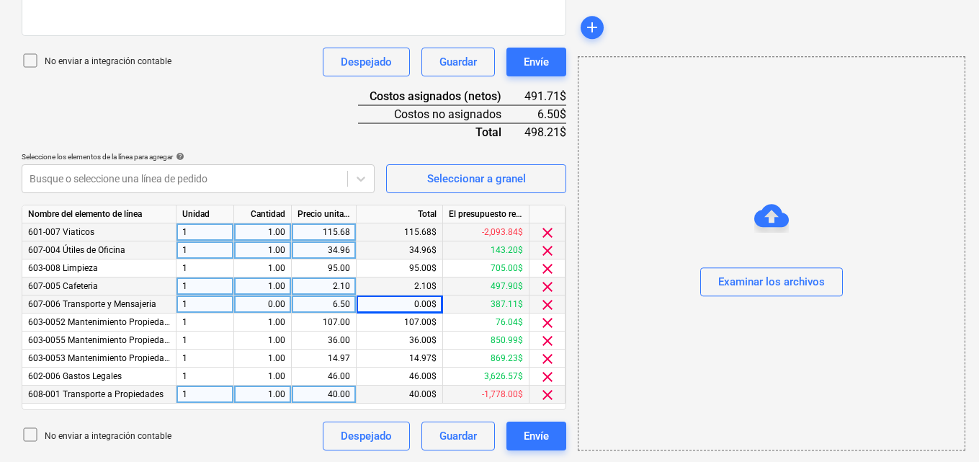
click at [437, 301] on div "0.00$" at bounding box center [400, 304] width 86 height 18
click at [546, 305] on span "clear" at bounding box center [547, 304] width 17 height 17
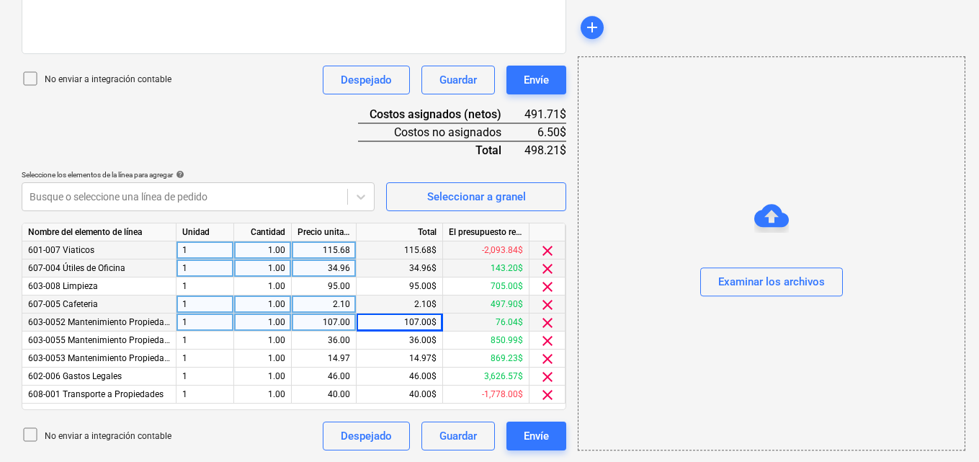
scroll to position [426, 0]
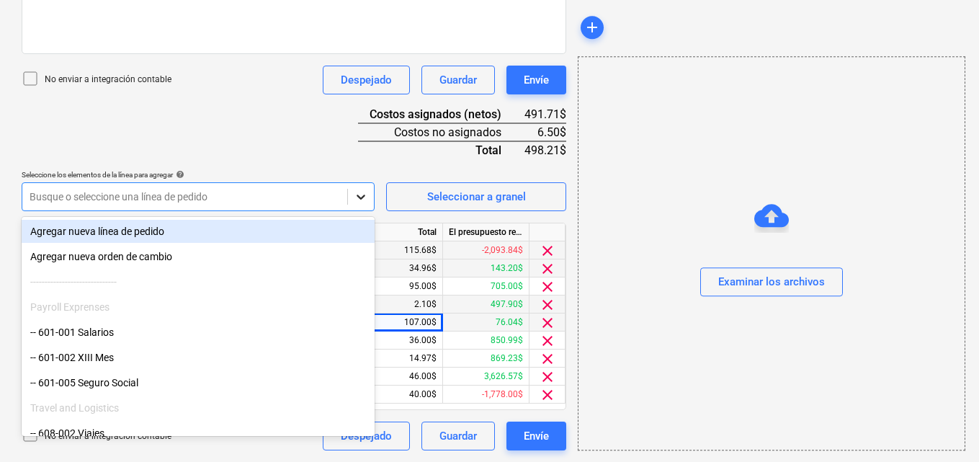
click at [357, 197] on icon at bounding box center [361, 197] width 14 height 14
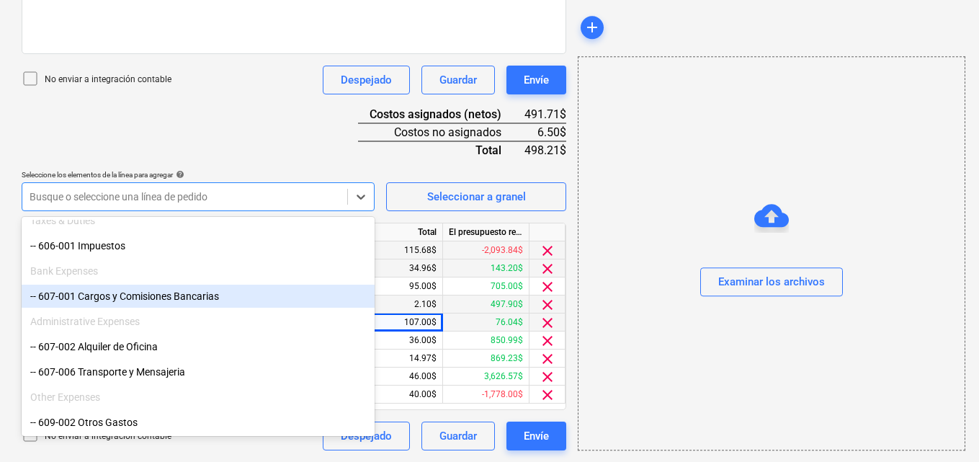
scroll to position [865, 0]
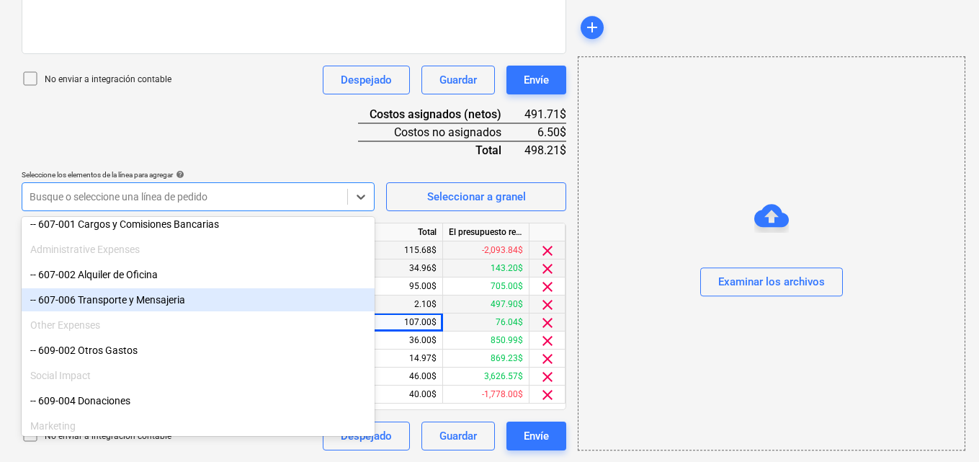
click at [229, 295] on div "-- 607-006 Transporte y Mensajeria" at bounding box center [198, 299] width 353 height 23
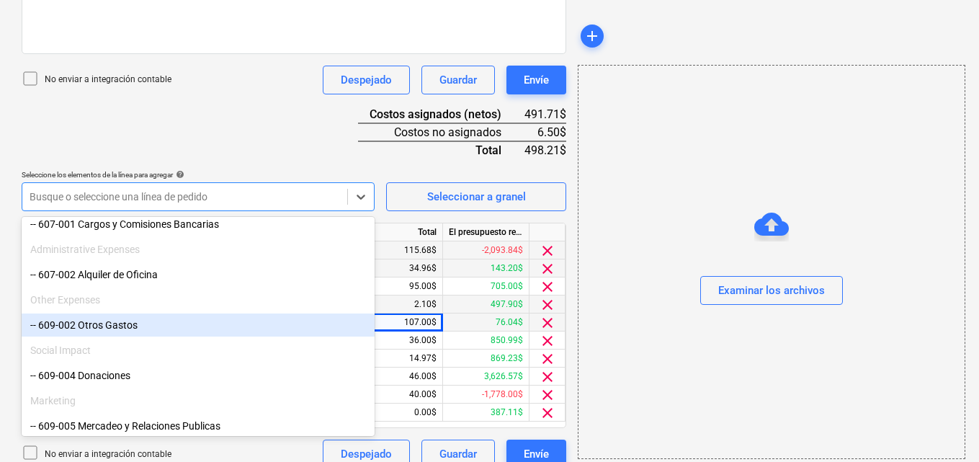
scroll to position [444, 0]
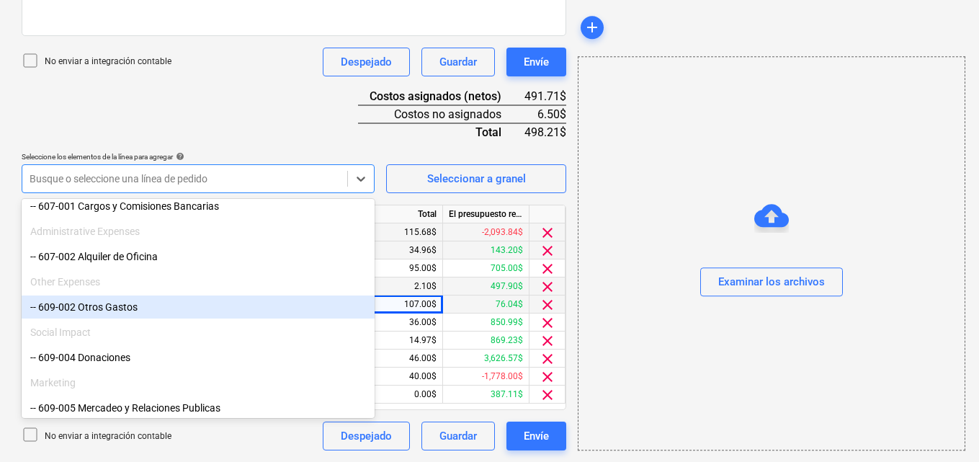
click at [585, 436] on div "Examinar los archivos" at bounding box center [772, 253] width 388 height 394
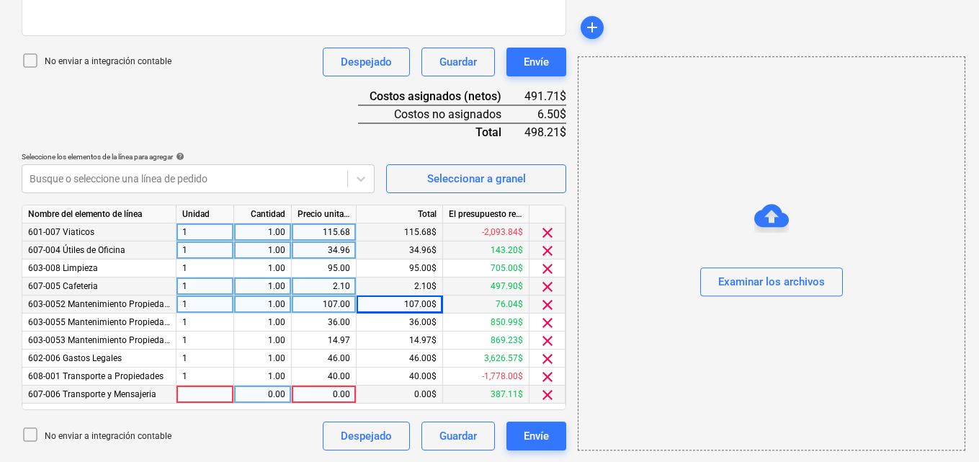
click at [192, 394] on div at bounding box center [206, 395] width 58 height 18
type input "1"
click at [263, 394] on div "0.00" at bounding box center [262, 395] width 45 height 18
type input "1"
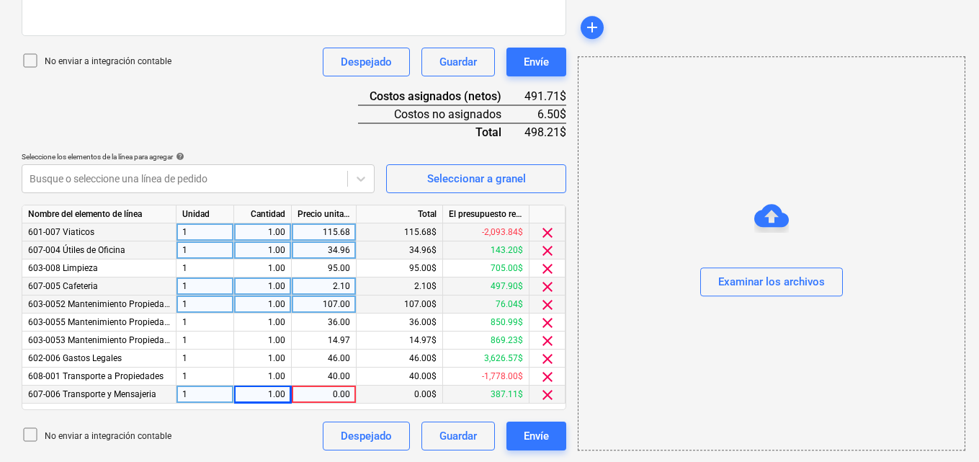
click at [335, 392] on div "0.00" at bounding box center [324, 395] width 53 height 18
type input "6.50"
click at [576, 451] on div "add Examinar los archivos" at bounding box center [771, 42] width 398 height 828
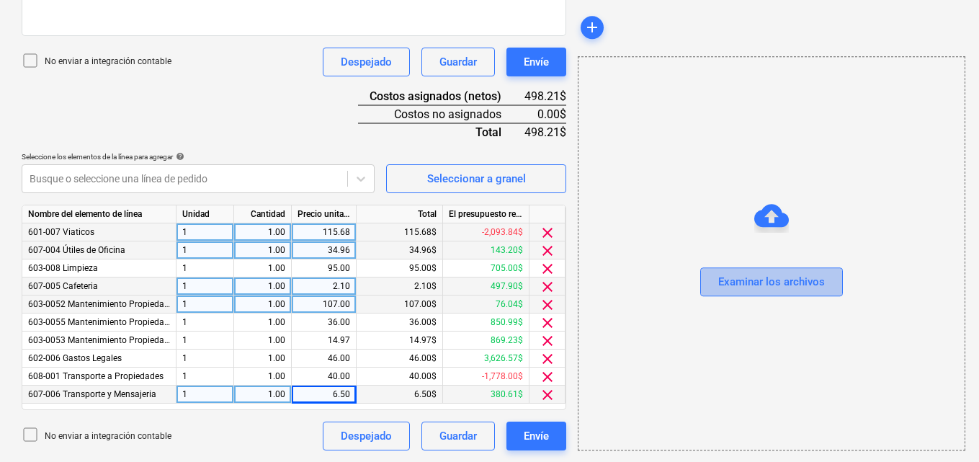
click at [752, 281] on div "Examinar los archivos" at bounding box center [771, 282] width 107 height 19
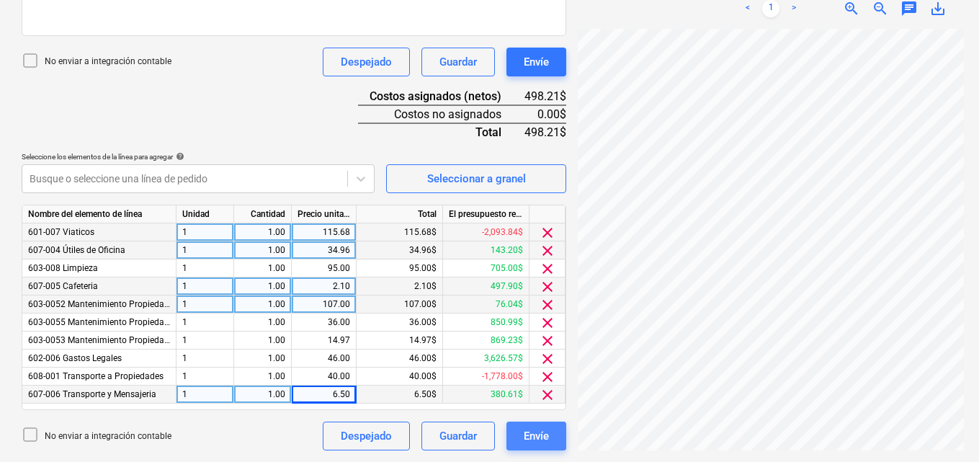
click at [525, 432] on div "Envíe" at bounding box center [536, 436] width 25 height 19
